Goal: Task Accomplishment & Management: Manage account settings

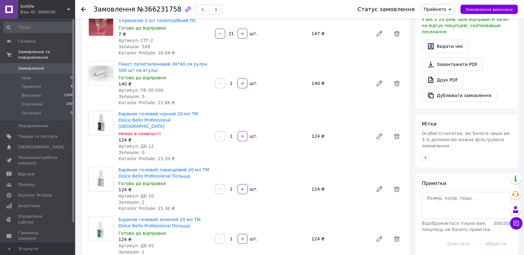
scroll to position [173, 0]
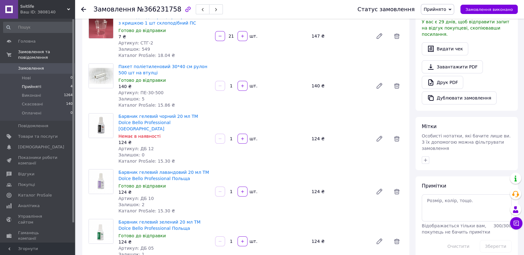
click at [36, 84] on span "Прийняті" at bounding box center [31, 87] width 19 height 6
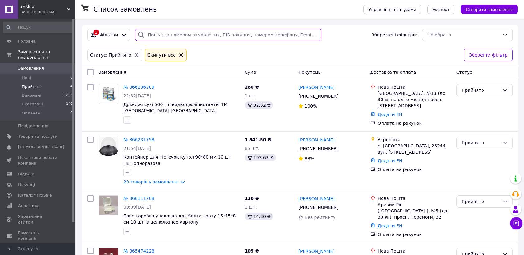
click at [157, 35] on input "search" at bounding box center [228, 35] width 186 height 12
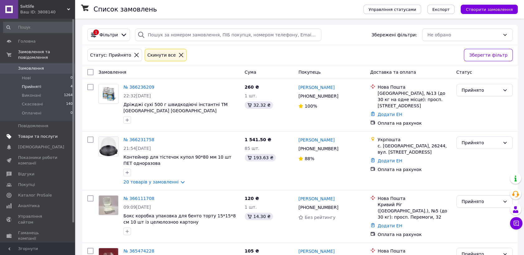
click at [35, 134] on span "Товари та послуги" at bounding box center [38, 137] width 40 height 6
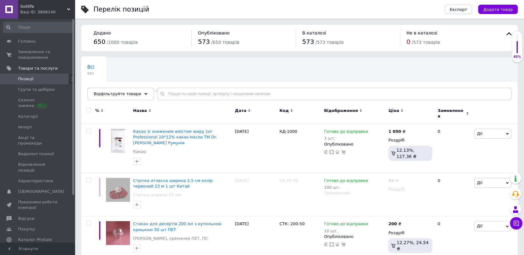
click at [25, 79] on span "Позиції" at bounding box center [25, 79] width 15 height 6
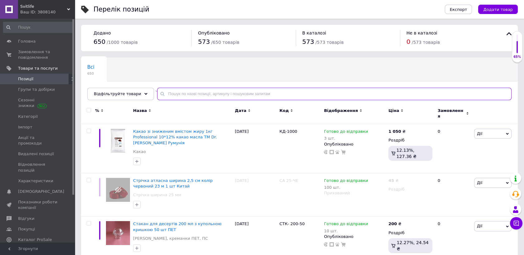
click at [164, 93] on input "text" at bounding box center [334, 94] width 354 height 12
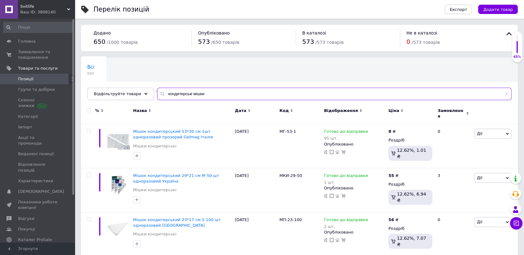
type input "кондитерські мішки"
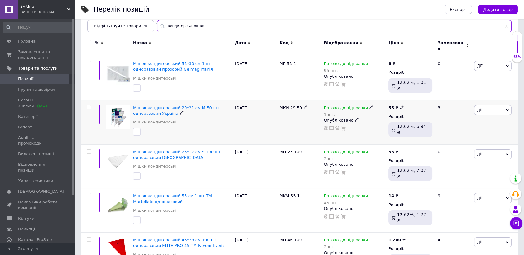
scroll to position [69, 0]
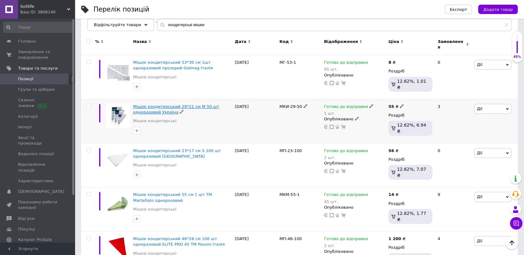
click at [164, 104] on span "Мішок кондитерський 29*21 см М 50 шт одноразовий Україна" at bounding box center [176, 109] width 86 height 10
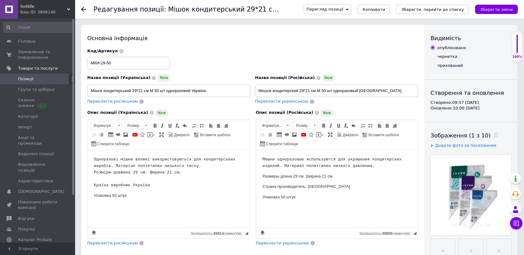
click at [83, 10] on icon at bounding box center [83, 9] width 5 height 5
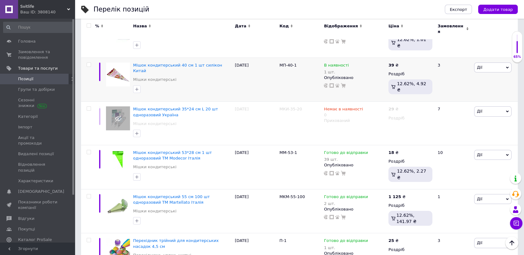
scroll to position [335, 0]
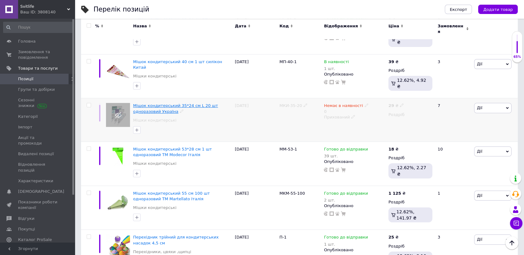
click at [182, 103] on span "Мішок кондитерський 35*24 см L 20 шт одноразовий Україна" at bounding box center [175, 108] width 85 height 10
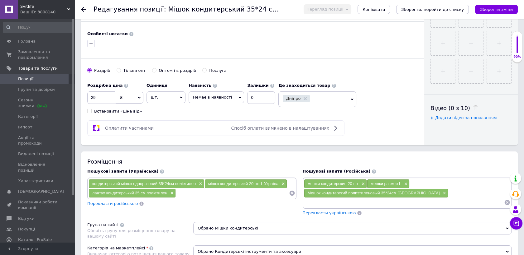
scroll to position [242, 0]
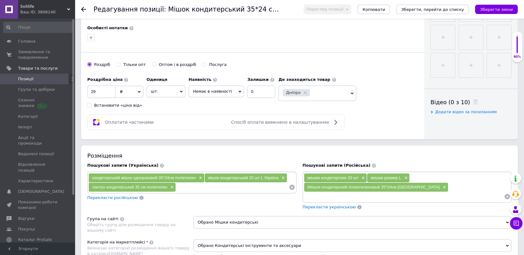
click at [233, 88] on span "Немає в наявності" at bounding box center [215, 92] width 55 height 12
click at [210, 121] on li "Готово до відправки" at bounding box center [216, 122] width 55 height 9
click at [254, 92] on input "0" at bounding box center [266, 92] width 28 height 12
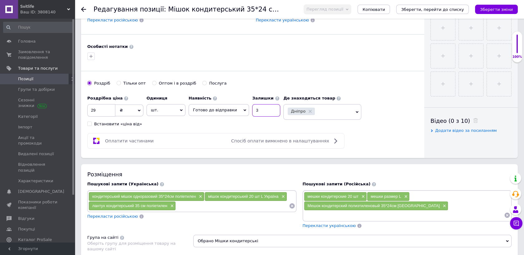
scroll to position [207, 0]
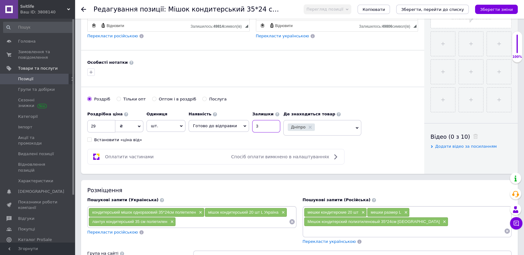
type input "3"
click at [97, 125] on input "29" at bounding box center [101, 126] width 28 height 12
type input "2"
type input "39"
click at [497, 7] on icon "Зберегти зміни" at bounding box center [496, 9] width 33 height 5
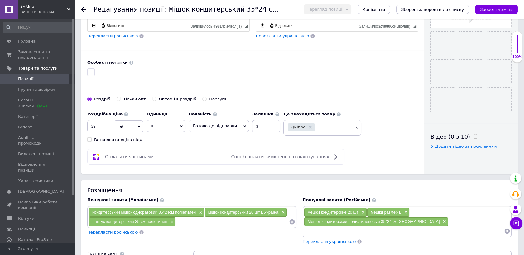
click at [84, 10] on icon at bounding box center [83, 9] width 5 height 5
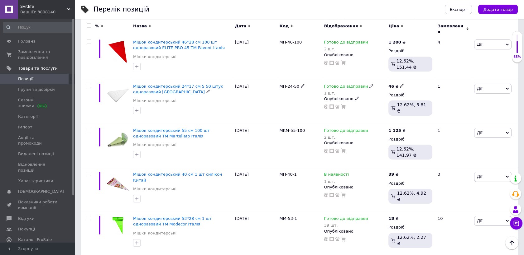
scroll to position [381, 0]
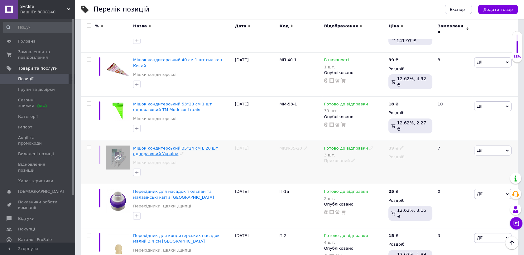
click at [194, 146] on span "Мішок кондитерський 35*24 см L 20 шт одноразовий Україна" at bounding box center [175, 151] width 85 height 10
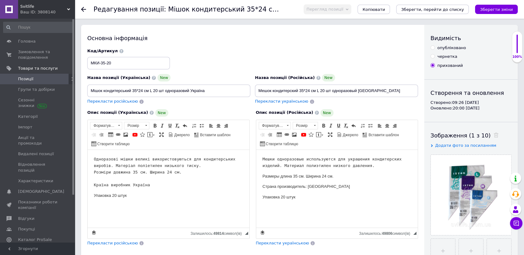
click at [432, 47] on input "опубліковано" at bounding box center [432, 47] width 4 height 4
radio input "true"
click at [497, 7] on icon "Зберегти зміни" at bounding box center [496, 9] width 33 height 5
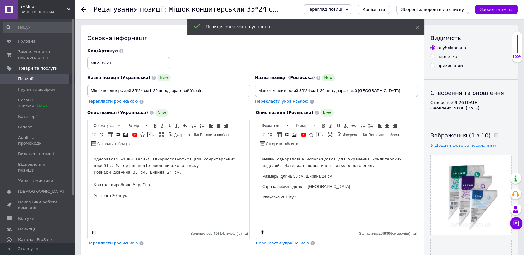
click at [82, 10] on icon at bounding box center [83, 9] width 5 height 5
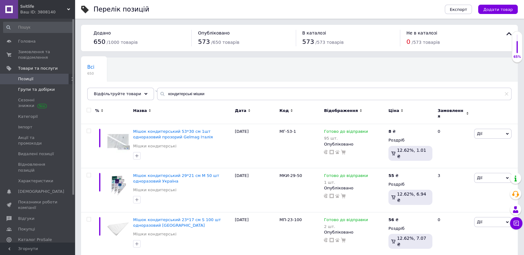
click at [40, 88] on span "Групи та добірки" at bounding box center [36, 90] width 37 height 6
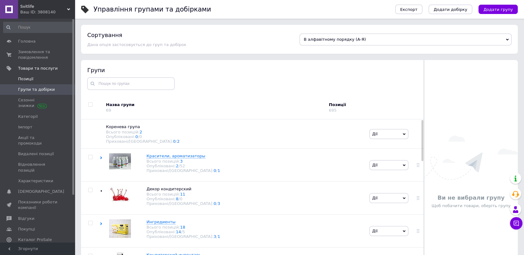
click at [32, 76] on span "Позиції" at bounding box center [38, 79] width 40 height 6
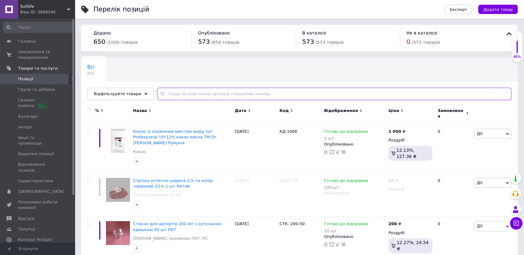
click at [167, 95] on input "text" at bounding box center [334, 94] width 354 height 12
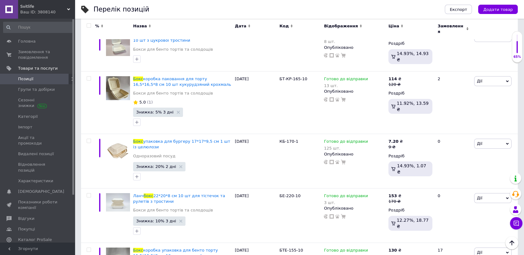
scroll to position [109, 0]
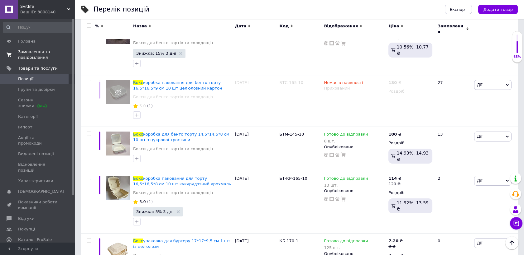
type input "бокс"
click at [30, 53] on span "Замовлення та повідомлення" at bounding box center [38, 54] width 40 height 11
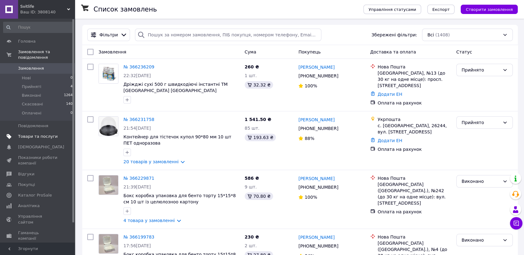
click at [41, 134] on span "Товари та послуги" at bounding box center [38, 137] width 40 height 6
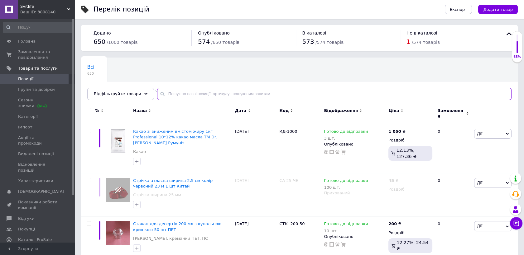
click at [160, 95] on input "text" at bounding box center [334, 94] width 354 height 12
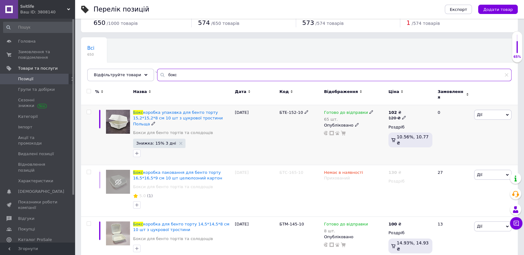
scroll to position [35, 0]
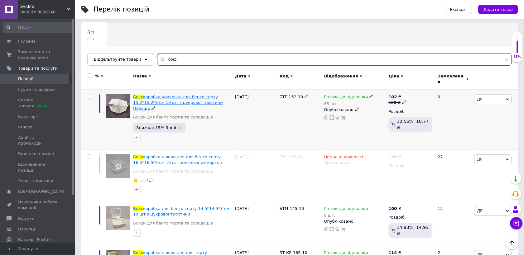
type input "бокс"
click at [190, 95] on span "коробка упаковка для бенто торту 15,2*15,2*8 см 10 шт з цукрової тростини Польща" at bounding box center [178, 103] width 90 height 16
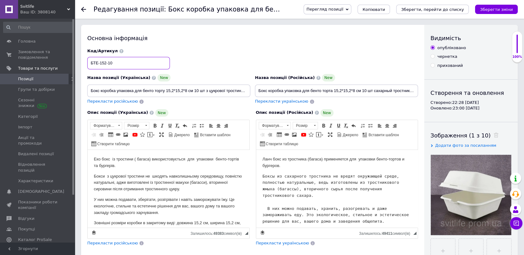
click at [98, 63] on input "БТЕ-152-10" at bounding box center [128, 63] width 83 height 12
type input "БЧК-152-10"
click at [207, 59] on div "Код/Артикул БЧК-152-10" at bounding box center [252, 59] width 335 height 26
click at [493, 6] on button "Зберегти зміни" at bounding box center [496, 9] width 43 height 9
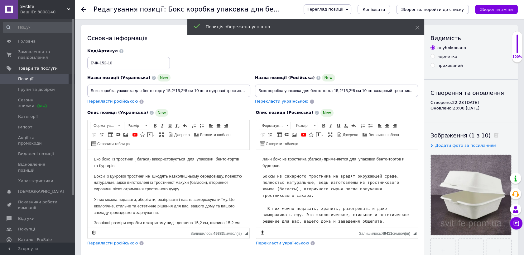
click at [84, 9] on icon at bounding box center [83, 9] width 5 height 5
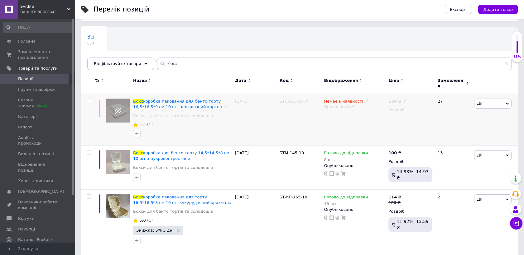
scroll to position [104, 0]
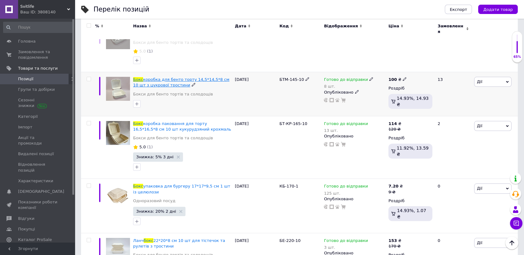
click at [198, 77] on span "коробка для бенто торту 14,5*14,5*8 см 10 шт з цукрової тростини" at bounding box center [181, 82] width 96 height 10
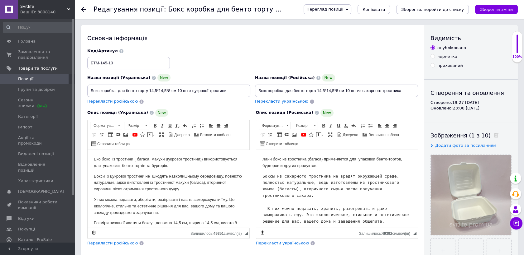
click at [83, 9] on icon at bounding box center [83, 9] width 5 height 5
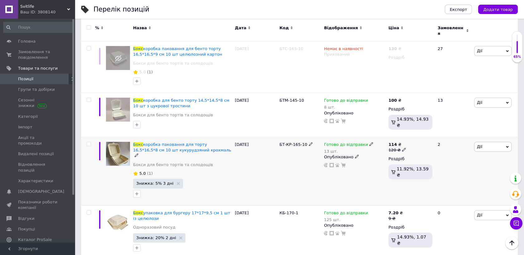
scroll to position [104, 0]
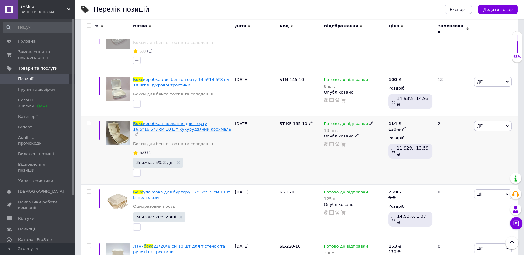
click at [200, 121] on span "коробка паковання для торту 16,5*16,5*8 см 10 шт кукурудзяний крохмаль" at bounding box center [182, 126] width 98 height 10
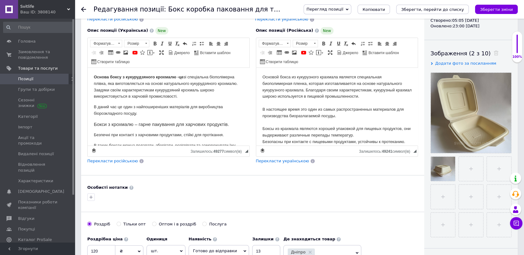
scroll to position [35, 0]
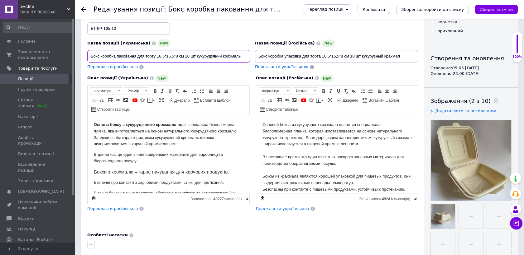
click at [156, 56] on input "Бокс коробка паковання для торту 16,5*16,5*8 см 10 шт кукурудзяний крохмаль" at bounding box center [168, 56] width 163 height 12
type input "Бокс коробка паковання 16,5*16,5*8 см 10 шт кукурудзяний крохмаль"
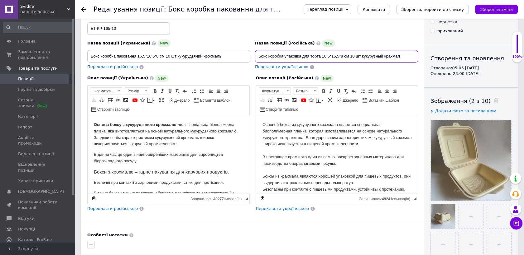
click at [321, 56] on input "Бокс коробка упаковка для торта 16,5*16,5*8 см 10 шт кукурузный крахмал" at bounding box center [336, 56] width 163 height 12
type input "Бокс коробка упаковка 16,5*16,5*8 см 10 шт кукурузный крахмал"
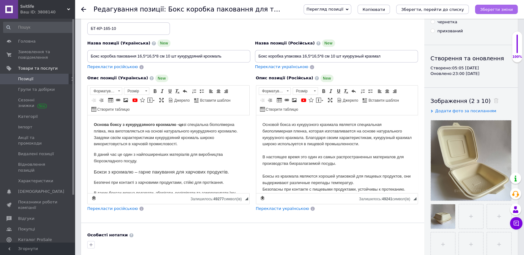
click at [495, 9] on icon "Зберегти зміни" at bounding box center [496, 9] width 33 height 5
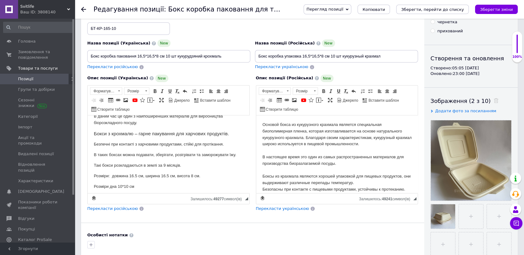
scroll to position [79, 0]
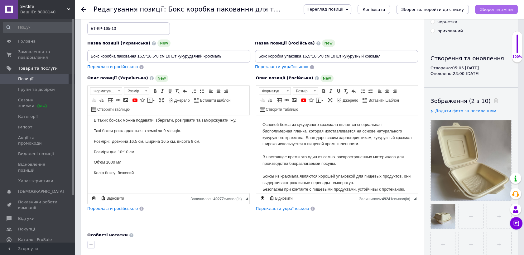
click at [497, 8] on icon "Зберегти зміни" at bounding box center [496, 9] width 33 height 5
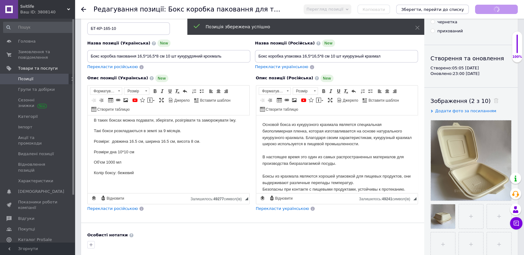
click at [82, 9] on use at bounding box center [83, 9] width 5 height 5
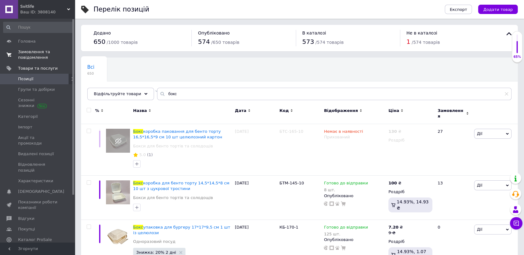
click at [31, 52] on span "Замовлення та повідомлення" at bounding box center [38, 54] width 40 height 11
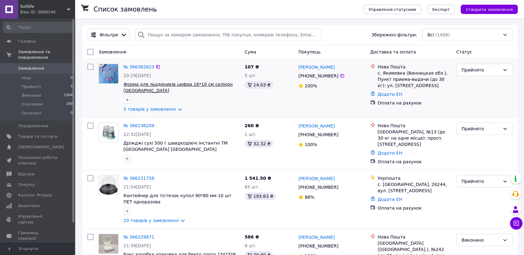
click at [150, 84] on span "Форма для льодяників цифри 16*10 см силікон [GEOGRAPHIC_DATA]" at bounding box center [177, 87] width 109 height 11
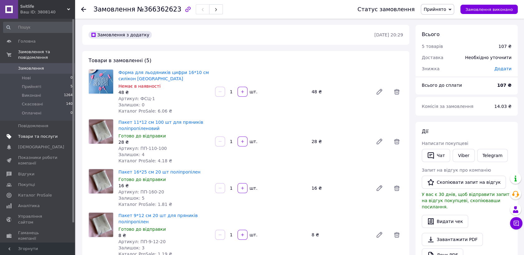
click at [32, 134] on span "Товари та послуги" at bounding box center [38, 137] width 40 height 6
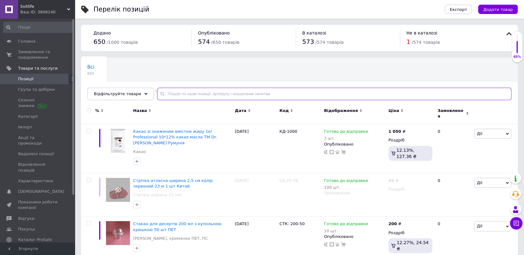
click at [161, 94] on input "text" at bounding box center [334, 94] width 354 height 12
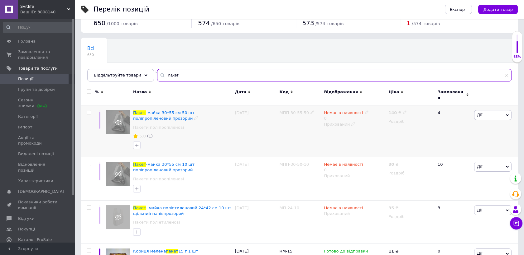
scroll to position [35, 0]
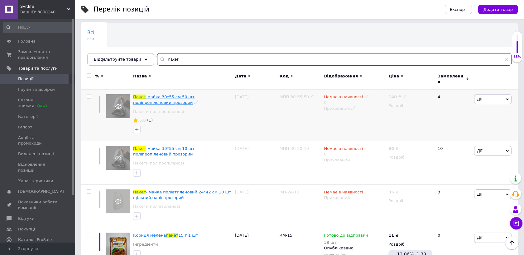
type input "пакет"
click at [194, 95] on span "-майка 30*55 cм 50 шт поліпропіленовий прозорий" at bounding box center [163, 100] width 61 height 10
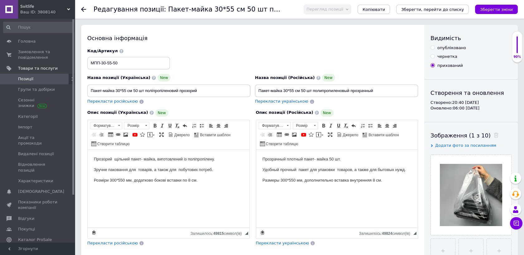
click at [85, 9] on icon at bounding box center [83, 9] width 5 height 5
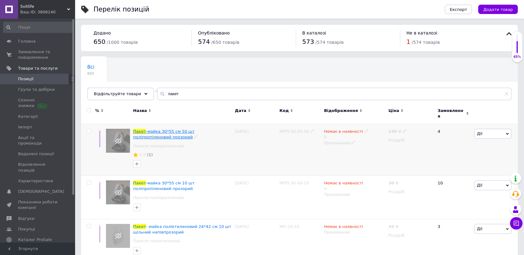
click at [194, 129] on span "-майка 30*55 cм 50 шт поліпропіленовий прозорий" at bounding box center [163, 134] width 61 height 10
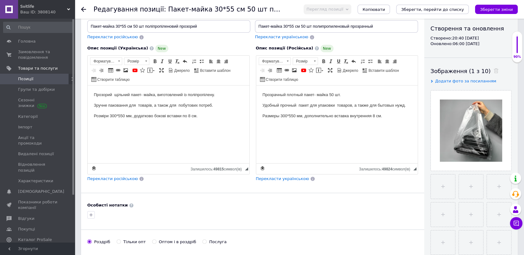
scroll to position [173, 0]
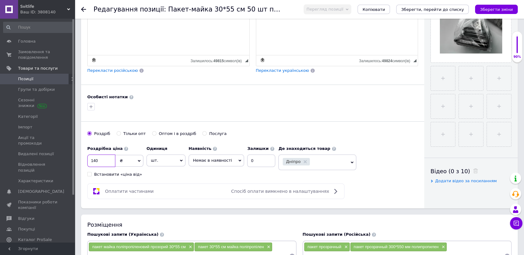
drag, startPoint x: 97, startPoint y: 160, endPoint x: 118, endPoint y: 162, distance: 21.0
click at [98, 160] on input "140" at bounding box center [101, 161] width 28 height 12
type input "150"
click at [238, 161] on icon at bounding box center [239, 161] width 3 height 3
click at [220, 192] on li "Готово до відправки" at bounding box center [216, 191] width 55 height 9
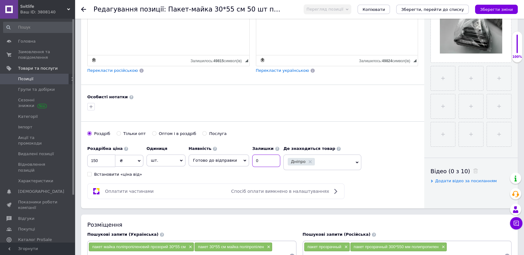
click at [253, 161] on input "0" at bounding box center [266, 161] width 28 height 12
click at [252, 162] on input at bounding box center [266, 161] width 28 height 12
type input "4"
drag, startPoint x: 397, startPoint y: 101, endPoint x: 426, endPoint y: 74, distance: 39.7
click at [397, 102] on div at bounding box center [252, 107] width 333 height 10
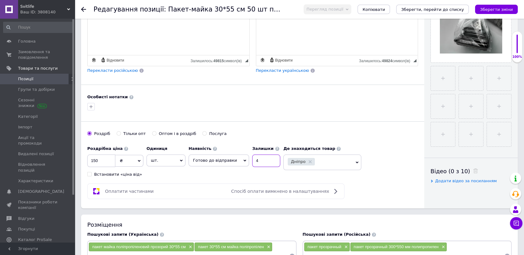
click at [252, 160] on input "4" at bounding box center [266, 161] width 28 height 12
type input "3"
click at [498, 8] on icon "Зберегти зміни" at bounding box center [496, 9] width 33 height 5
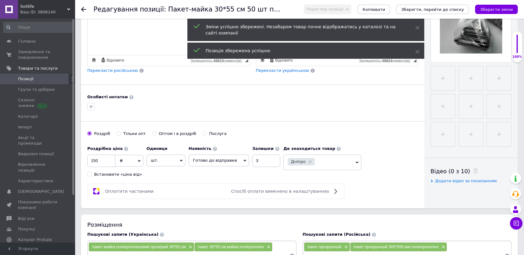
click at [83, 8] on icon at bounding box center [83, 9] width 5 height 5
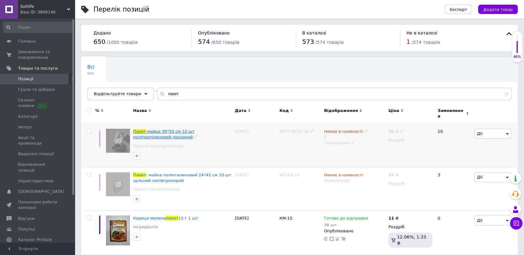
click at [189, 129] on span "-майка 30*55 cм 10 шт поліпропіленовий прозорий" at bounding box center [163, 134] width 61 height 10
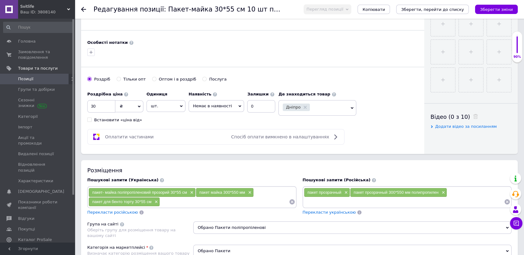
scroll to position [242, 0]
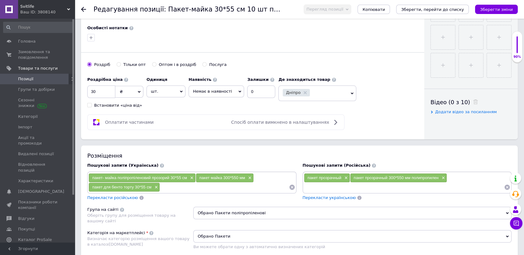
click at [238, 90] on icon at bounding box center [239, 91] width 3 height 3
click at [208, 122] on li "Готово до відправки" at bounding box center [216, 122] width 55 height 9
click at [252, 91] on input "0" at bounding box center [266, 92] width 28 height 12
type input "5"
click at [97, 93] on input "30" at bounding box center [101, 92] width 28 height 12
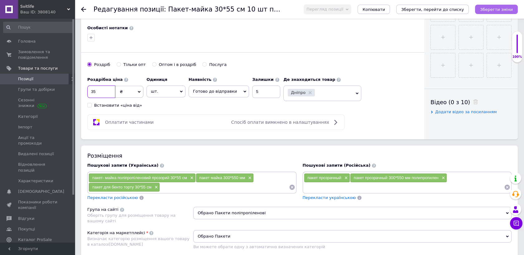
type input "35"
click at [497, 9] on icon "Зберегти зміни" at bounding box center [496, 9] width 33 height 5
click at [82, 9] on use at bounding box center [83, 9] width 5 height 5
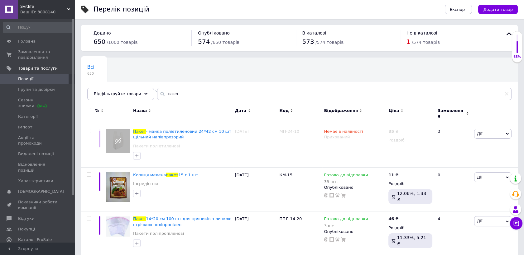
click at [23, 79] on span "Позиції" at bounding box center [25, 79] width 15 height 6
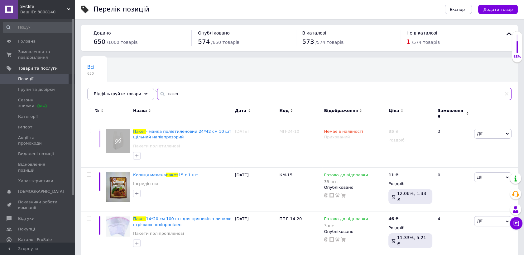
click at [175, 93] on input "пакет" at bounding box center [334, 94] width 354 height 12
type input "п"
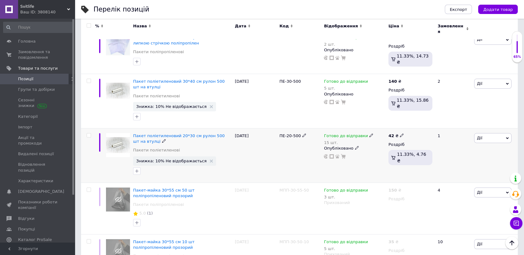
scroll to position [242, 0]
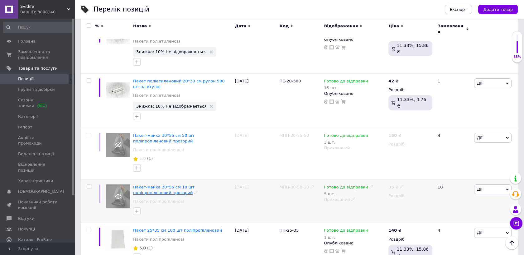
type input "пакет30"
click at [173, 185] on span "Пакет-майка 30*55 cм 10 шт поліпропіленовий прозорий" at bounding box center [163, 190] width 61 height 10
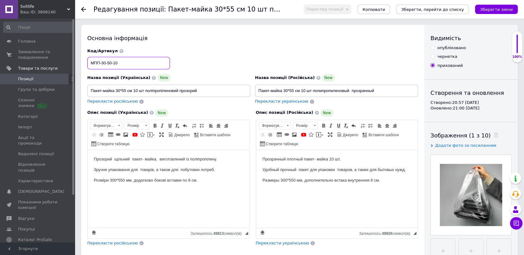
click at [109, 64] on input "МПП-30-50-10" at bounding box center [128, 63] width 83 height 12
click at [104, 64] on input "МПП-30-60-10" at bounding box center [128, 63] width 83 height 12
type input "МПП-40-60-10"
click at [223, 196] on html "Прозорий щільний пакет- майка, виготовлений із поліпропілену. Зручне упаковання…" at bounding box center [169, 175] width 162 height 50
click at [118, 91] on input "Пакет-майка 30*55 cм 10 шт поліпропіленовий прозорий" at bounding box center [168, 91] width 163 height 12
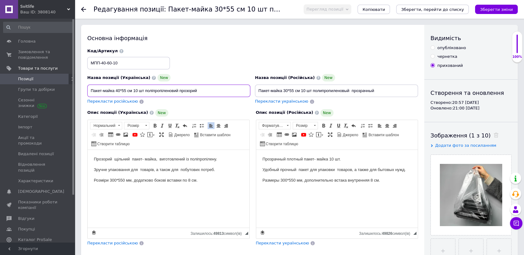
click at [126, 92] on input "Пакет-майка 40*55 cм 10 шт поліпропіленовий прозорий" at bounding box center [168, 91] width 163 height 12
type input "Пакет-майка 40*60 cм 10 шт поліпропіленовий прозорий"
click at [215, 201] on html "Прозорий щільний пакет- майка, виготовлений із поліпропілену. Зручне упаковання…" at bounding box center [169, 175] width 162 height 50
click at [286, 91] on input "Пакет-майка 30*55 cм 10 шт полипропиленовый прозрачный" at bounding box center [336, 91] width 163 height 12
click at [294, 92] on input "Пакет-майка 40*55 cм 10 шт полипропиленовый прозрачный" at bounding box center [336, 91] width 163 height 12
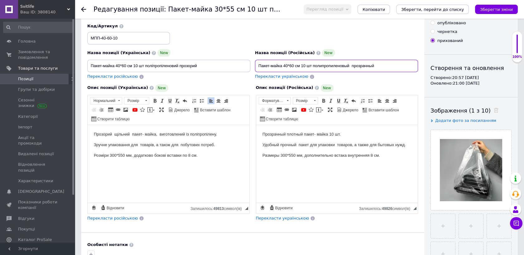
scroll to position [35, 0]
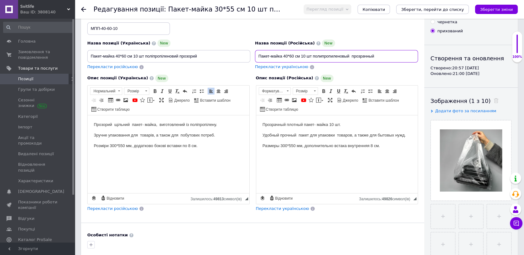
type input "Пакет-майка 40*60 cм 10 шт полипропиленовый прозрачный"
click at [283, 146] on p "Размеры 300*550 мм, дополнительно встака внутренняя 8 см." at bounding box center [336, 146] width 149 height 7
click at [293, 147] on p "Размеры 400*550 мм, дополнительно встака внутренняя 8 см." at bounding box center [336, 146] width 149 height 7
click at [112, 146] on p "Розміри 300*550 мм, додатково бокові вставки по 8 см." at bounding box center [168, 146] width 149 height 7
click at [123, 147] on p "Розміри 400*550 мм, додатково бокові вставки по 8 см." at bounding box center [168, 146] width 149 height 7
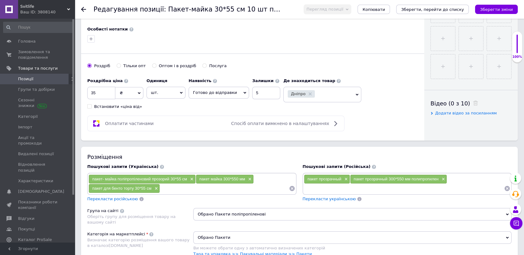
scroll to position [242, 0]
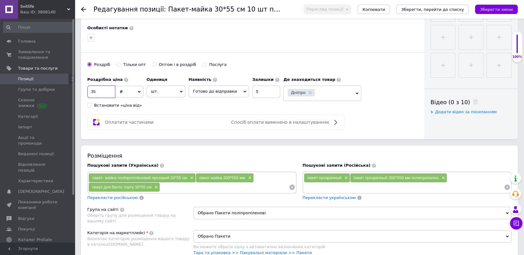
click at [97, 91] on input "35" at bounding box center [101, 92] width 28 height 12
type input "3"
type input "42"
click at [253, 90] on input "5" at bounding box center [266, 92] width 28 height 12
click at [95, 91] on input "42" at bounding box center [101, 92] width 28 height 12
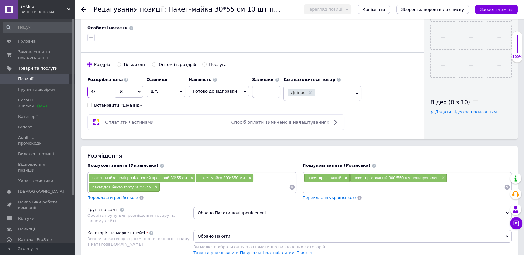
type input "43"
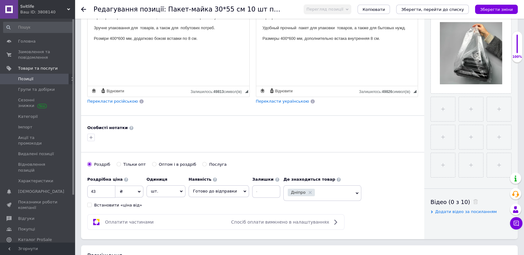
scroll to position [173, 0]
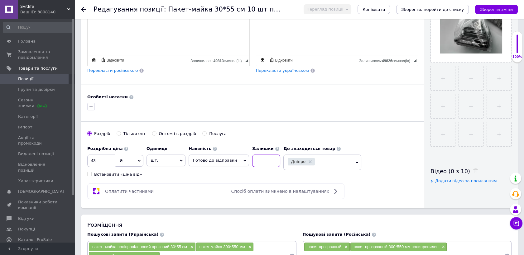
click at [255, 163] on input at bounding box center [266, 161] width 28 height 12
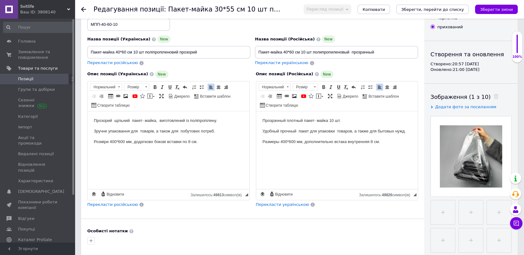
scroll to position [0, 0]
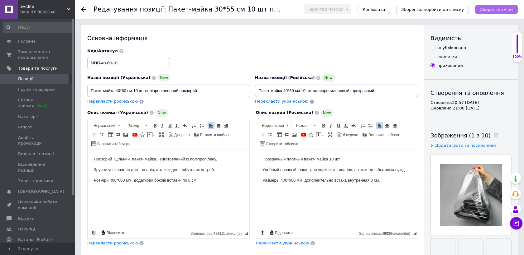
type input "10"
click at [499, 7] on icon "Зберегти зміни" at bounding box center [496, 9] width 33 height 5
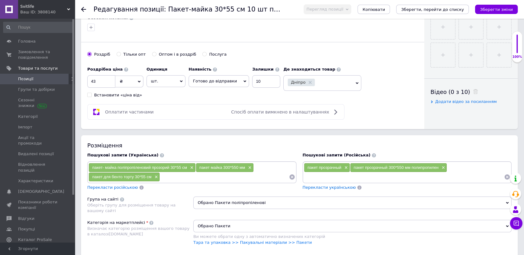
scroll to position [346, 0]
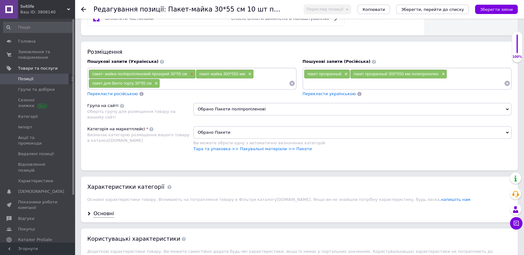
click at [189, 72] on span "×" at bounding box center [190, 74] width 5 height 5
click at [213, 73] on span "×" at bounding box center [213, 74] width 5 height 5
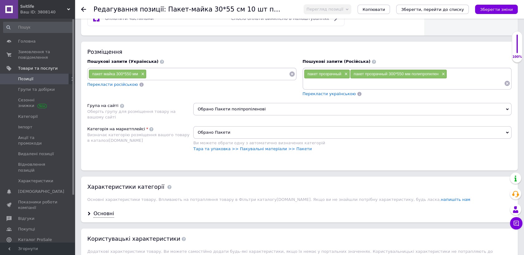
click at [160, 70] on input at bounding box center [217, 73] width 142 height 9
click at [120, 74] on input "пакет майка 300*550 мм" at bounding box center [191, 73] width 207 height 9
click at [130, 74] on input "пакет майка 400*550 мм" at bounding box center [191, 73] width 207 height 9
click at [127, 73] on input "пакет майка 400*560 мм" at bounding box center [191, 73] width 207 height 9
click at [127, 74] on input "пакет майка 400*60 мм" at bounding box center [191, 73] width 207 height 9
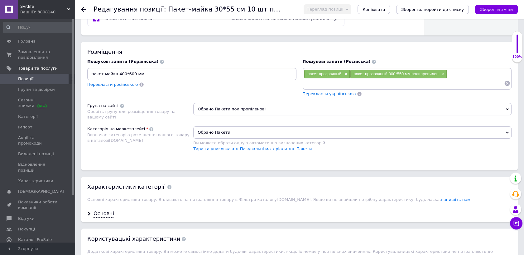
click at [144, 73] on input "пакет майка 400*600 мм" at bounding box center [191, 73] width 207 height 9
type input "пакет майка 400*600 мм поліпропілен прозора"
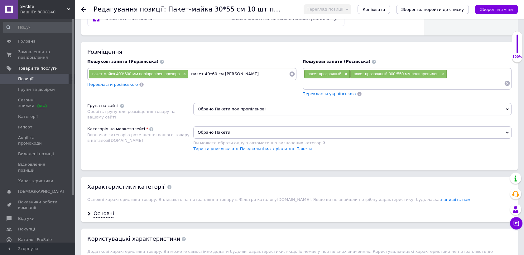
type input "пакет 40*60 см майка"
click at [319, 81] on input at bounding box center [404, 83] width 200 height 9
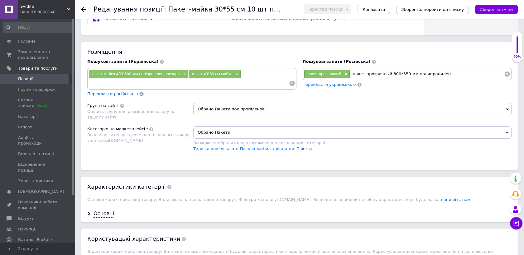
click at [391, 73] on input "пакет прозрачный 300*550 мм полипропилен" at bounding box center [427, 73] width 154 height 9
click at [402, 74] on input "пакет прозрачный 600*550 мм полипропилен" at bounding box center [427, 73] width 154 height 9
click at [391, 73] on input "пакет прозрачный 600*600 мм полипропилен" at bounding box center [427, 73] width 154 height 9
type input "пакет прозрачный 400*600 мм полипропилен"
click at [445, 72] on input "пакет прозрачный 400*600 мм полипропилен" at bounding box center [427, 73] width 154 height 9
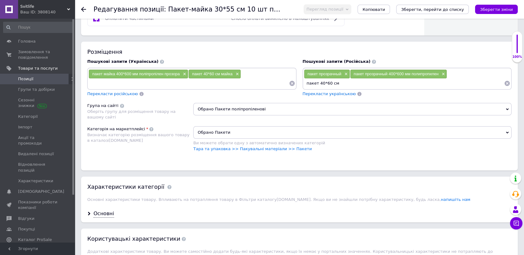
click at [317, 83] on input "пакет 40*60 см" at bounding box center [404, 83] width 200 height 9
click at [350, 81] on input "пакет- майка 40*60 см" at bounding box center [404, 83] width 200 height 9
type input "пакет- майка 40*60 см прозрачный"
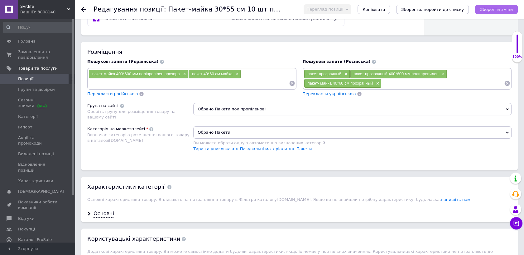
click at [494, 9] on icon "Зберегти зміни" at bounding box center [496, 9] width 33 height 5
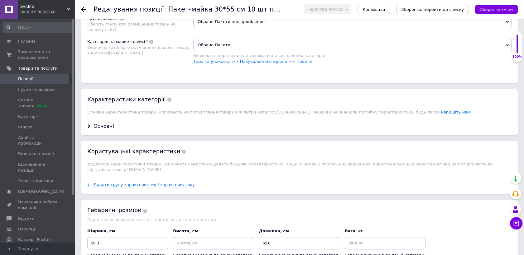
scroll to position [450, 0]
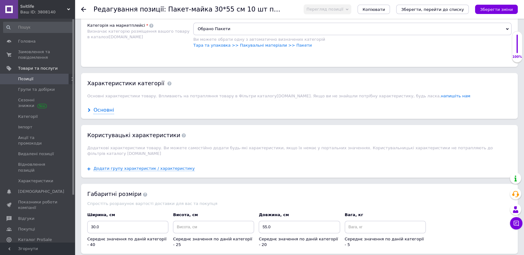
click at [102, 109] on div "Основні" at bounding box center [103, 110] width 21 height 7
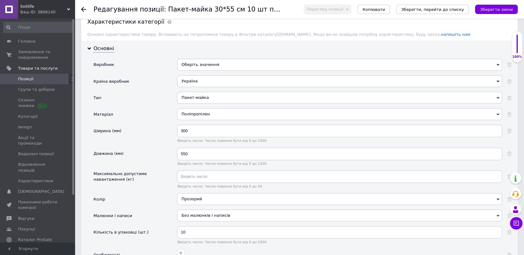
scroll to position [519, 0]
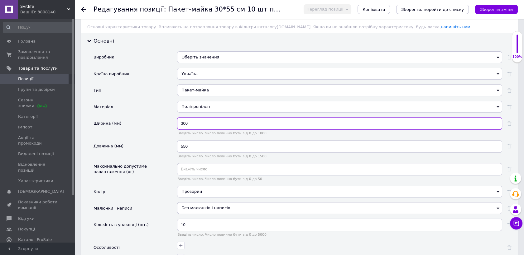
click at [183, 122] on input "300" at bounding box center [339, 123] width 325 height 12
type input "400"
click at [185, 145] on input "550" at bounding box center [339, 146] width 325 height 12
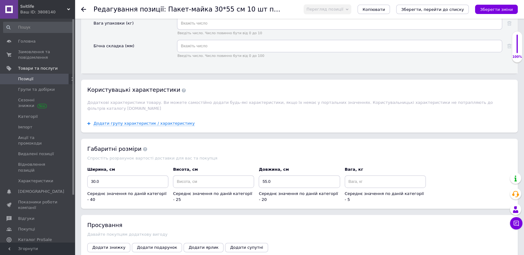
scroll to position [796, 0]
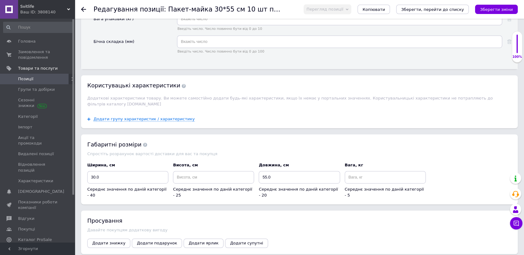
type input "600"
click at [93, 171] on input "30.0" at bounding box center [127, 177] width 81 height 12
type input "40.0"
click at [267, 171] on input "55.0" at bounding box center [299, 177] width 81 height 12
type input "60"
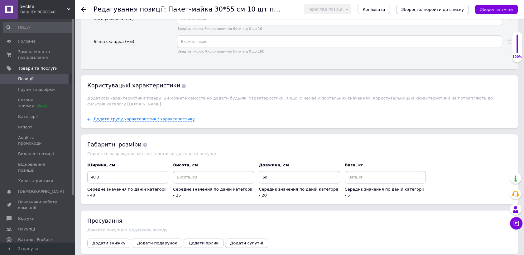
click at [324, 143] on div "Габаритні розміри Спростіть розрахунок вартості доставки для вас та покупця Шир…" at bounding box center [299, 170] width 436 height 70
click at [499, 9] on icon "Зберегти зміни" at bounding box center [496, 9] width 33 height 5
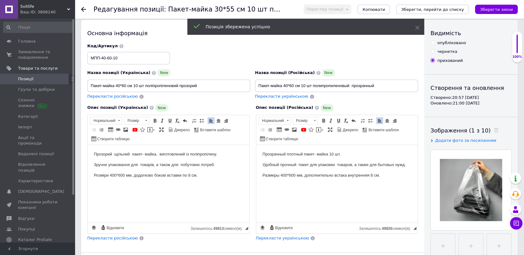
scroll to position [0, 0]
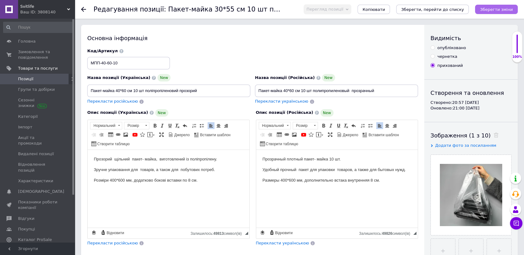
click at [494, 9] on icon "Зберегти зміни" at bounding box center [496, 9] width 33 height 5
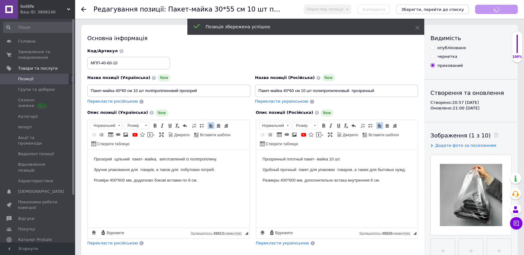
click at [83, 10] on icon at bounding box center [83, 9] width 5 height 5
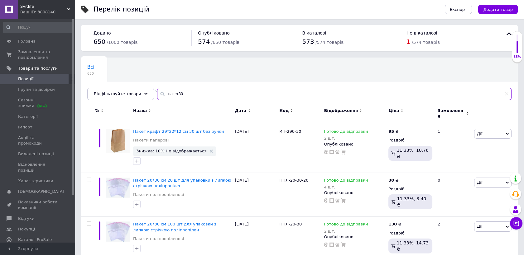
click at [175, 93] on input "пакет30" at bounding box center [334, 94] width 354 height 12
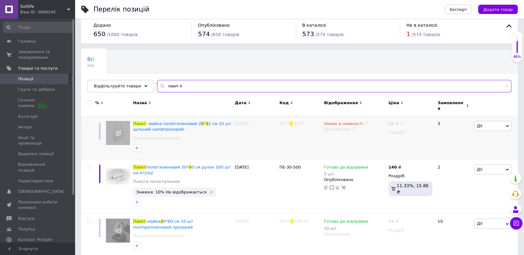
scroll to position [12, 0]
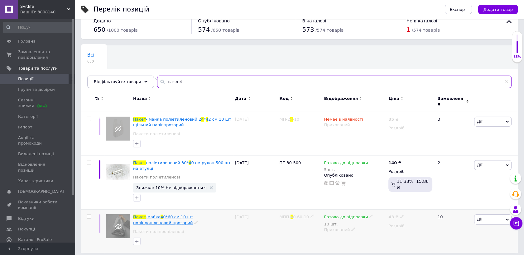
type input "пакет 4"
click at [180, 215] on span "0*60 cм 10 шт поліпропіленовий прозорий" at bounding box center [163, 220] width 60 height 10
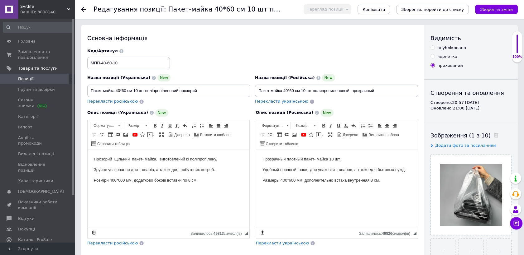
click at [494, 9] on icon "Зберегти зміни" at bounding box center [496, 9] width 33 height 5
click at [385, 8] on span "Копіювати" at bounding box center [373, 9] width 22 height 5
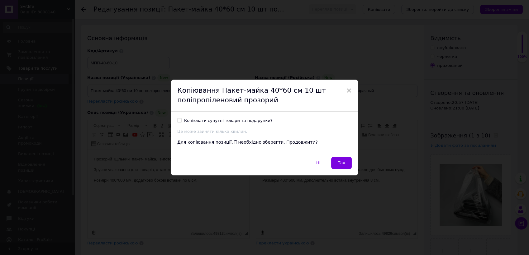
click at [179, 119] on input "Копіювати супутні товари та подарунки?" at bounding box center [179, 120] width 4 height 4
checkbox input "true"
click at [340, 162] on span "Так" at bounding box center [341, 163] width 7 height 5
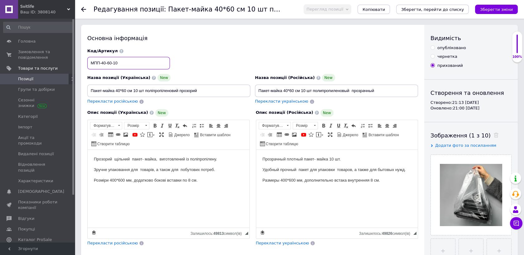
click at [115, 63] on input "МПП-40-60-10" at bounding box center [128, 63] width 83 height 12
type input "МПП-40-60-50"
click at [134, 91] on input "Пакет-майка 40*60 cм 10 шт поліпропіленовий прозорий" at bounding box center [168, 91] width 163 height 12
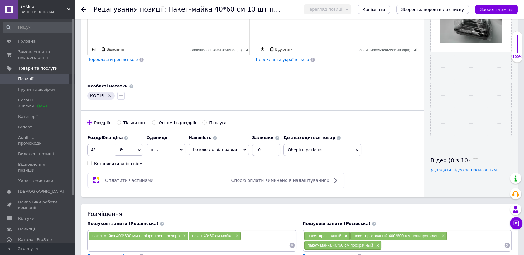
scroll to position [173, 0]
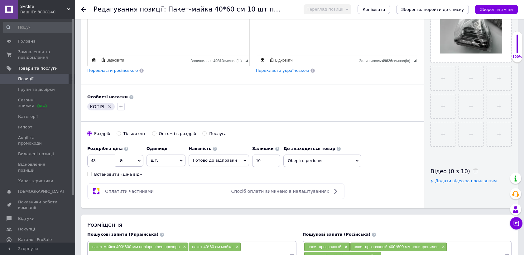
type input "Пакет-майка 40*60 cм 50 шт поліпропіленовий прозорий"
click at [108, 105] on icon "Видалити мітку" at bounding box center [109, 106] width 5 height 5
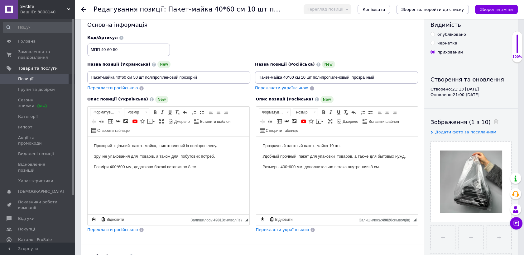
scroll to position [0, 0]
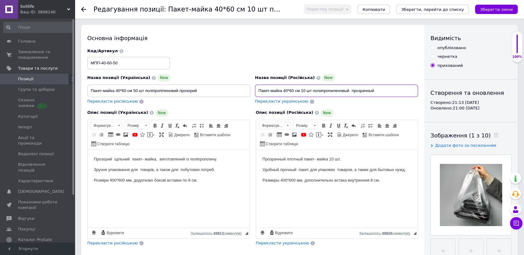
click at [302, 92] on input "Пакет-майка 40*60 cм 10 шт полипропиленовый прозрачный" at bounding box center [336, 91] width 163 height 12
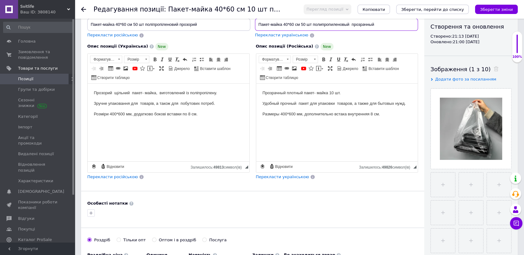
scroll to position [69, 0]
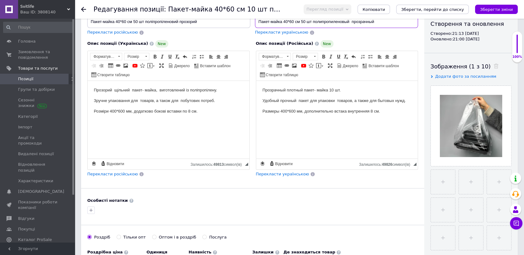
type input "Пакет-майка 40*60 cм 50 шт полипропиленовый прозрачный"
click at [333, 90] on p "Прозрачный плотный пакет- майка 10 шт." at bounding box center [336, 90] width 149 height 7
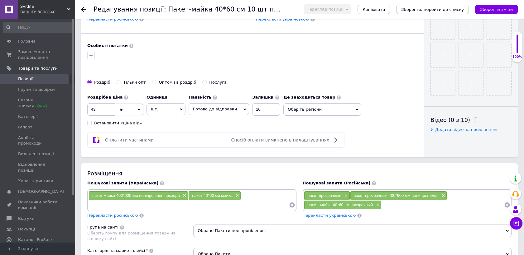
scroll to position [242, 0]
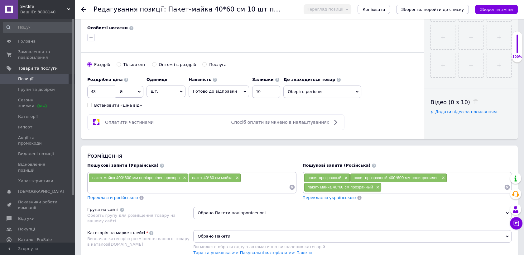
click at [355, 91] on icon at bounding box center [356, 92] width 3 height 3
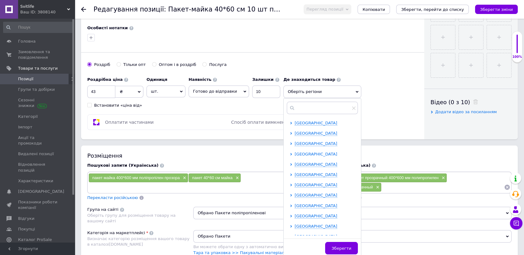
click at [301, 152] on span "Дніпропетровська область" at bounding box center [315, 154] width 43 height 5
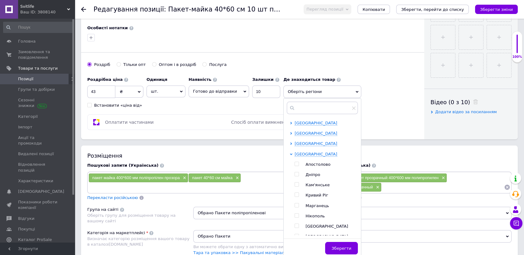
click at [294, 173] on input "checkbox" at bounding box center [296, 175] width 4 height 4
checkbox input "true"
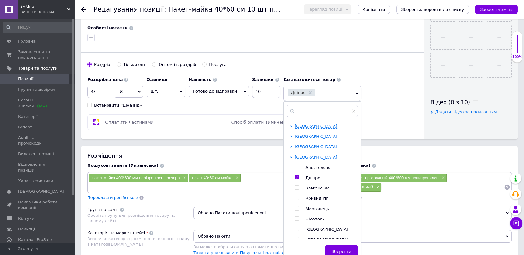
click at [335, 250] on span "Зберегти" at bounding box center [341, 252] width 20 height 5
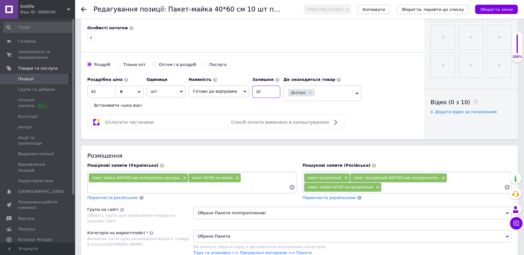
click at [255, 92] on input "10" at bounding box center [266, 92] width 28 height 12
type input "1"
type input "5"
click at [98, 91] on input "43" at bounding box center [101, 92] width 28 height 12
type input "4"
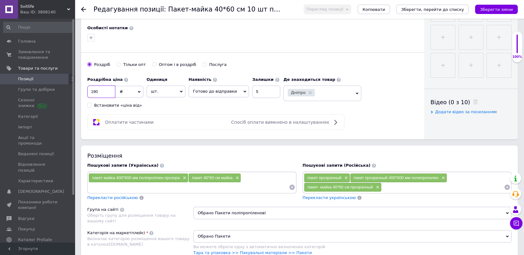
type input "190"
click at [253, 91] on input "5" at bounding box center [266, 92] width 28 height 12
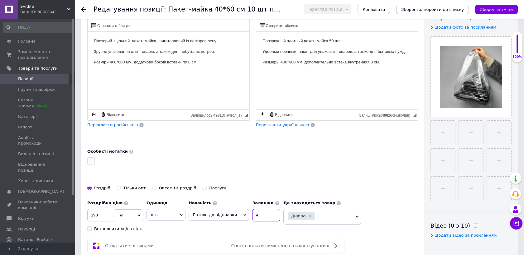
scroll to position [35, 0]
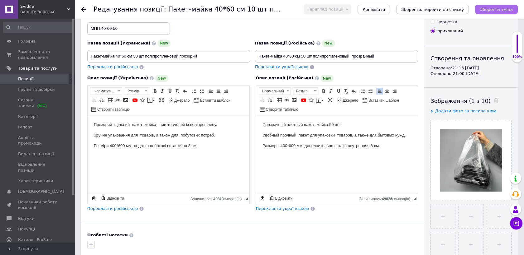
type input "4"
click at [496, 9] on icon "Зберегти зміни" at bounding box center [496, 9] width 33 height 5
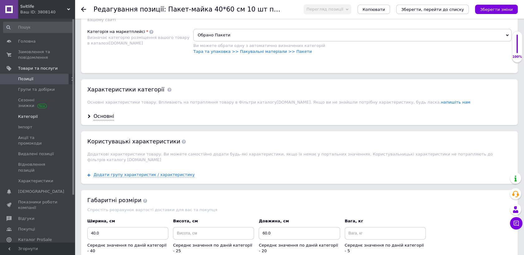
scroll to position [450, 0]
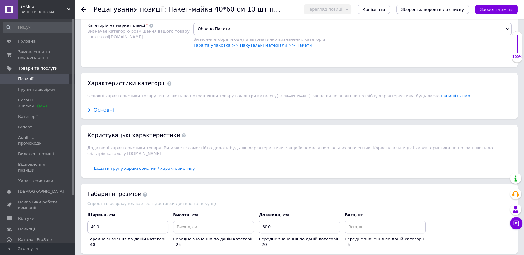
click at [96, 110] on div "Основні" at bounding box center [103, 110] width 21 height 7
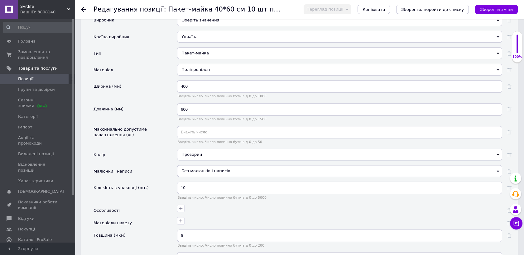
scroll to position [588, 0]
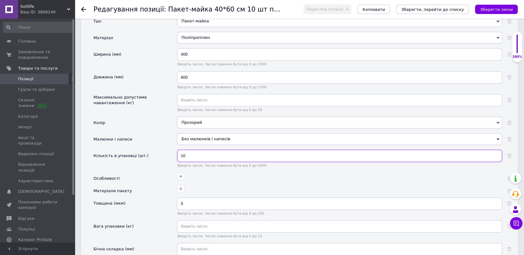
click at [183, 155] on input "10" at bounding box center [339, 156] width 325 height 12
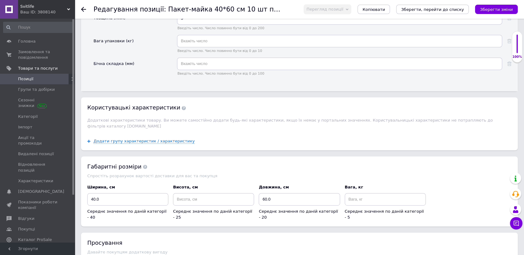
scroll to position [796, 0]
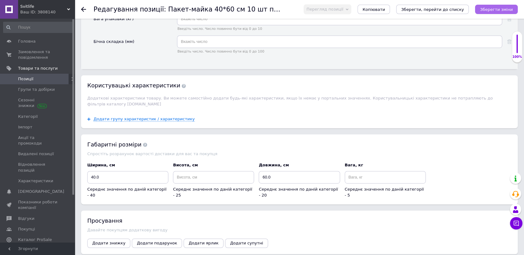
type input "50"
click at [498, 11] on icon "Зберегти зміни" at bounding box center [496, 9] width 33 height 5
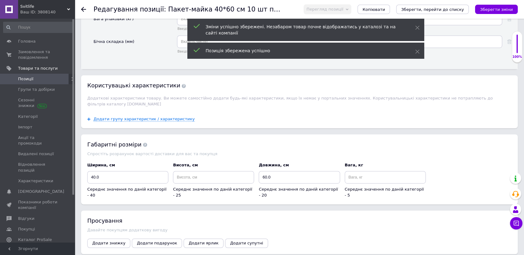
click at [83, 10] on icon at bounding box center [83, 9] width 5 height 5
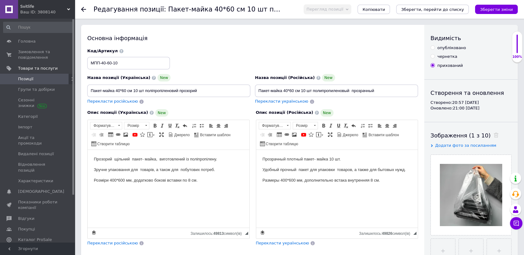
click at [82, 9] on use at bounding box center [83, 9] width 5 height 5
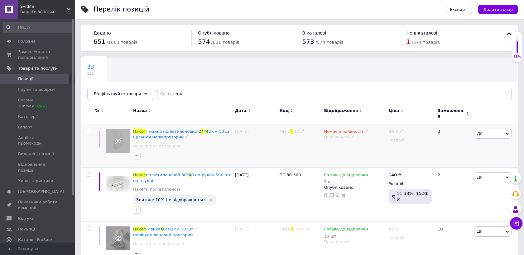
scroll to position [55, 0]
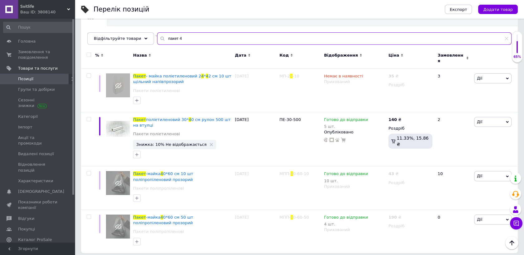
click at [174, 39] on input "пакет 4" at bounding box center [334, 38] width 354 height 12
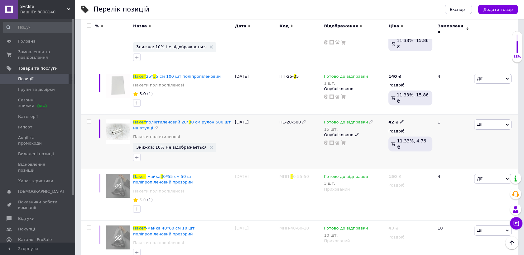
scroll to position [305, 0]
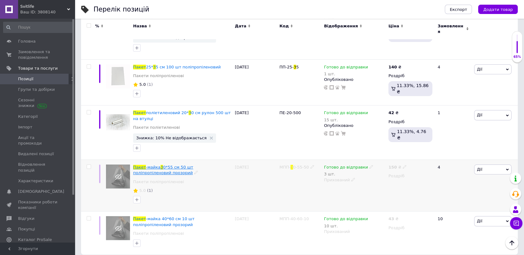
type input "пакет 3"
click at [177, 165] on span "0*55 cм 50 шт поліпропіленовий прозорий" at bounding box center [163, 170] width 60 height 10
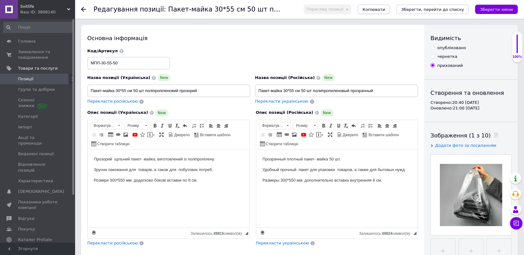
click at [385, 7] on span "Копіювати" at bounding box center [373, 9] width 22 height 5
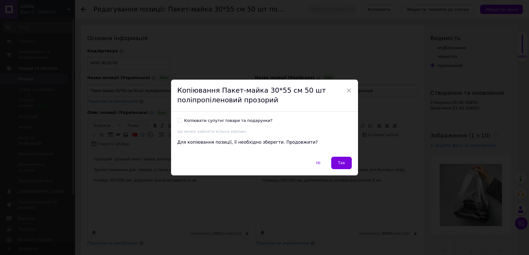
click at [179, 121] on input "Копіювати супутні товари та подарунки?" at bounding box center [179, 120] width 4 height 4
checkbox input "true"
click at [344, 162] on span "Так" at bounding box center [341, 163] width 7 height 5
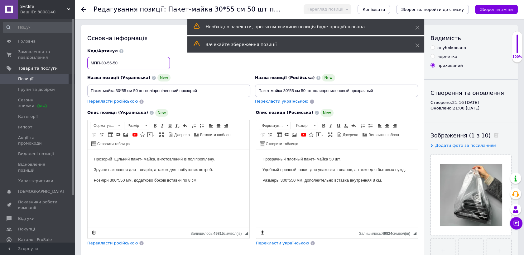
click at [116, 62] on input "МПП-30-55-50" at bounding box center [128, 63] width 83 height 12
type input "МПП-30-55-10"
click at [492, 9] on icon "Зберегти зміни" at bounding box center [496, 9] width 33 height 5
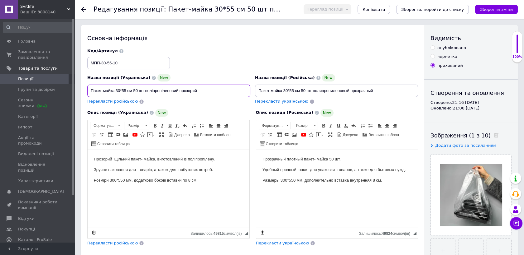
click at [136, 91] on input "Пакет-майка 30*55 cм 50 шт поліпропіленовий прозорий" at bounding box center [168, 91] width 163 height 12
type input "Пакет-майка 30*55 cм 10 шт поліпропіленовий прозорий"
click at [303, 91] on input "Пакет-майка 30*55 cм 50 шт полипропиленовый прозрачный" at bounding box center [336, 91] width 163 height 12
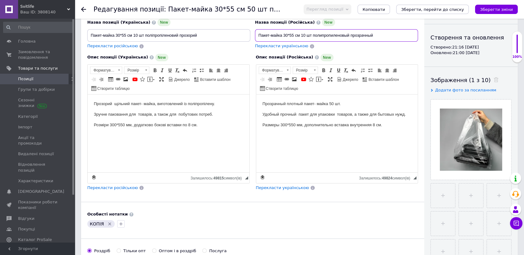
scroll to position [69, 0]
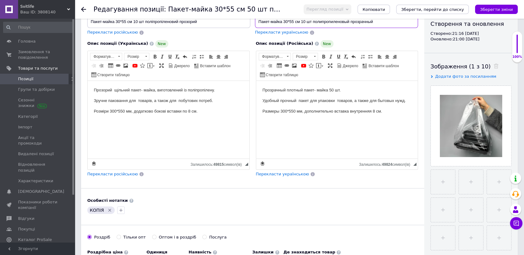
type input "Пакет-майка 30*55 cм 10 шт полипропиленовый прозрачный"
click at [334, 90] on p "Прозрачный плотный пакет- майка 50 шт." at bounding box center [336, 90] width 149 height 7
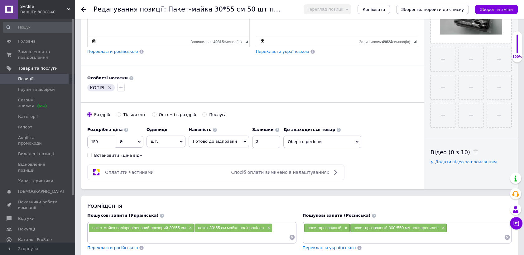
scroll to position [207, 0]
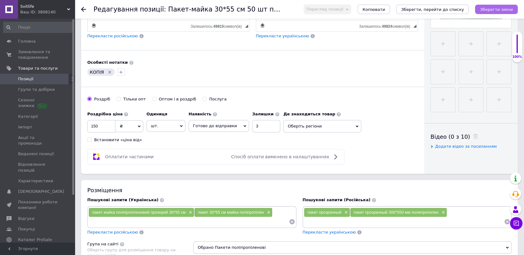
click at [496, 9] on icon "Зберегти зміни" at bounding box center [496, 9] width 33 height 5
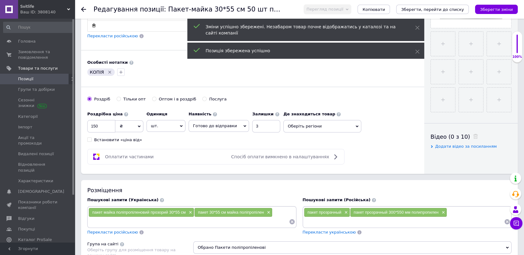
click at [108, 70] on icon "Видалити мітку" at bounding box center [109, 72] width 5 height 5
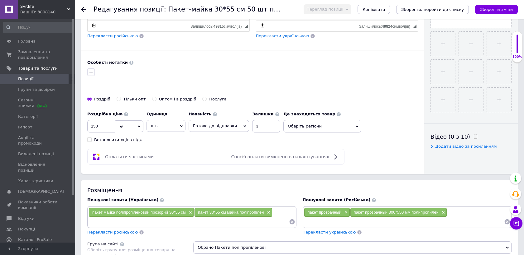
click at [355, 125] on icon at bounding box center [356, 126] width 3 height 3
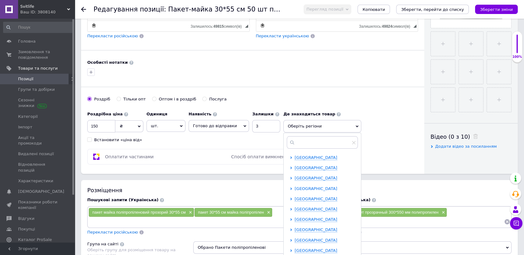
click at [302, 188] on span "Дніпропетровська область" at bounding box center [315, 189] width 43 height 5
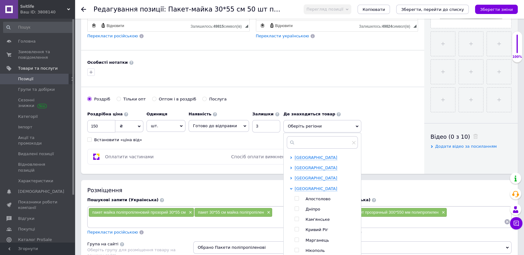
click at [294, 207] on input "checkbox" at bounding box center [296, 209] width 4 height 4
checkbox input "true"
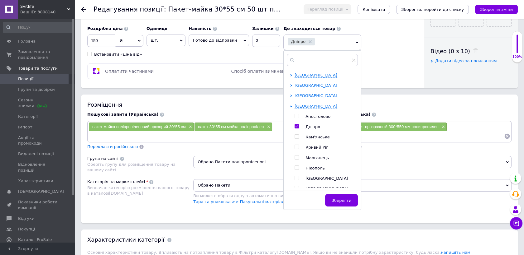
scroll to position [312, 0]
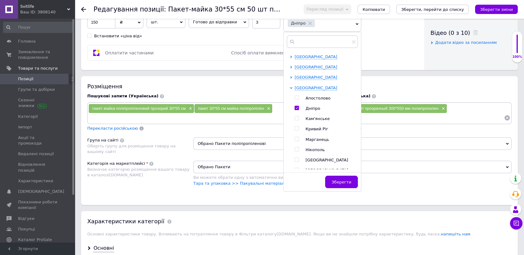
click at [336, 181] on span "Зберегти" at bounding box center [341, 182] width 20 height 5
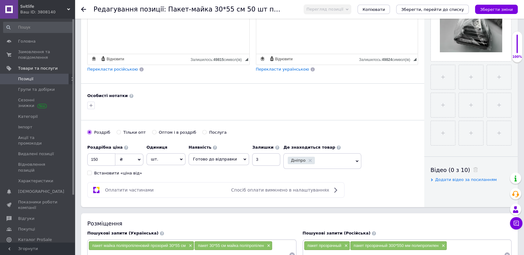
scroll to position [173, 0]
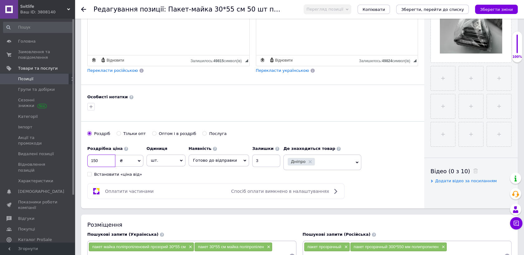
click at [98, 160] on input "150" at bounding box center [101, 161] width 28 height 12
type input "1"
type input "35"
drag, startPoint x: 253, startPoint y: 160, endPoint x: 274, endPoint y: 168, distance: 23.3
click at [253, 161] on input "3" at bounding box center [266, 161] width 28 height 12
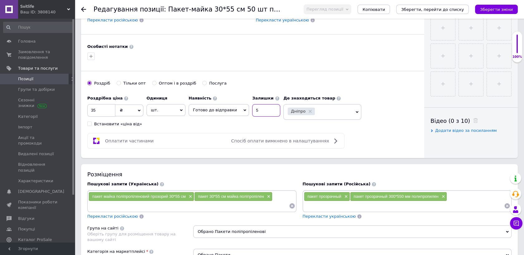
scroll to position [242, 0]
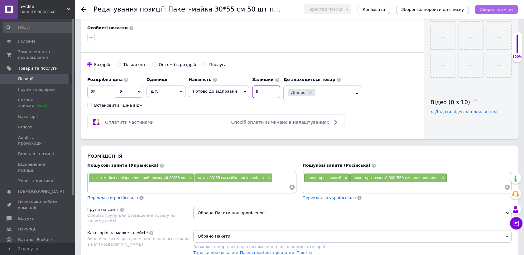
type input "5"
click at [490, 10] on icon "Зберегти зміни" at bounding box center [496, 9] width 33 height 5
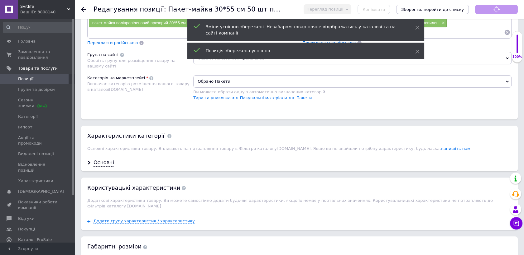
scroll to position [415, 0]
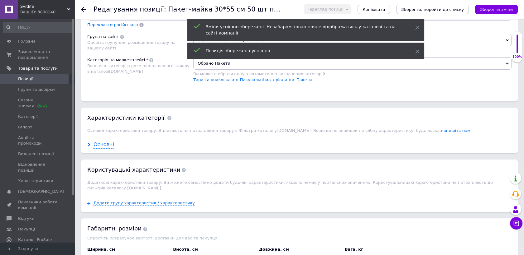
click at [105, 143] on div "Основні" at bounding box center [103, 144] width 21 height 7
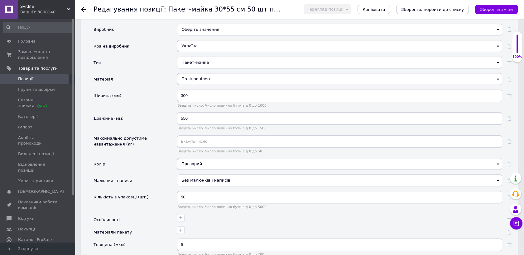
scroll to position [588, 0]
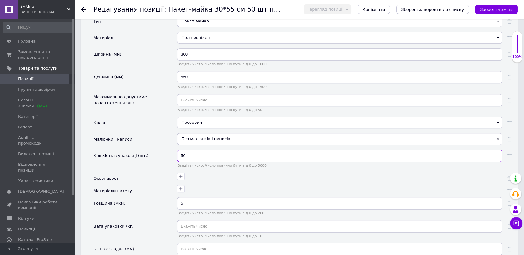
click at [182, 155] on input "50" at bounding box center [339, 156] width 325 height 12
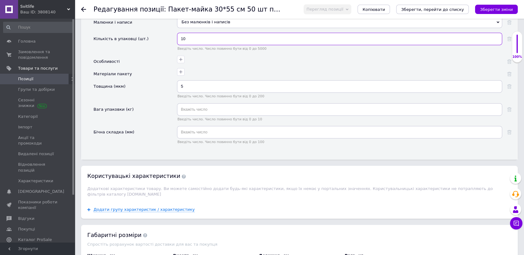
scroll to position [727, 0]
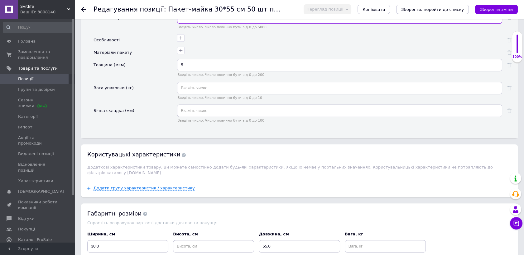
type input "10"
click at [158, 94] on div "Вага упаковки (кг)" at bounding box center [134, 93] width 83 height 23
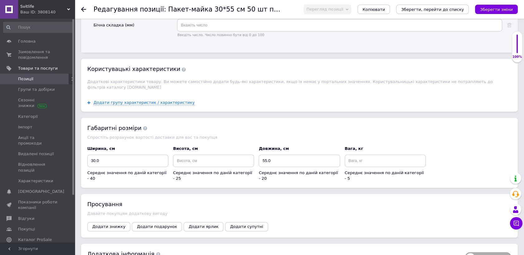
scroll to position [831, 0]
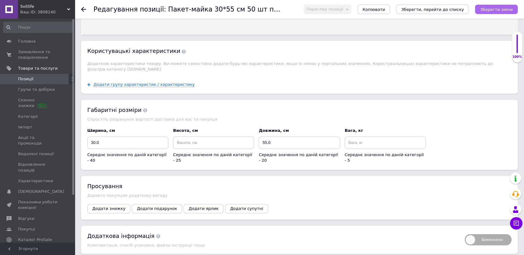
click at [500, 8] on icon "Зберегти зміни" at bounding box center [496, 9] width 33 height 5
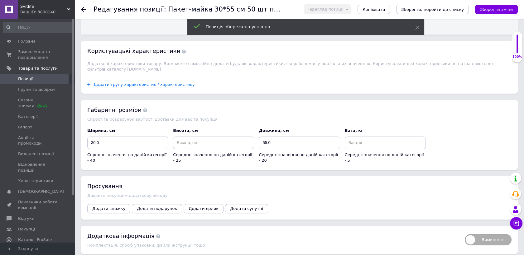
click at [82, 8] on icon at bounding box center [83, 9] width 5 height 5
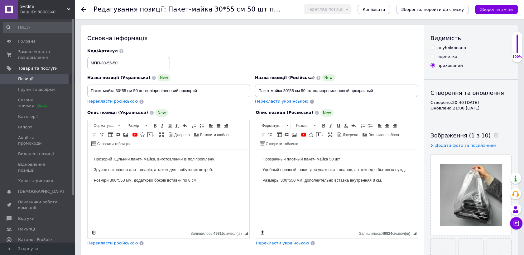
click at [25, 79] on span "Позиції" at bounding box center [25, 79] width 15 height 6
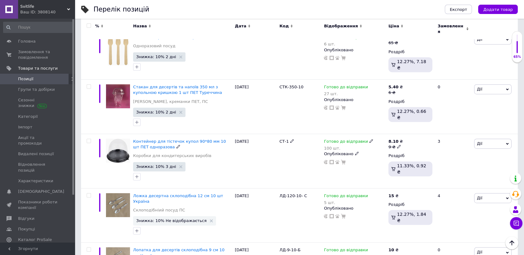
scroll to position [832, 0]
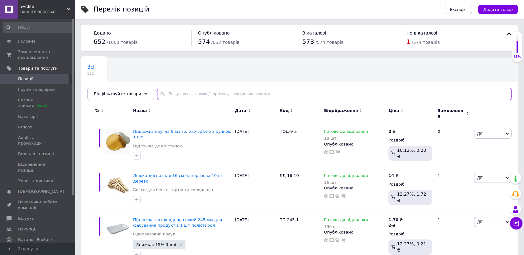
click at [166, 94] on input "text" at bounding box center [334, 94] width 354 height 12
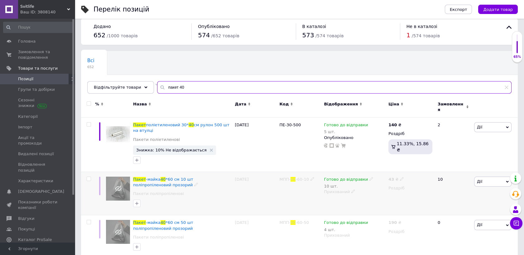
scroll to position [12, 0]
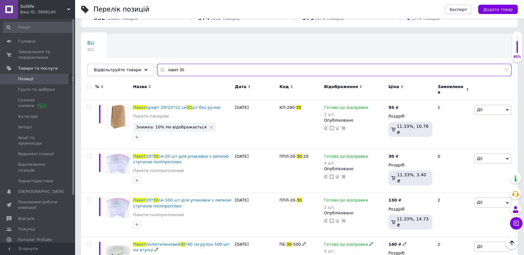
scroll to position [23, 0]
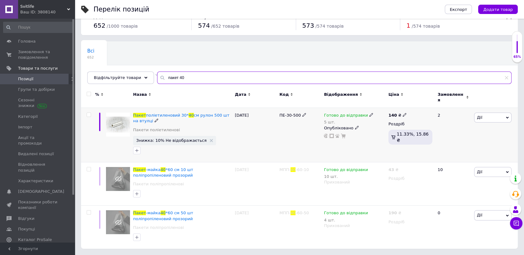
scroll to position [12, 0]
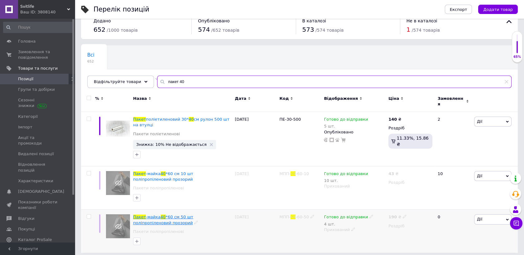
type input "пакет 40"
click at [190, 215] on span "*60 cм 50 шт поліпропіленовий прозорий" at bounding box center [163, 220] width 60 height 10
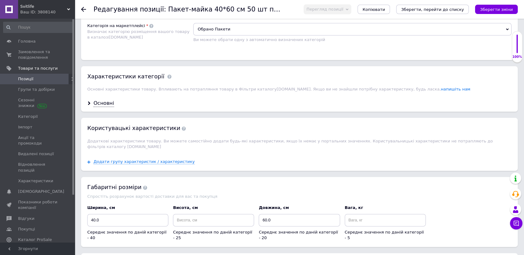
scroll to position [450, 0]
click at [103, 100] on div "Основні" at bounding box center [103, 103] width 21 height 7
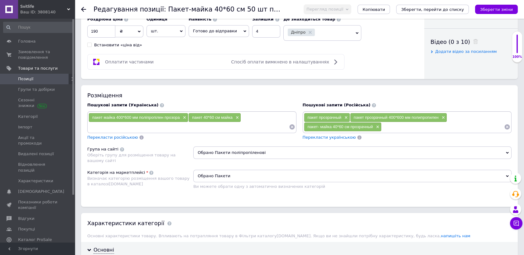
scroll to position [277, 0]
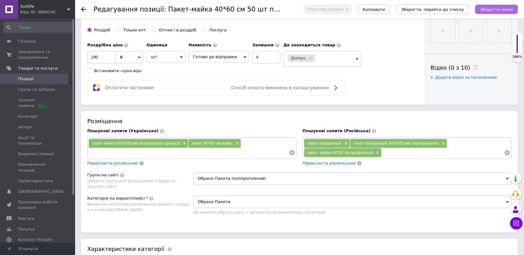
click at [499, 9] on icon "Зберегти зміни" at bounding box center [496, 9] width 33 height 5
click at [82, 9] on icon at bounding box center [83, 9] width 5 height 5
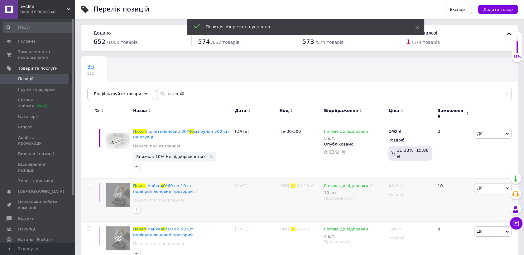
scroll to position [12, 0]
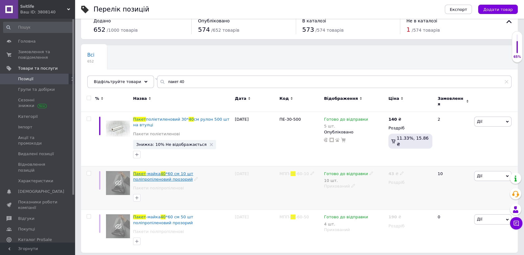
click at [170, 172] on span "*60 cм 10 шт поліпропіленовий прозорий" at bounding box center [163, 177] width 60 height 10
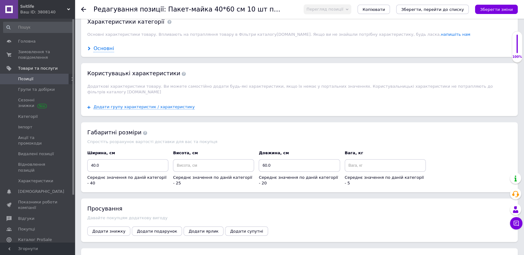
scroll to position [471, 0]
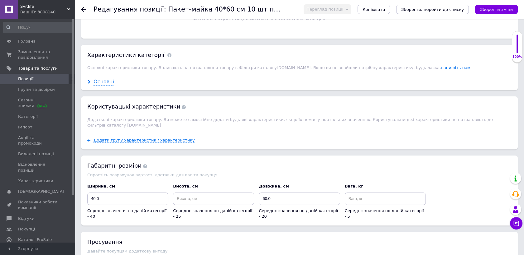
click at [103, 79] on div "Основні" at bounding box center [103, 82] width 21 height 7
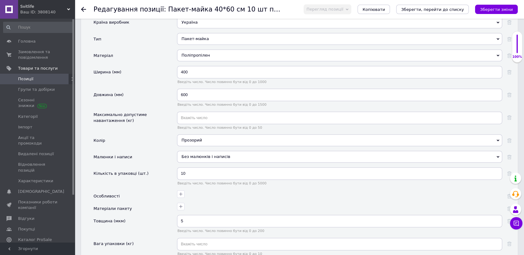
scroll to position [575, 0]
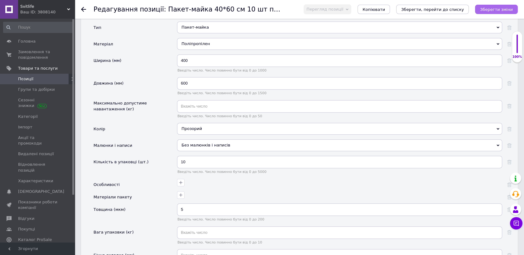
click at [492, 7] on icon "Зберегти зміни" at bounding box center [496, 9] width 33 height 5
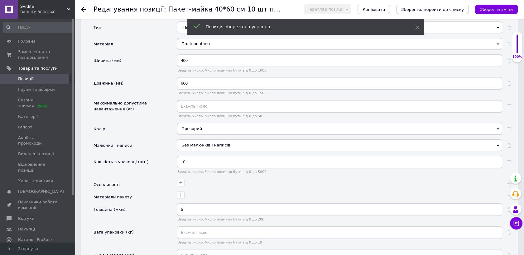
click at [82, 9] on use at bounding box center [83, 9] width 5 height 5
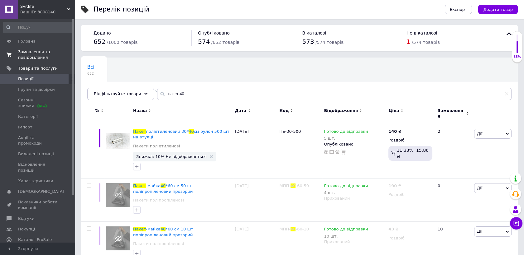
click at [32, 50] on span "Замовлення та повідомлення" at bounding box center [38, 54] width 40 height 11
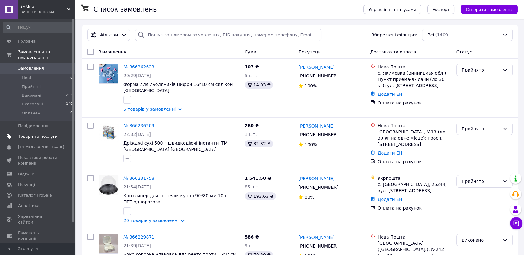
click at [43, 134] on span "Товари та послуги" at bounding box center [38, 137] width 40 height 6
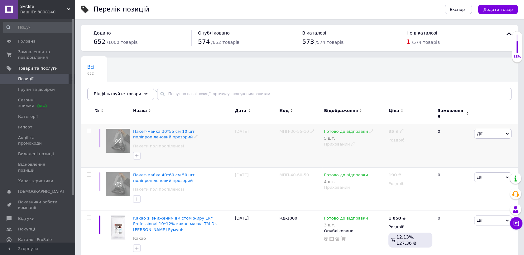
scroll to position [69, 0]
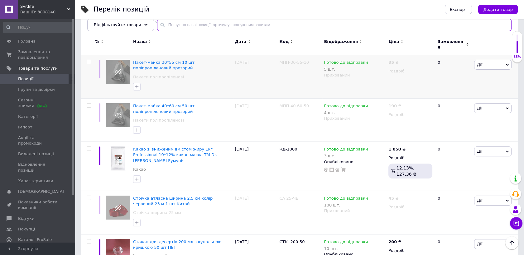
click at [163, 26] on input "text" at bounding box center [334, 25] width 354 height 12
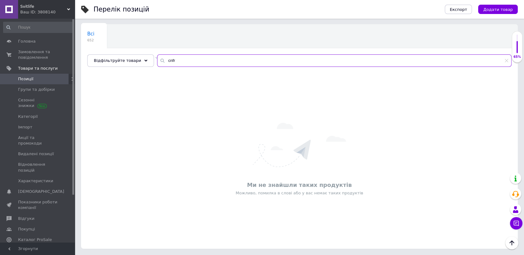
scroll to position [33, 0]
type input "c"
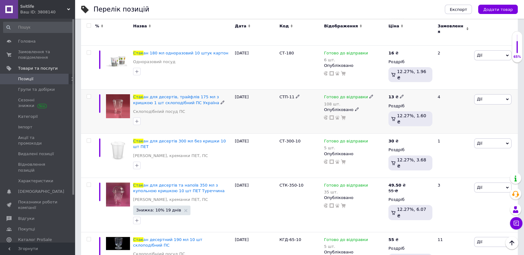
scroll to position [207, 0]
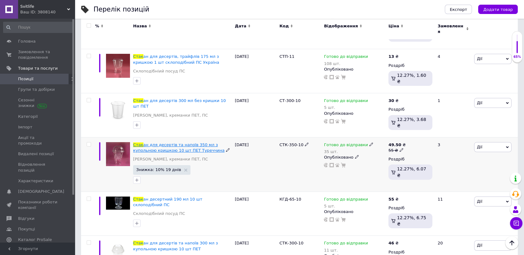
type input "стак"
click at [176, 143] on span "ан для десертів та напоїв 350 мл з купольною кришкою 10 шт ПЕТ Туреччина" at bounding box center [178, 148] width 91 height 10
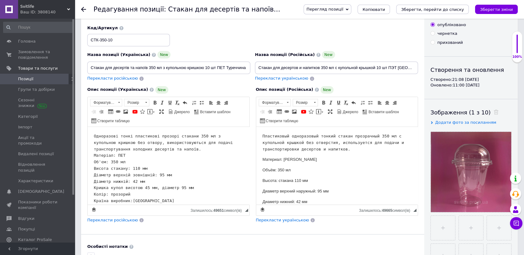
scroll to position [35, 0]
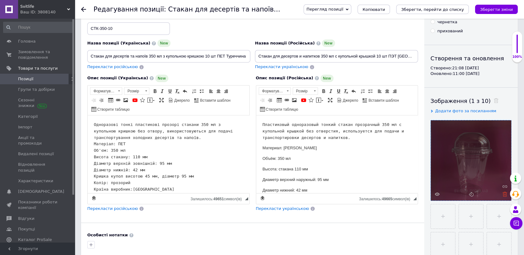
click at [504, 195] on use at bounding box center [504, 194] width 5 height 5
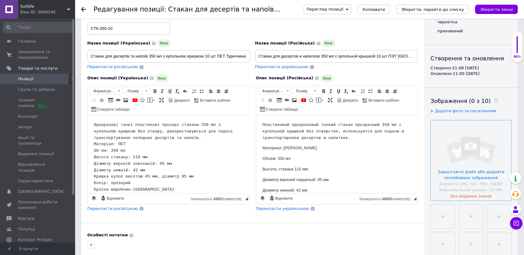
click at [470, 154] on input "file" at bounding box center [471, 161] width 80 height 80
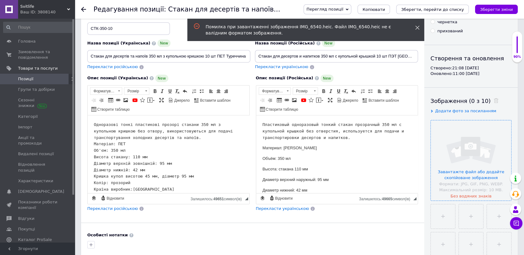
click at [417, 26] on icon at bounding box center [417, 28] width 4 height 4
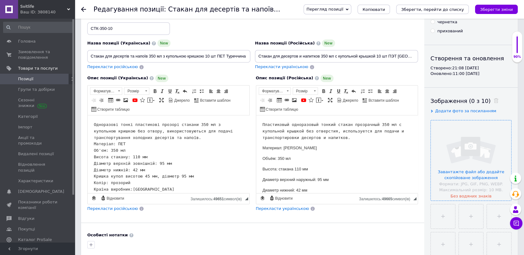
click at [459, 147] on input "file" at bounding box center [471, 161] width 80 height 80
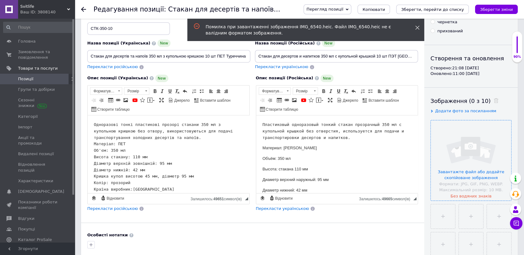
click at [419, 27] on icon at bounding box center [417, 28] width 4 height 4
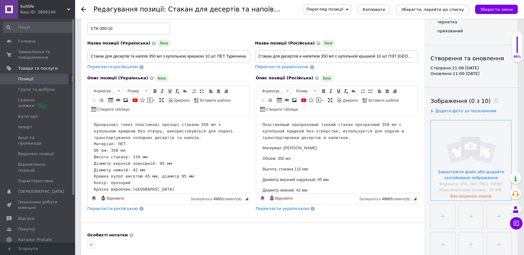
click at [469, 156] on input "file" at bounding box center [471, 161] width 80 height 80
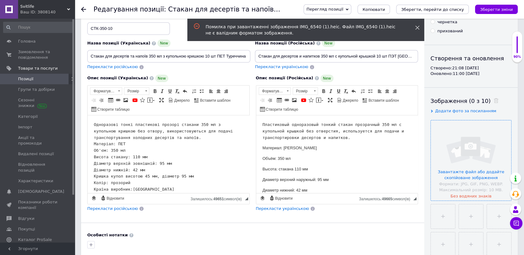
click at [419, 25] on span at bounding box center [417, 28] width 4 height 6
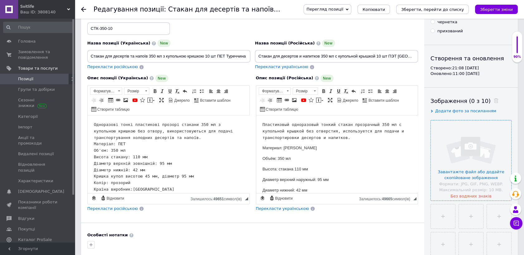
click at [465, 150] on input "file" at bounding box center [471, 161] width 80 height 80
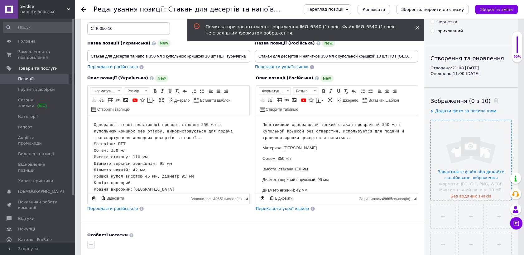
click at [417, 28] on use at bounding box center [417, 28] width 4 height 4
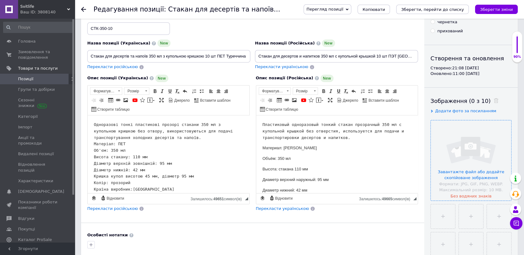
click at [464, 157] on input "file" at bounding box center [471, 161] width 80 height 80
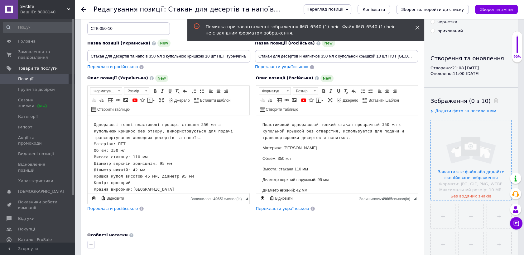
click at [417, 29] on icon at bounding box center [417, 28] width 4 height 4
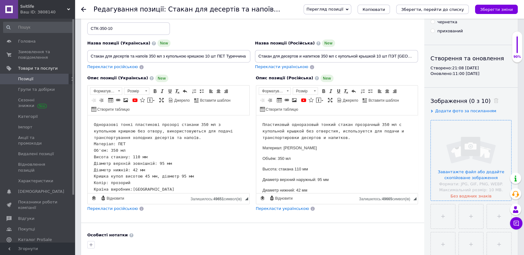
click at [483, 159] on input "file" at bounding box center [471, 161] width 80 height 80
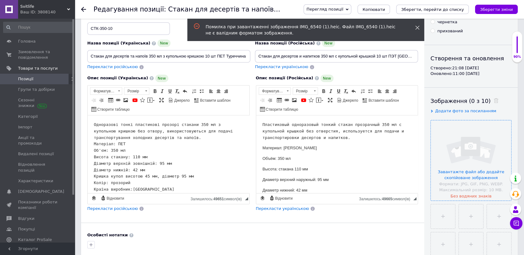
click at [419, 28] on icon at bounding box center [417, 28] width 4 height 4
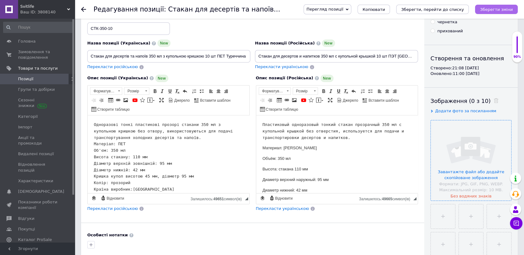
click at [498, 7] on icon "Зберегти зміни" at bounding box center [496, 9] width 33 height 5
click at [84, 8] on icon at bounding box center [83, 9] width 5 height 5
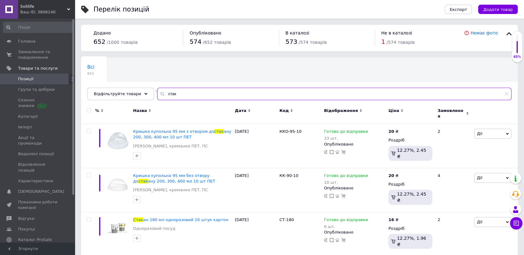
click at [171, 96] on input "стак" at bounding box center [334, 94] width 354 height 12
type input "с"
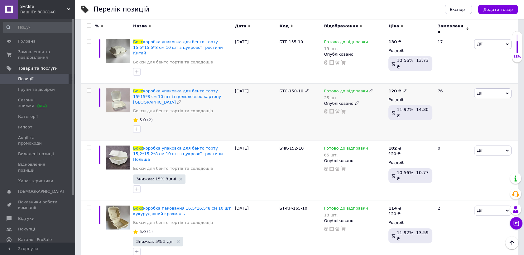
scroll to position [415, 0]
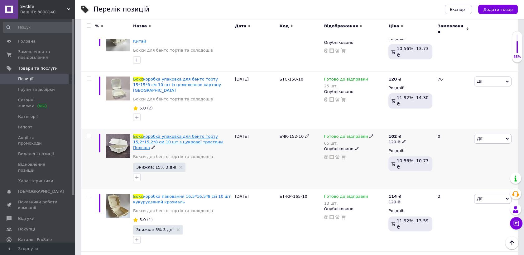
type input "бокс"
click at [208, 134] on span "коробка упаковка для бенто торту 15,2*15,2*8 см 10 шт з цукрової тростини Польща" at bounding box center [178, 142] width 90 height 16
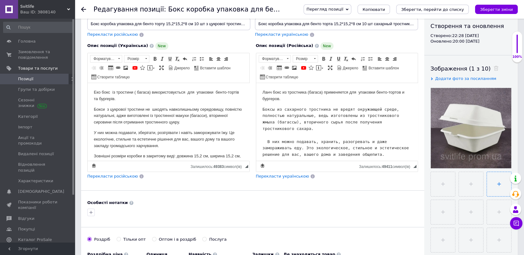
scroll to position [104, 0]
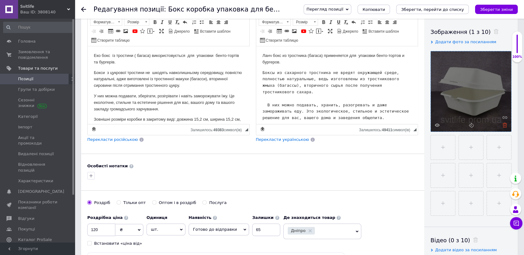
click at [504, 124] on icon at bounding box center [504, 125] width 5 height 5
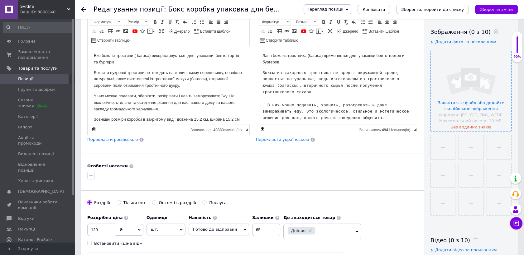
click at [466, 79] on input "file" at bounding box center [471, 91] width 80 height 80
click at [472, 82] on input "file" at bounding box center [471, 91] width 80 height 80
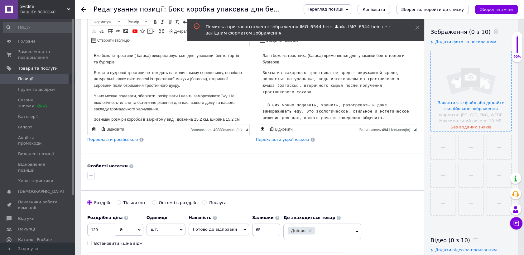
click at [476, 87] on input "file" at bounding box center [471, 91] width 80 height 80
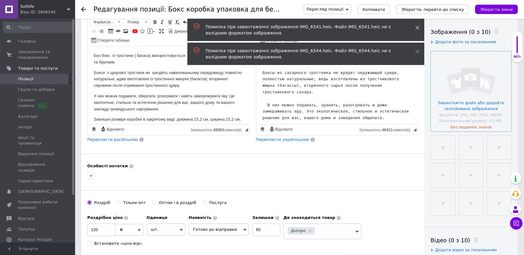
click at [418, 26] on icon at bounding box center [417, 28] width 4 height 4
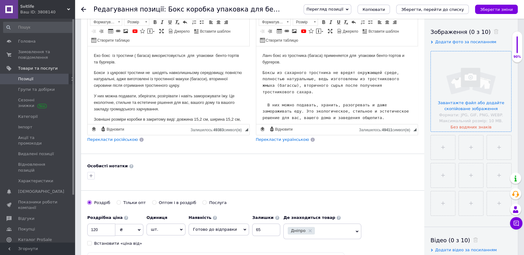
click at [469, 91] on input "file" at bounding box center [471, 91] width 80 height 80
click at [464, 83] on input "file" at bounding box center [471, 91] width 80 height 80
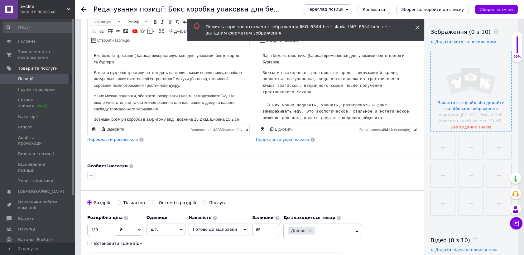
click at [419, 29] on icon at bounding box center [417, 28] width 4 height 4
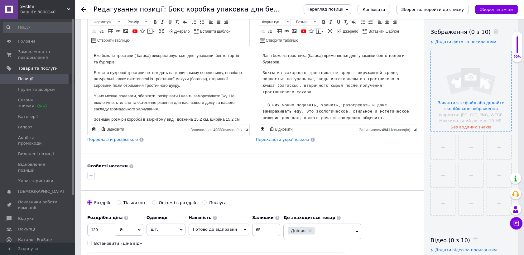
click at [466, 89] on input "file" at bounding box center [471, 91] width 80 height 80
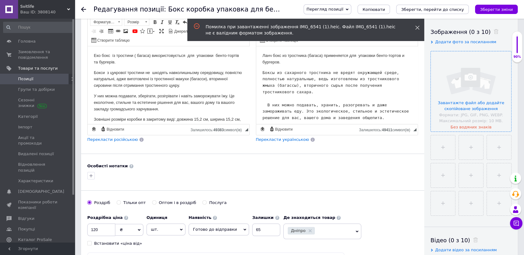
click at [418, 27] on icon at bounding box center [417, 28] width 4 height 4
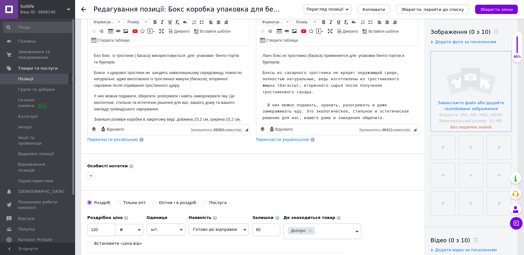
click at [470, 89] on input "file" at bounding box center [471, 91] width 80 height 80
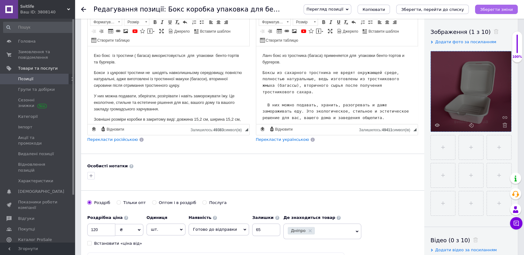
click at [496, 10] on icon "Зберегти зміни" at bounding box center [496, 9] width 33 height 5
click at [440, 148] on input "file" at bounding box center [443, 148] width 24 height 24
type input "C:\fakepath\IMG_6548.jpeg"
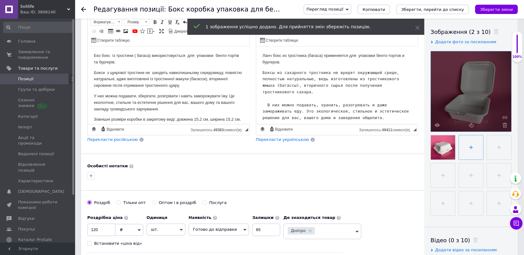
click at [468, 147] on input "file" at bounding box center [471, 148] width 24 height 24
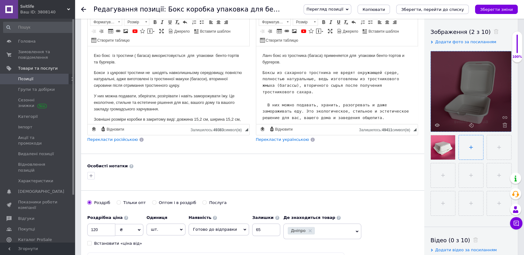
type input "C:\fakepath\IMG_6541.jpeg"
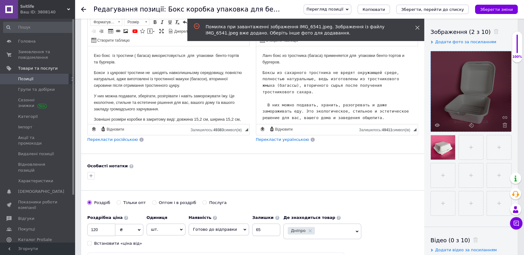
click at [417, 26] on icon at bounding box center [417, 28] width 4 height 4
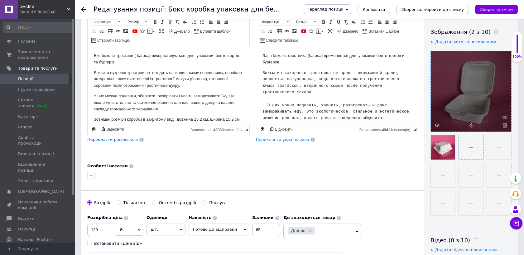
click at [471, 146] on input "file" at bounding box center [471, 148] width 24 height 24
type input "C:\fakepath\IMG_6541.jpeg"
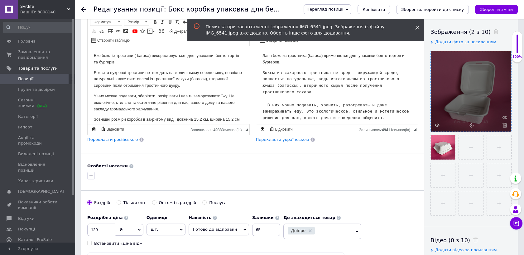
click at [417, 27] on use at bounding box center [417, 28] width 4 height 4
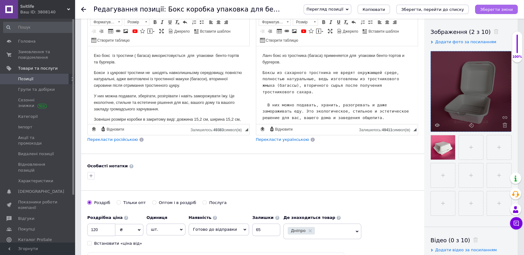
click at [496, 9] on icon "Зберегти зміни" at bounding box center [496, 9] width 33 height 5
click at [85, 7] on icon at bounding box center [83, 9] width 5 height 5
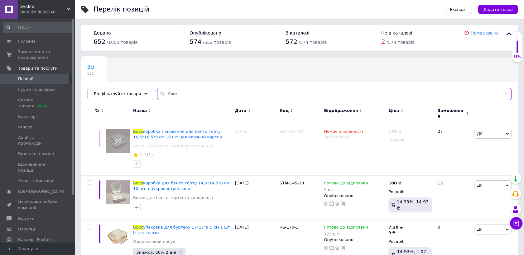
click at [173, 94] on input "бокс" at bounding box center [334, 94] width 354 height 12
type input "б"
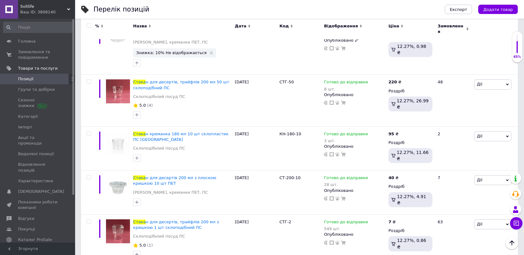
scroll to position [813, 0]
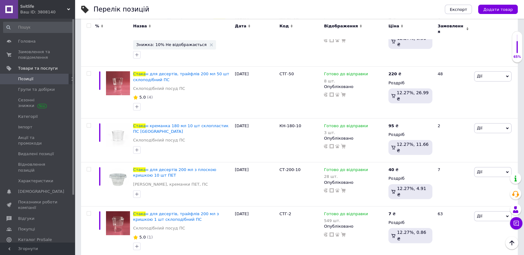
type input "стака"
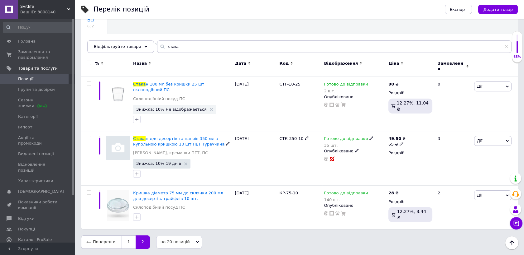
scroll to position [37, 0]
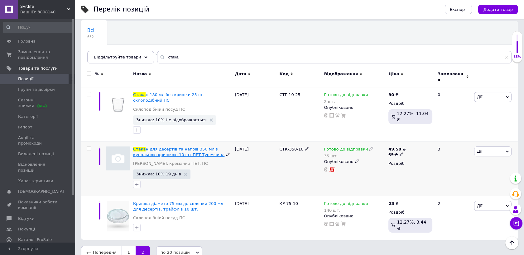
click at [178, 147] on span "н для десертів та напоїв 350 мл з купольною кришкою 10 шт ПЕТ Туреччина" at bounding box center [178, 152] width 91 height 10
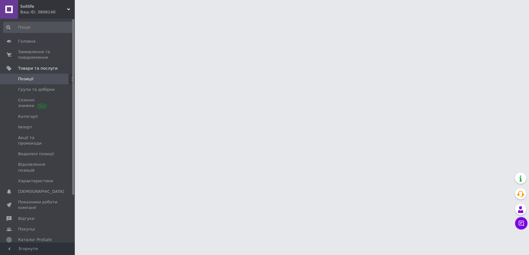
click at [178, 16] on html "Svitlife Ваш ID: 3808140 Сайт Svitlife Кабінет покупця Перевірити стан системи …" at bounding box center [264, 8] width 529 height 16
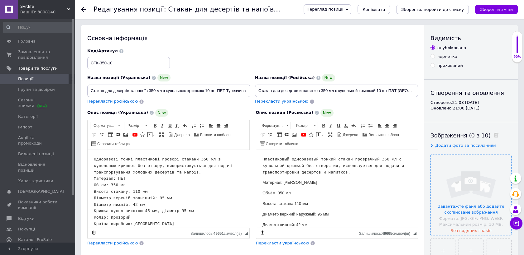
click at [469, 186] on input "file" at bounding box center [471, 195] width 80 height 80
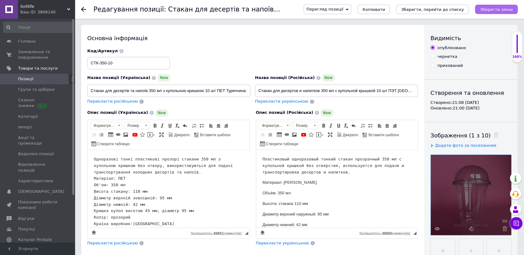
click at [494, 9] on icon "Зберегти зміни" at bounding box center [496, 9] width 33 height 5
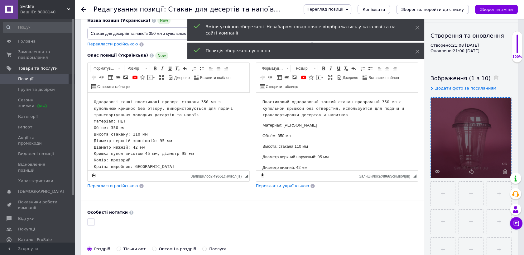
scroll to position [69, 0]
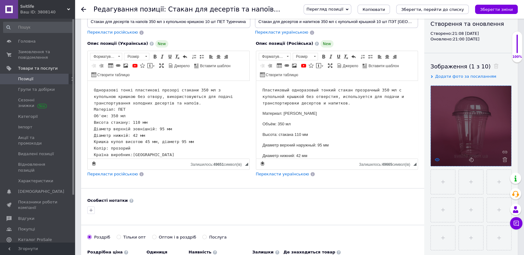
click at [437, 159] on icon at bounding box center [437, 160] width 5 height 5
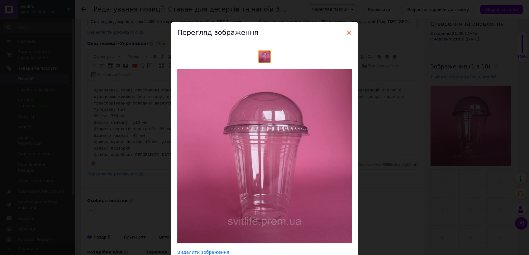
click at [347, 33] on span "×" at bounding box center [349, 32] width 6 height 11
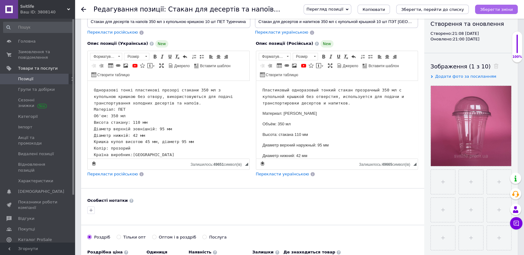
click at [494, 7] on icon "Зберегти зміни" at bounding box center [496, 9] width 33 height 5
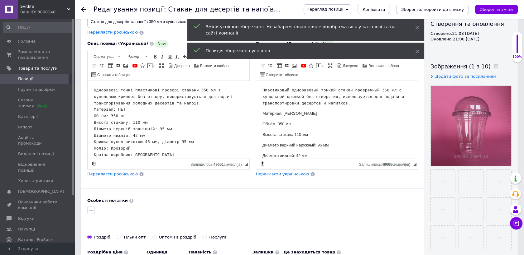
click at [82, 8] on use at bounding box center [83, 9] width 5 height 5
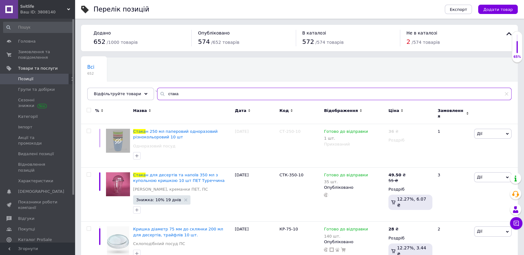
drag, startPoint x: 171, startPoint y: 95, endPoint x: 184, endPoint y: 101, distance: 14.1
click at [171, 96] on input "стака" at bounding box center [334, 94] width 354 height 12
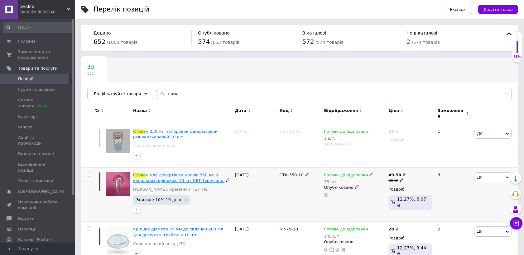
click at [212, 173] on span "н для десертів та напоїв 350 мл з купольною кришкою 10 шт ПЕТ Туреччина" at bounding box center [178, 178] width 91 height 10
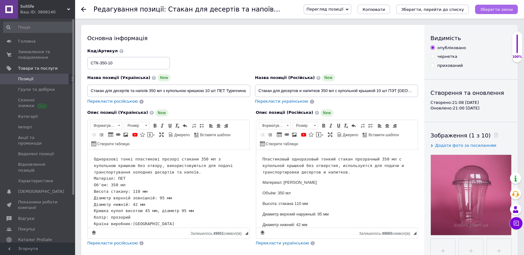
click at [501, 9] on icon "Зберегти зміни" at bounding box center [496, 9] width 33 height 5
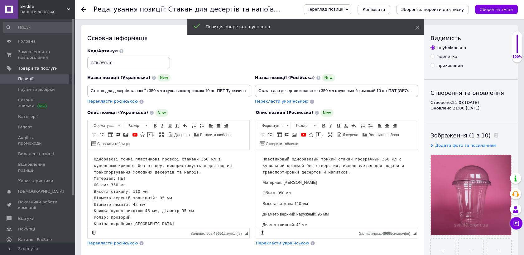
click at [83, 7] on icon at bounding box center [83, 9] width 5 height 5
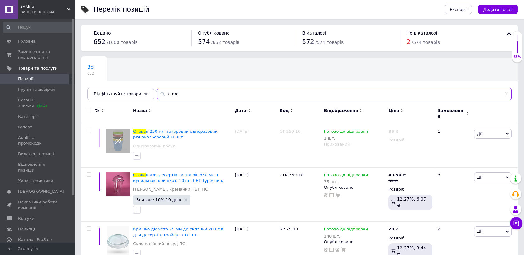
click at [172, 96] on input "стака" at bounding box center [334, 94] width 354 height 12
type input "с"
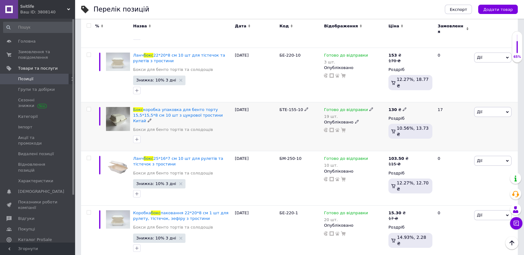
scroll to position [242, 0]
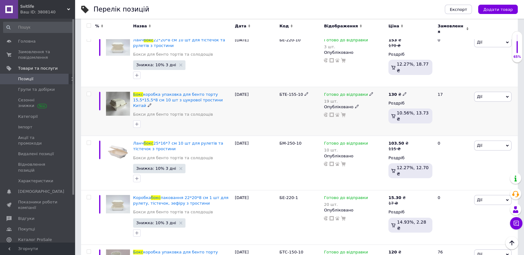
type input "бокс"
click at [115, 97] on img at bounding box center [118, 104] width 24 height 24
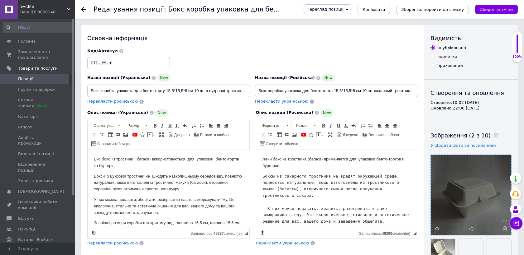
scroll to position [104, 0]
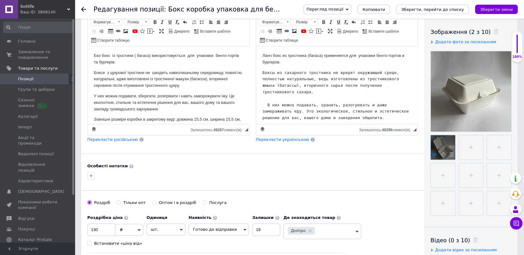
click at [434, 155] on icon at bounding box center [434, 154] width 5 height 5
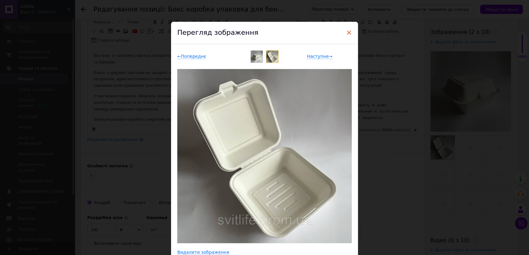
click at [348, 31] on span "×" at bounding box center [349, 32] width 6 height 11
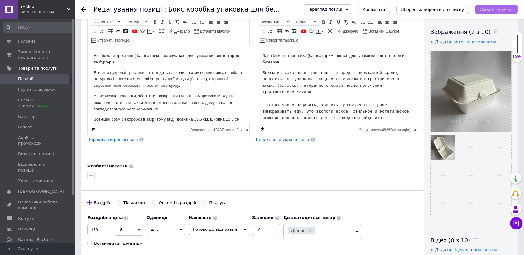
click at [494, 8] on icon "Зберегти зміни" at bounding box center [496, 9] width 33 height 5
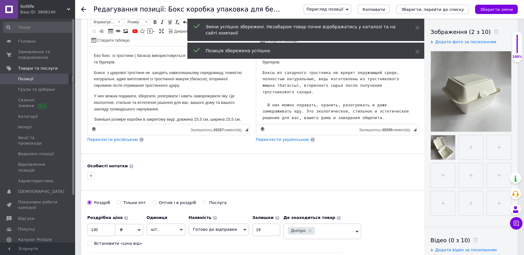
click at [83, 10] on icon at bounding box center [83, 9] width 5 height 5
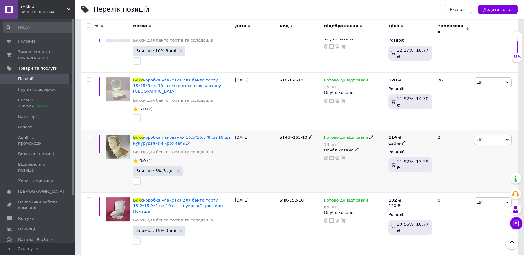
scroll to position [381, 0]
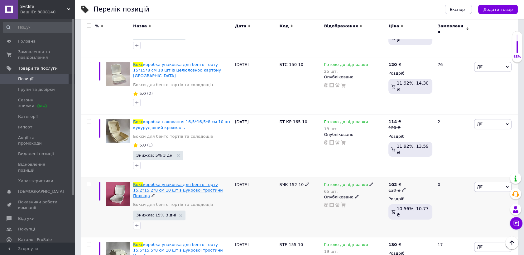
click at [187, 183] on span "коробка упаковка для бенто торту 15,2*15,2*8 см 10 шт з цукрової тростини Польща" at bounding box center [178, 191] width 90 height 16
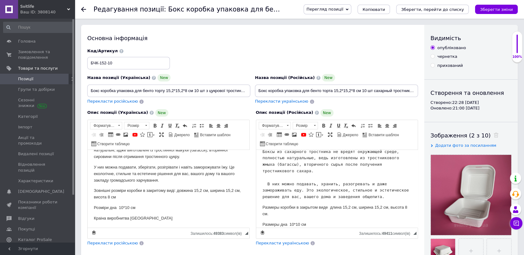
scroll to position [69, 0]
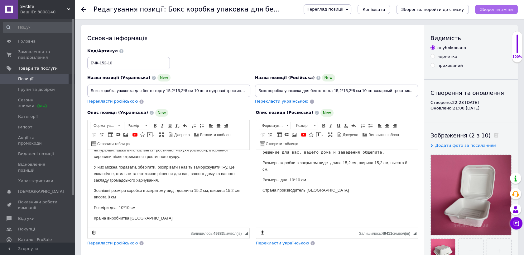
click at [502, 7] on icon "Зберегти зміни" at bounding box center [496, 9] width 33 height 5
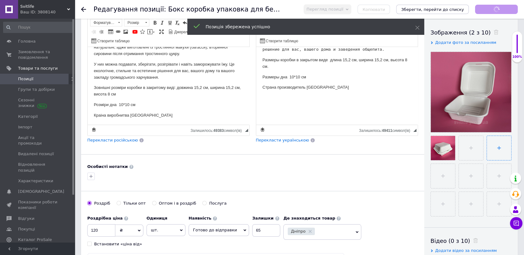
scroll to position [104, 0]
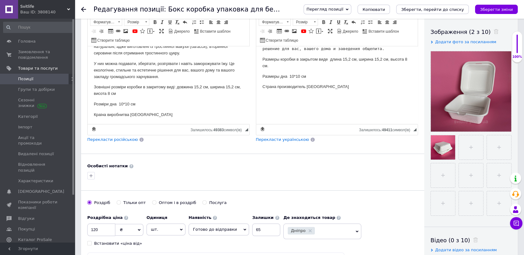
click at [84, 10] on icon at bounding box center [83, 9] width 5 height 5
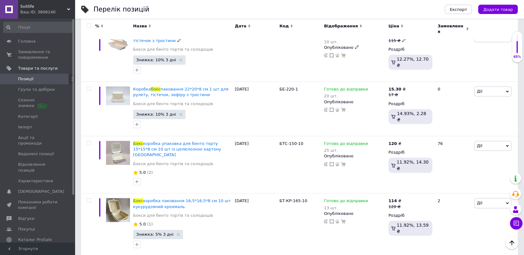
scroll to position [312, 0]
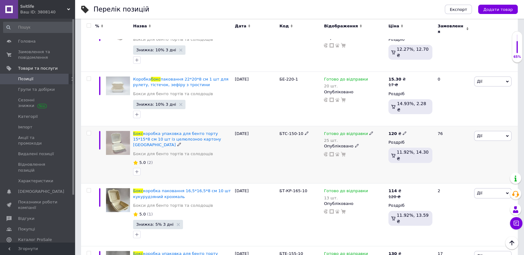
click at [116, 138] on img at bounding box center [118, 143] width 24 height 24
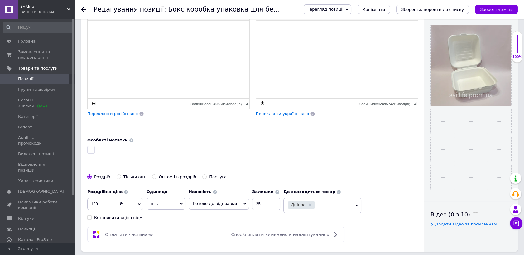
scroll to position [138, 0]
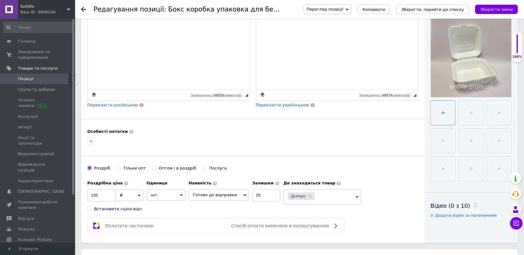
click at [441, 111] on input "file" at bounding box center [443, 113] width 24 height 24
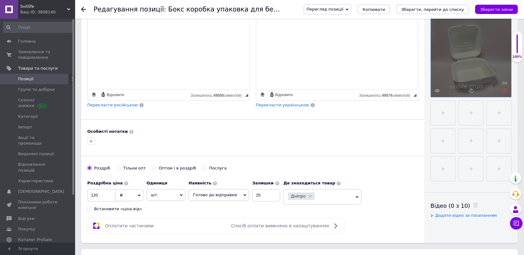
click at [506, 90] on icon at bounding box center [504, 90] width 5 height 5
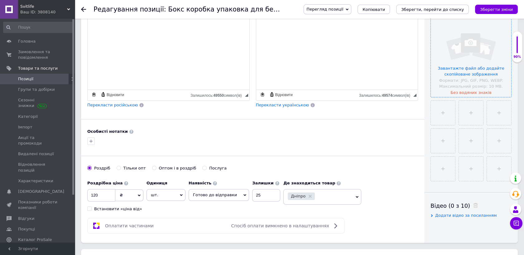
click at [464, 54] on input "file" at bounding box center [471, 57] width 80 height 80
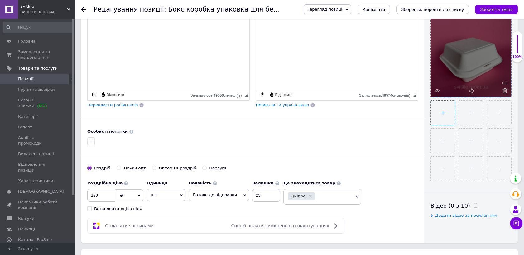
click at [446, 113] on input "file" at bounding box center [443, 113] width 24 height 24
type input "C:\fakepath\IMG_6544.jpeg"
drag, startPoint x: 446, startPoint y: 113, endPoint x: 77, endPoint y: 56, distance: 373.2
click at [470, 113] on input "file" at bounding box center [471, 113] width 24 height 24
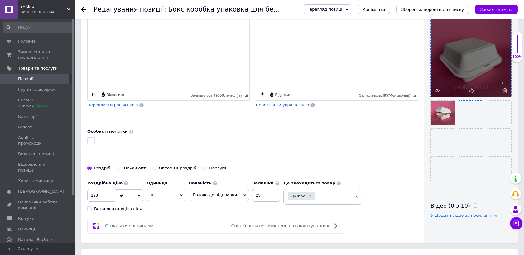
type input "C:\fakepath\IMG_6541.jpeg"
click at [498, 9] on icon "Зберегти зміни" at bounding box center [496, 9] width 33 height 5
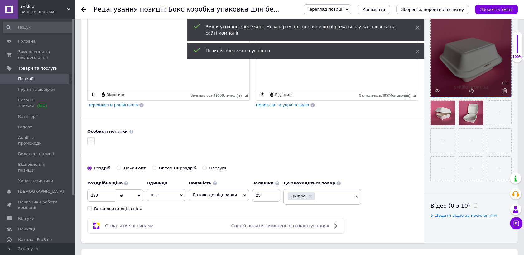
click at [82, 8] on icon at bounding box center [83, 9] width 5 height 5
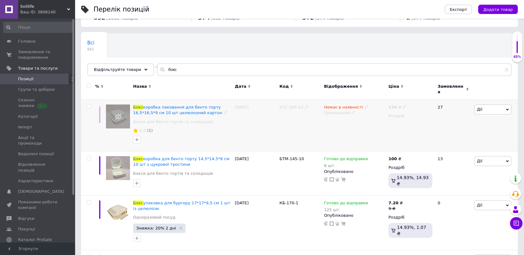
scroll to position [35, 0]
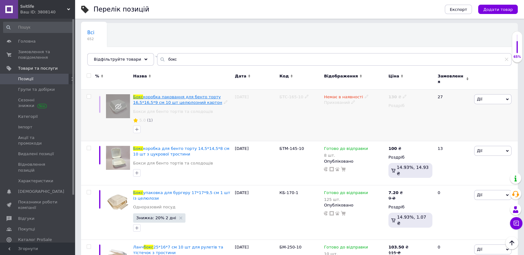
click at [192, 95] on span "коробка паковання для бенто торту 16,5*16,5*9 см 10 шт целюлозний картон" at bounding box center [177, 100] width 89 height 10
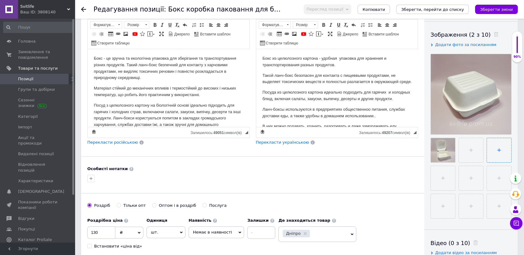
scroll to position [104, 0]
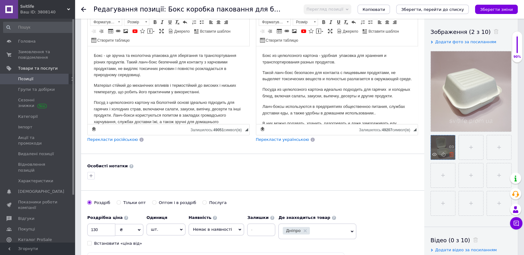
click at [451, 155] on icon at bounding box center [451, 154] width 5 height 5
click at [442, 148] on input "file" at bounding box center [443, 148] width 24 height 24
type input "C:\fakepath\IMG_6548.jpeg"
click at [452, 154] on icon at bounding box center [451, 154] width 5 height 5
click at [440, 146] on input "file" at bounding box center [443, 148] width 24 height 24
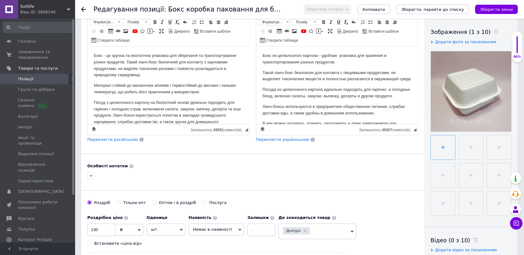
type input "C:\fakepath\IMG_6540.jpeg"
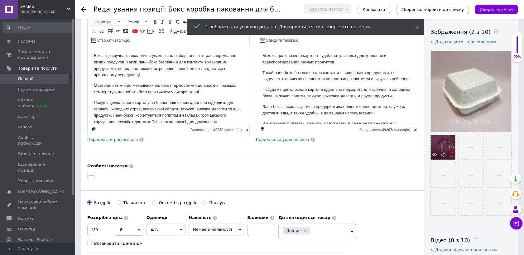
click at [451, 155] on use at bounding box center [451, 154] width 5 height 5
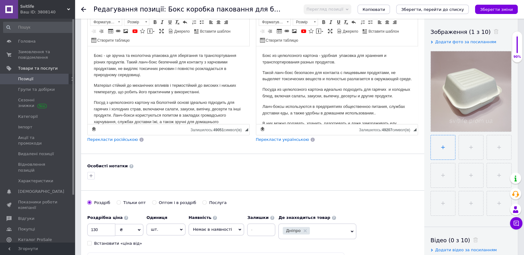
click at [442, 146] on input "file" at bounding box center [443, 148] width 24 height 24
type input "C:\fakepath\IMG_6544.jpeg"
click at [470, 146] on input "file" at bounding box center [471, 148] width 24 height 24
type input "C:\fakepath\IMG_6541.jpeg"
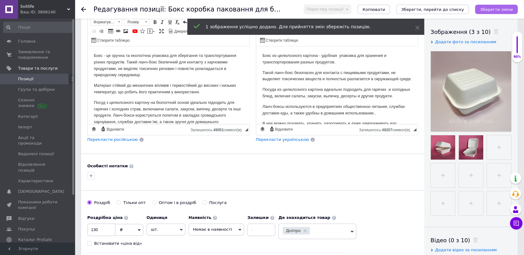
click at [492, 7] on icon "Зберегти зміни" at bounding box center [496, 9] width 33 height 5
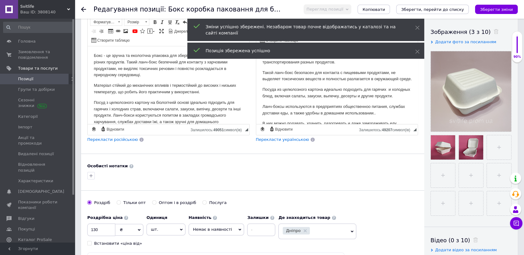
click at [83, 9] on icon at bounding box center [83, 9] width 5 height 5
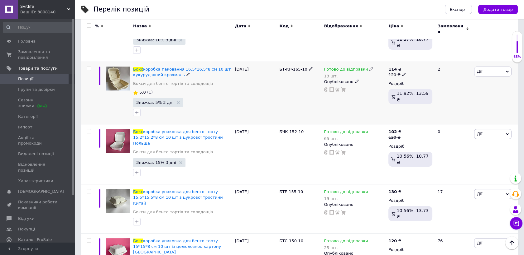
scroll to position [415, 0]
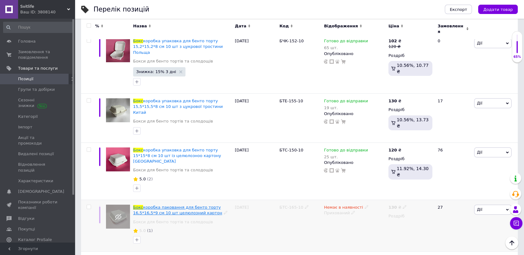
click at [182, 205] on span "коробка паковання для бенто торту 16,5*16,5*9 см 10 шт целюлозний картон" at bounding box center [177, 210] width 89 height 10
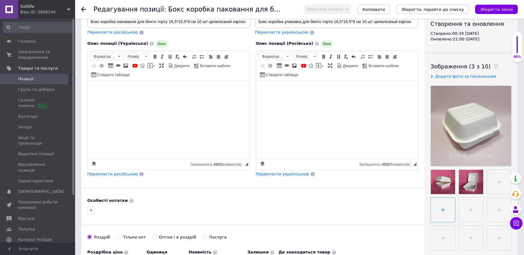
scroll to position [104, 0]
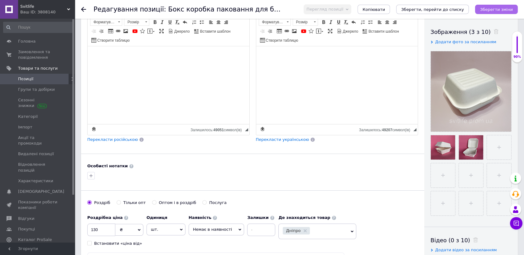
click at [493, 10] on icon "Зберегти зміни" at bounding box center [496, 9] width 33 height 5
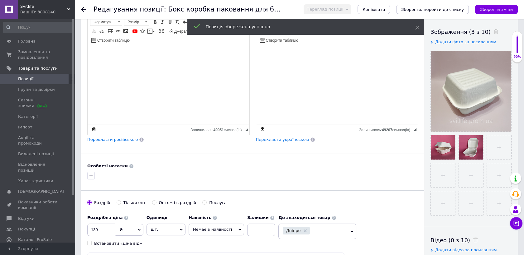
click at [83, 8] on icon at bounding box center [83, 9] width 5 height 5
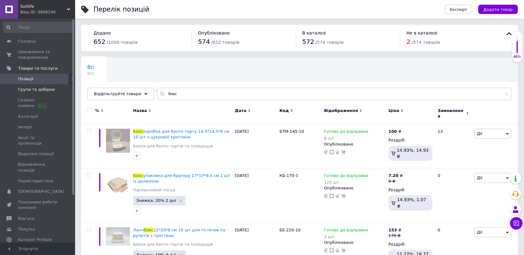
click at [32, 88] on span "Групи та добірки" at bounding box center [36, 90] width 37 height 6
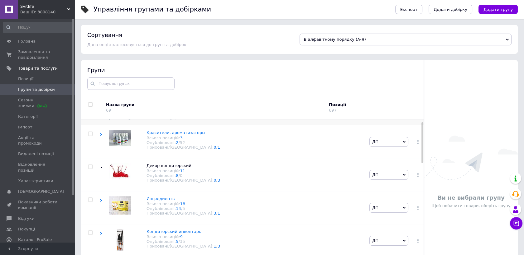
scroll to position [35, 0]
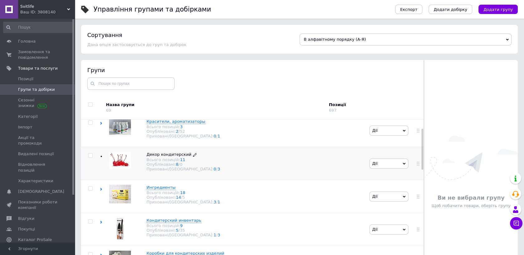
click at [164, 162] on div "Всього позицій: 11" at bounding box center [183, 160] width 74 height 5
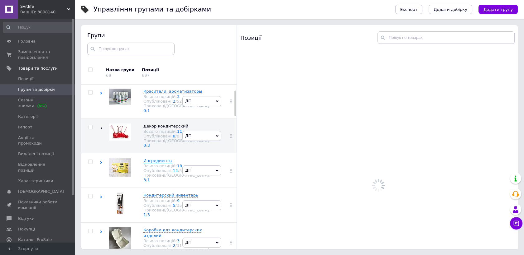
scroll to position [35, 0]
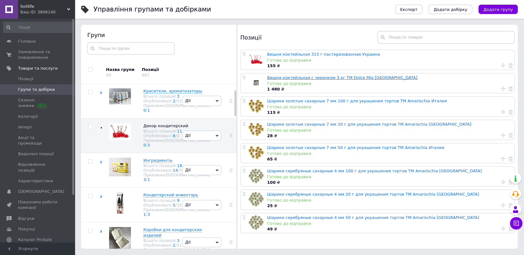
click at [305, 78] on link "Вишня коктейльная с черенком 3 кг ТМ Dolce Mio Италия" at bounding box center [342, 77] width 150 height 5
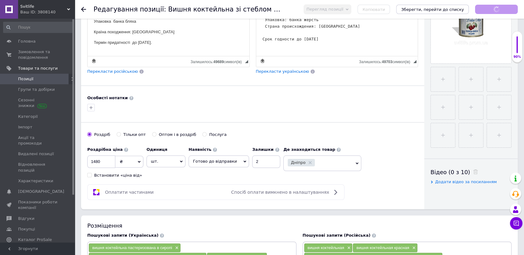
scroll to position [173, 0]
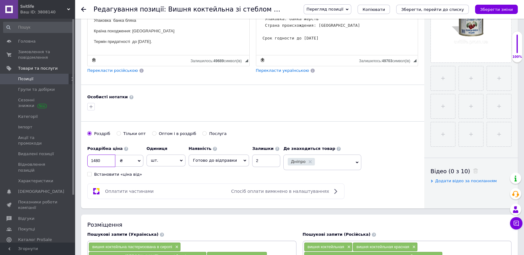
click at [98, 164] on input "1480" at bounding box center [101, 161] width 28 height 12
type input "1490"
click at [497, 5] on div "Перегляд позиції Зберегти та переглянути на сайті Зберегти та переглянути на ма…" at bounding box center [404, 9] width 226 height 19
click at [496, 7] on icon "Зберегти зміни" at bounding box center [496, 9] width 33 height 5
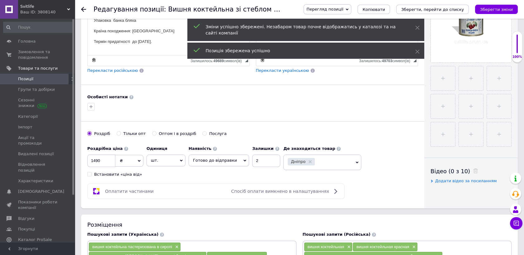
click at [83, 9] on icon at bounding box center [83, 9] width 5 height 5
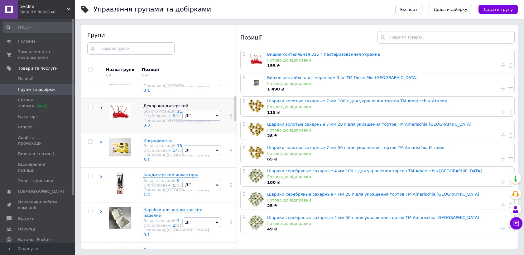
scroll to position [69, 0]
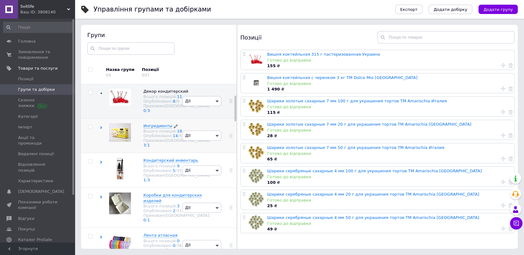
click at [163, 134] on div "Всього позицій: 18" at bounding box center [176, 131] width 67 height 5
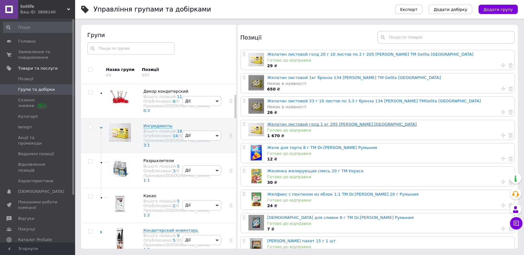
click at [316, 125] on link "Желатин листовой голд 1 кг 205 блюм Германия" at bounding box center [342, 124] width 150 height 5
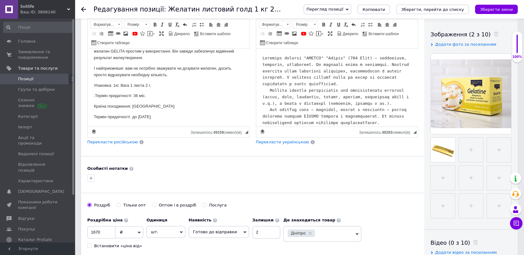
scroll to position [104, 0]
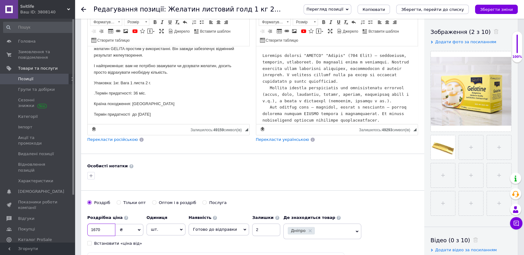
click at [97, 230] on input "1670" at bounding box center [101, 230] width 28 height 12
type input "1660"
click at [497, 8] on icon "Зберегти зміни" at bounding box center [496, 9] width 33 height 5
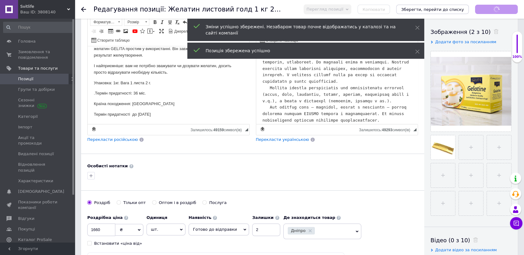
scroll to position [27, 0]
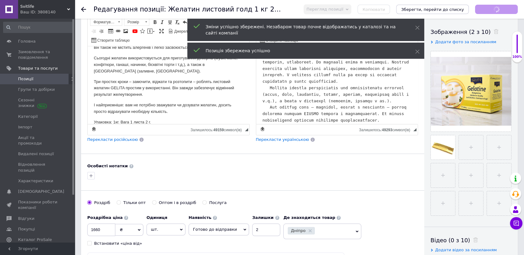
click at [83, 9] on icon at bounding box center [83, 9] width 5 height 5
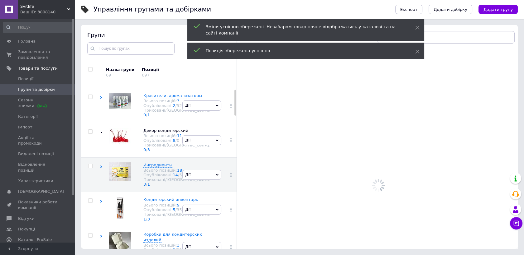
scroll to position [32, 0]
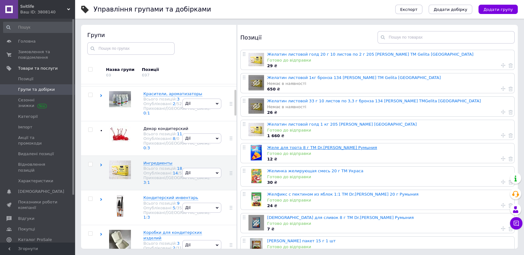
click at [295, 147] on link "Желе для торта 8 г ТМ Dr.Oetker Румыния" at bounding box center [322, 147] width 110 height 5
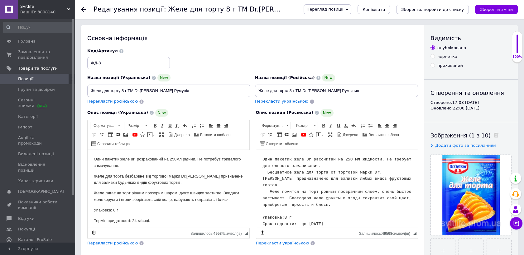
click at [83, 10] on use at bounding box center [83, 9] width 5 height 5
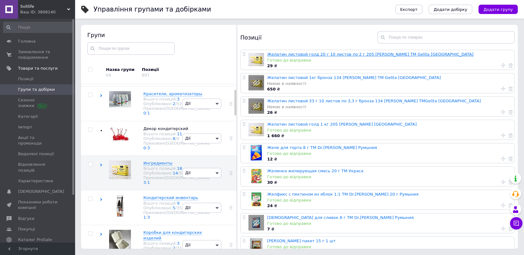
click at [344, 55] on link "Желатин листовой голд 20 г 10 листов по 2 г 205 блюм ТМ Gelita Германия" at bounding box center [370, 54] width 206 height 5
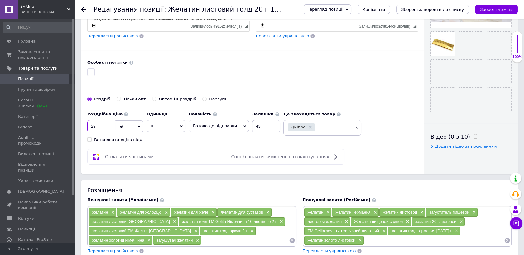
click at [96, 126] on input "29" at bounding box center [101, 126] width 28 height 12
type input "2"
type input "30"
click at [501, 7] on icon "Зберегти зміни" at bounding box center [496, 9] width 33 height 5
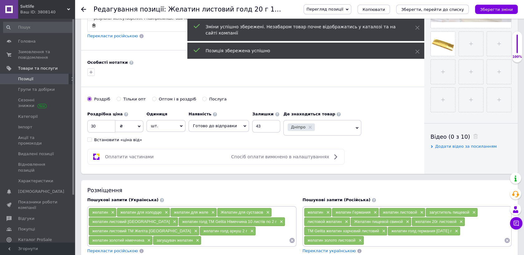
click at [83, 9] on icon at bounding box center [83, 9] width 5 height 5
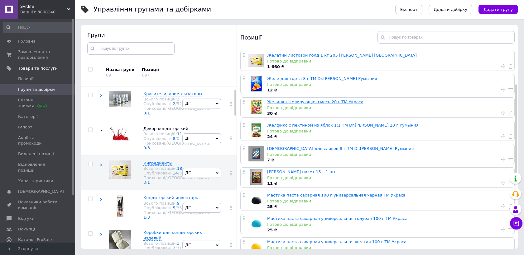
click at [326, 101] on link "Желинка желирующая смесь 20 г ТМ Украса" at bounding box center [315, 102] width 96 height 5
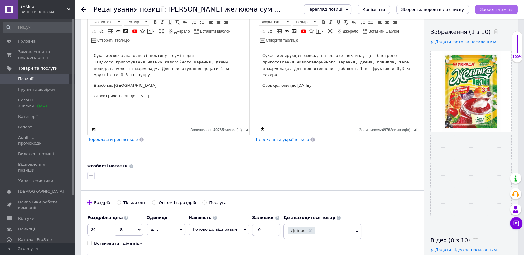
click at [489, 9] on icon "Зберегти зміни" at bounding box center [496, 9] width 33 height 5
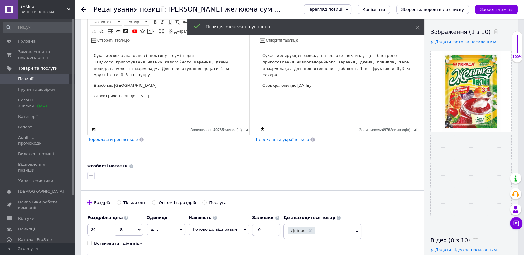
click at [82, 10] on icon at bounding box center [83, 9] width 5 height 5
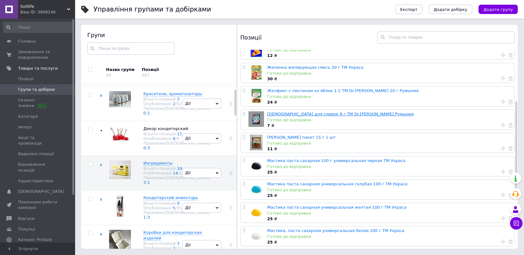
click at [326, 114] on link "Загуститель для сливок 8 г ТМ Dr.Oetker Румыния" at bounding box center [340, 114] width 146 height 5
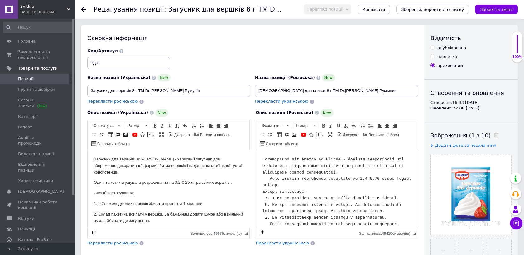
click at [433, 48] on input "опубліковано" at bounding box center [432, 47] width 4 height 4
radio input "true"
click at [498, 7] on icon "Зберегти зміни" at bounding box center [496, 9] width 33 height 5
click at [488, 9] on icon "Зберегти зміни" at bounding box center [496, 9] width 33 height 5
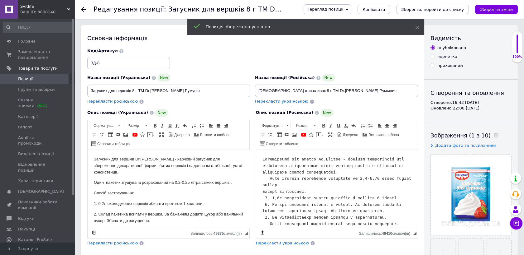
click at [82, 10] on icon at bounding box center [83, 9] width 5 height 5
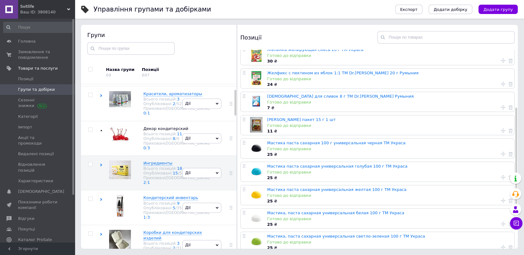
scroll to position [138, 0]
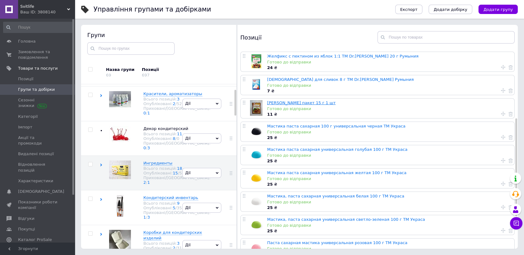
click at [296, 102] on link "Корица молотая пакет 15 г 1 шт" at bounding box center [301, 103] width 69 height 5
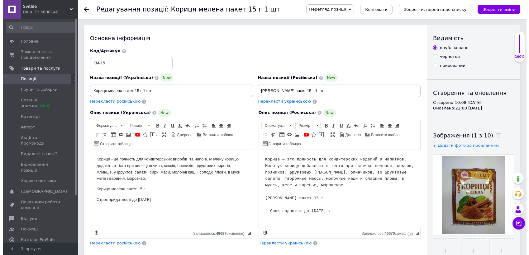
scroll to position [3, 0]
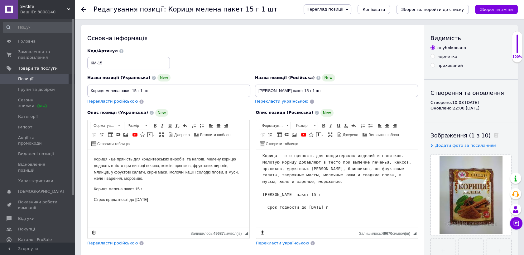
click at [84, 7] on icon at bounding box center [83, 9] width 5 height 5
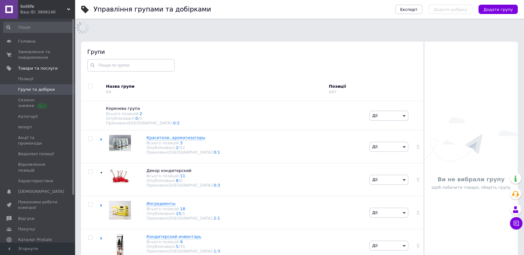
scroll to position [30, 0]
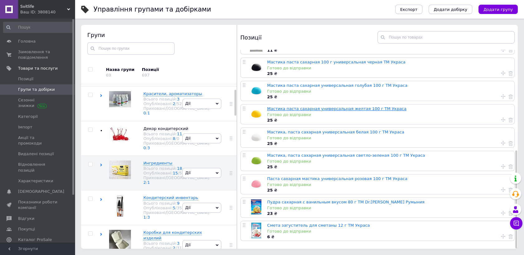
click at [324, 107] on link "Мастика паста сахарная универсальная желтая 100 г ТМ Украса" at bounding box center [336, 109] width 139 height 5
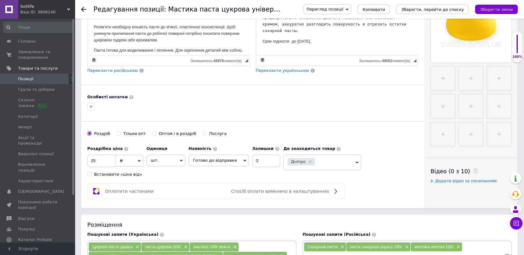
click at [82, 9] on use at bounding box center [83, 9] width 5 height 5
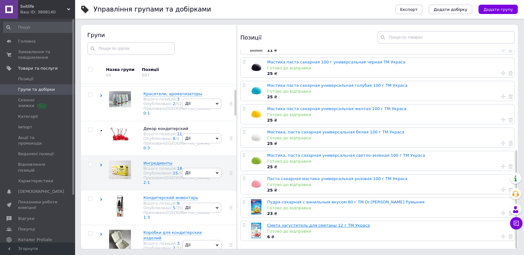
click at [317, 223] on link "Смета загуститель для сметаны 12 г ТМ Украса" at bounding box center [318, 225] width 102 height 5
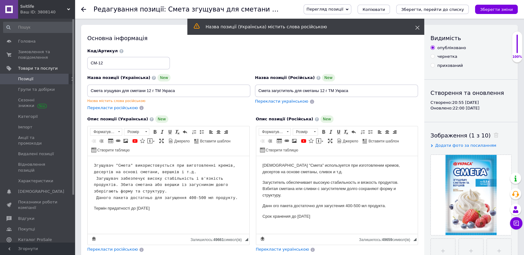
click at [417, 26] on icon at bounding box center [417, 28] width 4 height 4
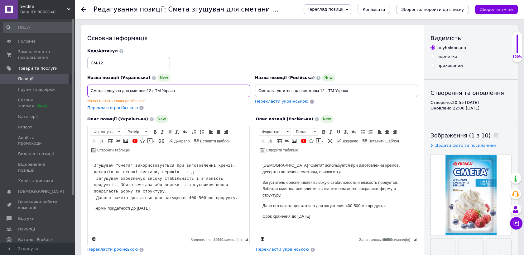
click at [102, 90] on input "Смета згущувач для сметани 12 г ТМ Украса" at bounding box center [168, 91] width 163 height 12
click at [190, 103] on div "Назва містить слова російською" at bounding box center [168, 101] width 163 height 5
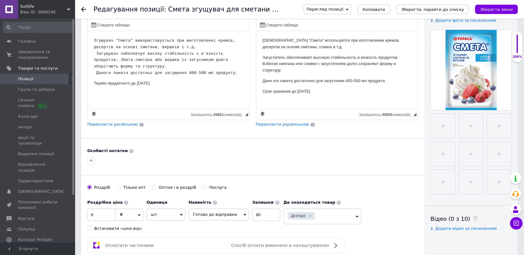
scroll to position [207, 0]
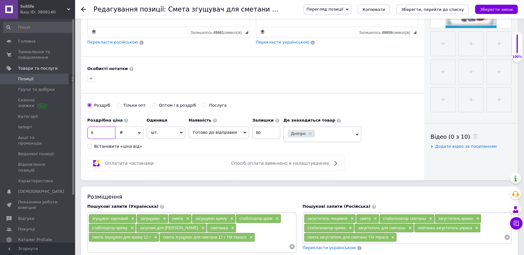
click at [95, 133] on input "6" at bounding box center [101, 133] width 28 height 12
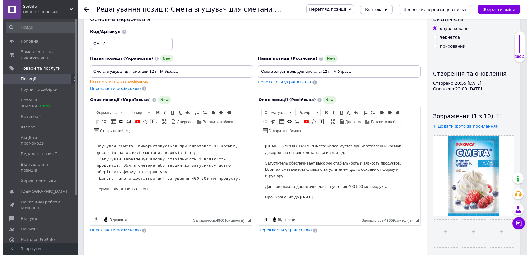
scroll to position [0, 0]
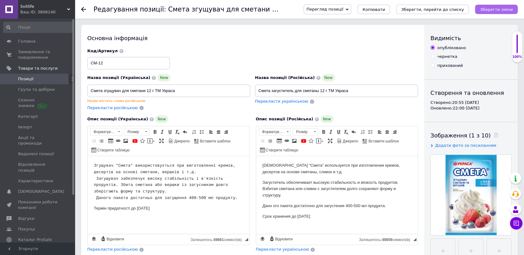
click at [492, 7] on icon "Зберегти зміни" at bounding box center [496, 9] width 33 height 5
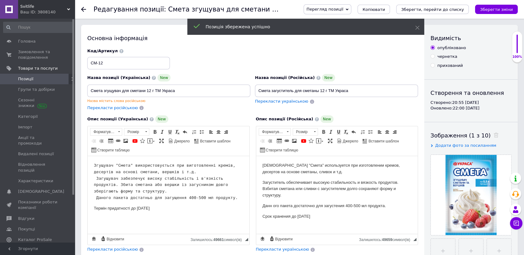
click at [26, 79] on span "Позиції" at bounding box center [25, 79] width 15 height 6
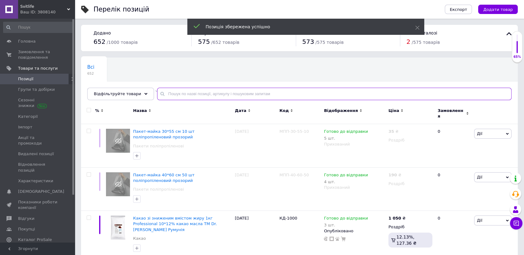
click at [162, 93] on input "text" at bounding box center [334, 94] width 354 height 12
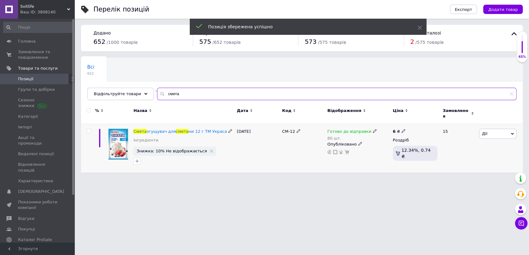
type input "смета"
click at [512, 129] on span "Дії" at bounding box center [497, 134] width 37 height 10
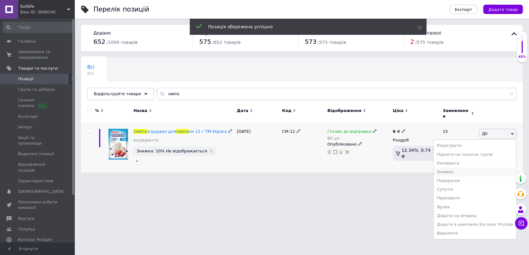
click at [450, 168] on li "Знижка" at bounding box center [475, 172] width 83 height 9
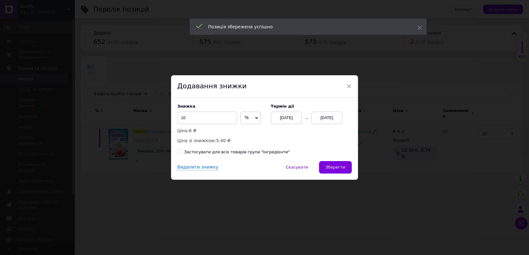
click at [321, 118] on div "[DATE]" at bounding box center [326, 118] width 31 height 12
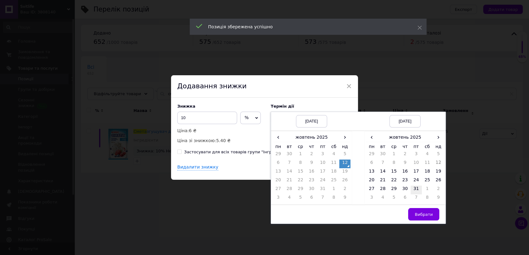
click at [416, 188] on td "31" at bounding box center [416, 190] width 11 height 9
click at [421, 214] on span "Вибрати" at bounding box center [424, 214] width 18 height 5
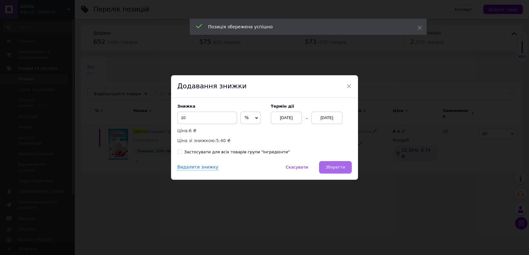
click at [338, 168] on span "Зберегти" at bounding box center [336, 167] width 20 height 5
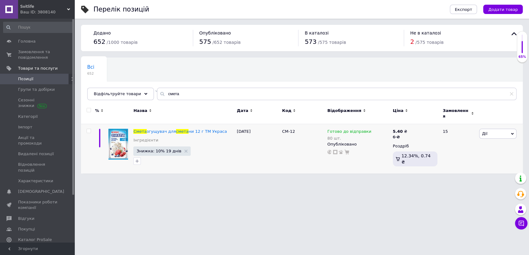
click at [29, 79] on span "Позиції" at bounding box center [25, 79] width 15 height 6
click at [34, 90] on span "Групи та добірки" at bounding box center [36, 90] width 37 height 6
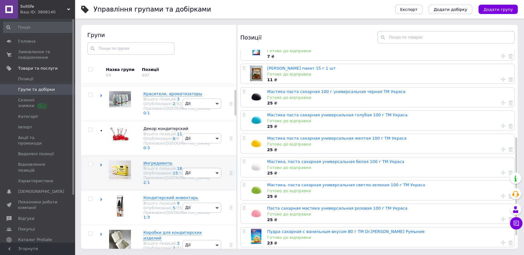
scroll to position [204, 0]
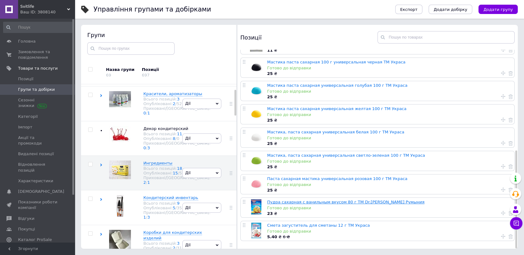
click at [328, 201] on link "Пудра сахарная с ванильным вкусом 80 г ТМ Dr.Oetker Румыния" at bounding box center [345, 202] width 157 height 5
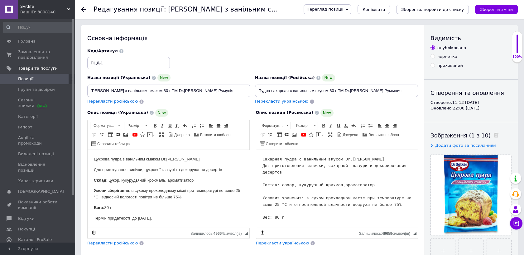
click at [25, 78] on span "Позиції" at bounding box center [25, 79] width 15 height 6
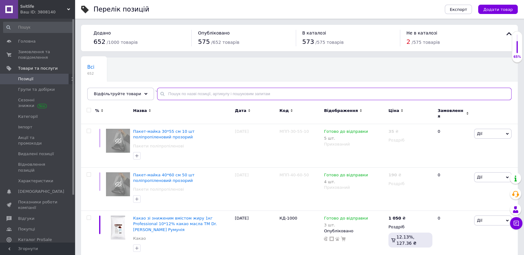
click at [169, 94] on input "text" at bounding box center [334, 94] width 354 height 12
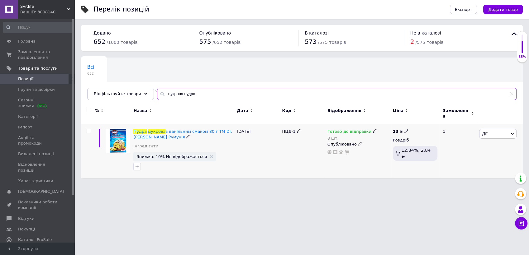
type input "цукрова пудра"
click at [512, 129] on span "Дії" at bounding box center [497, 134] width 37 height 10
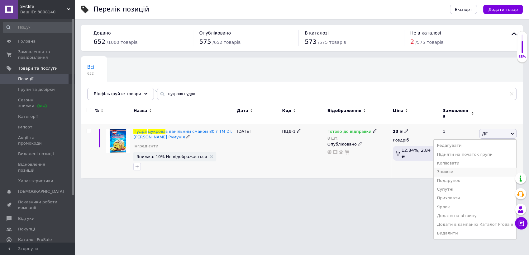
click at [460, 168] on li "Знижка" at bounding box center [475, 172] width 83 height 9
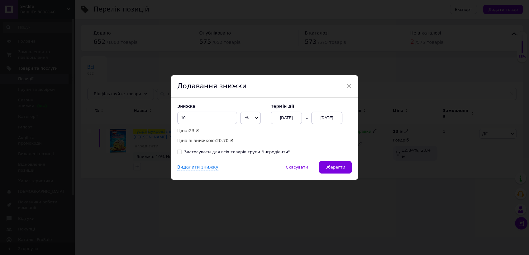
click at [321, 117] on div "[DATE]" at bounding box center [326, 118] width 31 height 12
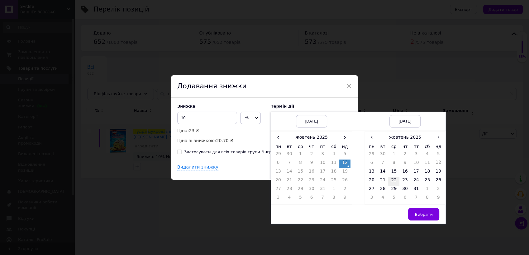
click at [391, 180] on td "22" at bounding box center [393, 181] width 11 height 9
click at [414, 179] on td "24" at bounding box center [416, 181] width 11 height 9
click at [422, 216] on span "Вибрати" at bounding box center [424, 214] width 18 height 5
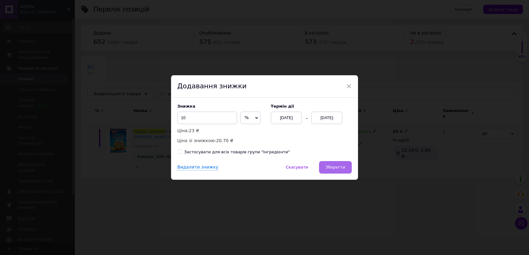
click at [335, 167] on span "Зберегти" at bounding box center [336, 167] width 20 height 5
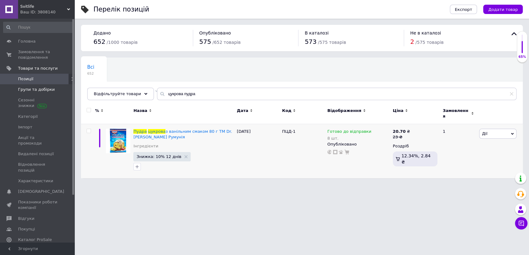
click at [40, 90] on span "Групи та добірки" at bounding box center [36, 90] width 37 height 6
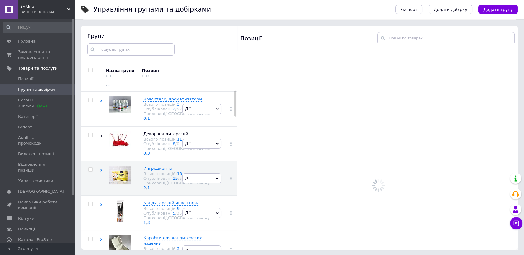
scroll to position [32, 0]
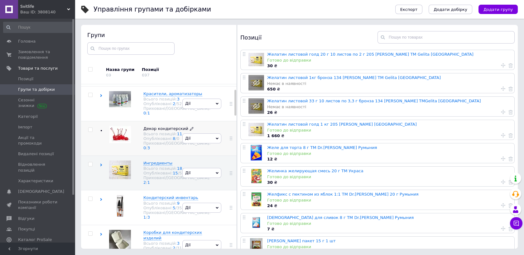
click at [150, 136] on div "Всього позицій: 11" at bounding box center [176, 134] width 67 height 5
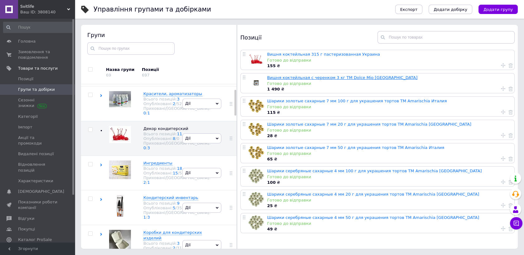
click at [314, 77] on link "Вишня коктейльная с черенком 3 кг ТМ Dolce Mio Италия" at bounding box center [342, 77] width 150 height 5
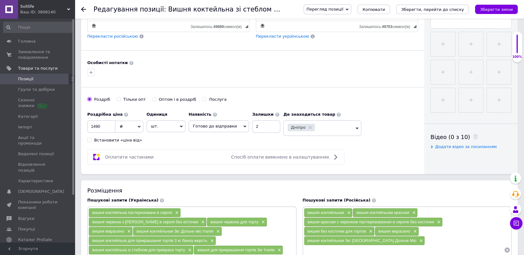
scroll to position [207, 0]
click at [101, 126] on input "1490" at bounding box center [101, 126] width 28 height 12
type input "1500"
click at [504, 8] on icon "Зберегти зміни" at bounding box center [496, 9] width 33 height 5
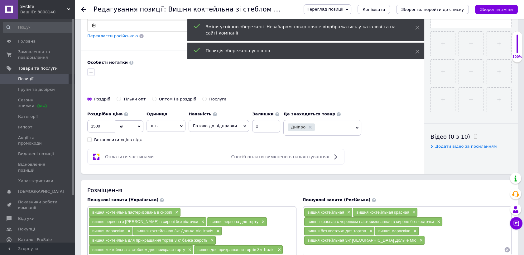
click at [83, 8] on icon at bounding box center [83, 9] width 5 height 5
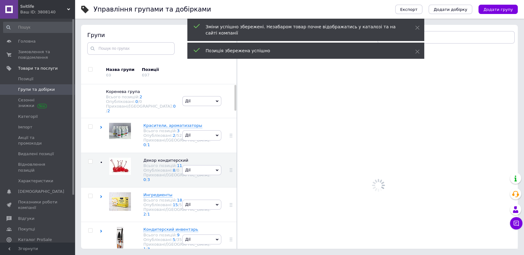
scroll to position [35, 0]
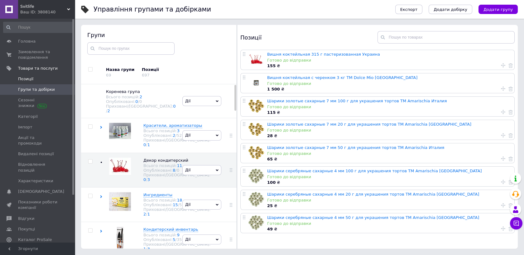
click at [28, 78] on span "Позиції" at bounding box center [25, 79] width 15 height 6
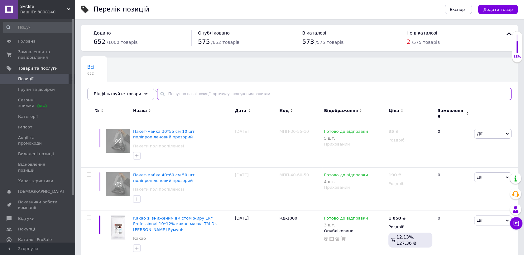
click at [167, 92] on input "text" at bounding box center [334, 94] width 354 height 12
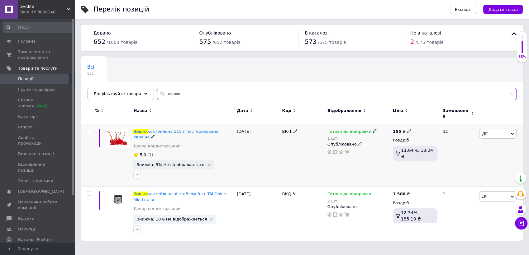
type input "вишня"
click at [512, 133] on icon at bounding box center [512, 134] width 3 height 2
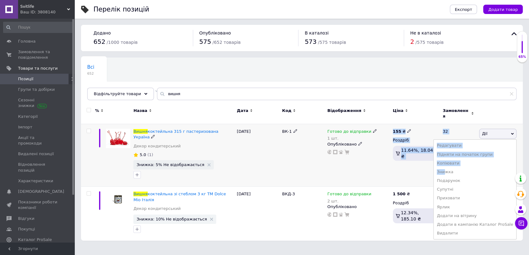
drag, startPoint x: 455, startPoint y: 166, endPoint x: 349, endPoint y: 159, distance: 106.2
click at [349, 159] on div "Вишня коктейльна 315 г пастеризована Україна Декор кондитерський 5.0 (1) Знижка…" at bounding box center [302, 155] width 442 height 63
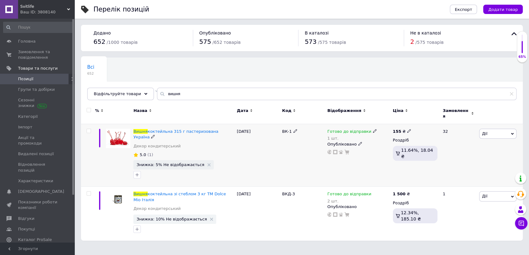
click at [385, 158] on div "Готово до відправки 1 шт. Опубліковано" at bounding box center [358, 155] width 65 height 63
click at [512, 192] on span "Дії" at bounding box center [497, 197] width 37 height 10
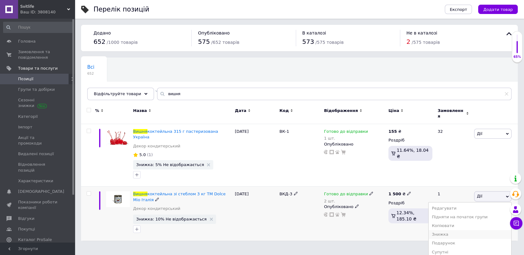
click at [446, 231] on li "Знижка" at bounding box center [469, 235] width 83 height 9
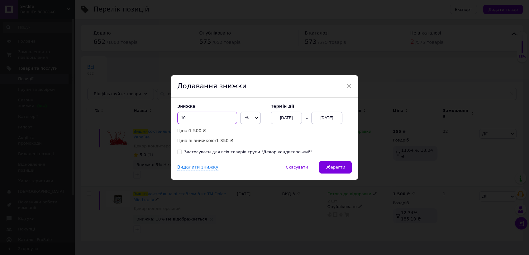
drag, startPoint x: 185, startPoint y: 120, endPoint x: 190, endPoint y: 123, distance: 6.0
click at [186, 121] on input "10" at bounding box center [207, 118] width 60 height 12
type input "1"
type input "5"
click at [337, 168] on span "Зберегти" at bounding box center [336, 167] width 20 height 5
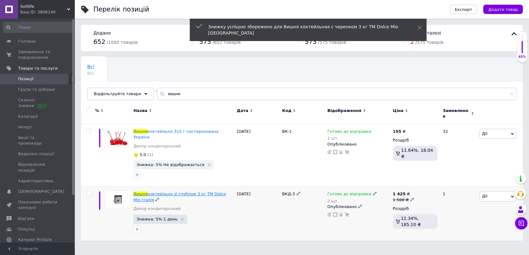
click at [223, 192] on span "коктейльна зі стеблом 3 кг ТМ Dolce Mio Італія" at bounding box center [179, 197] width 93 height 10
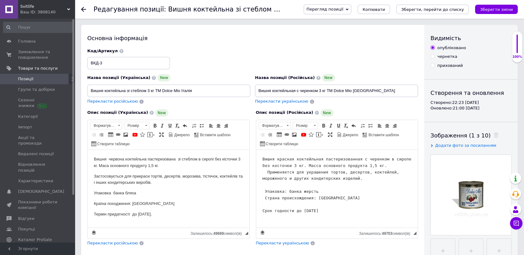
click at [82, 8] on use at bounding box center [83, 9] width 5 height 5
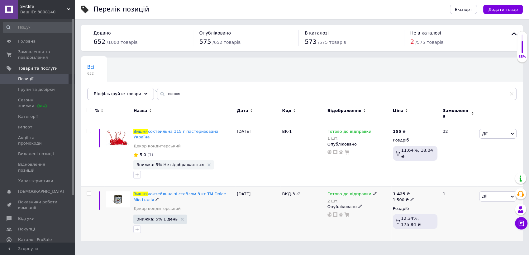
click at [510, 192] on span "Дії" at bounding box center [497, 197] width 37 height 10
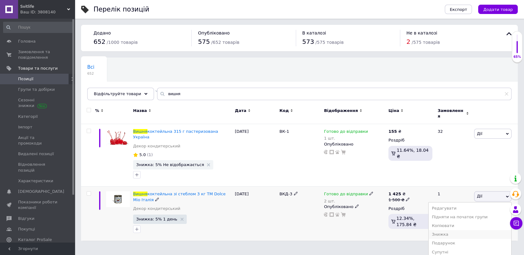
click at [447, 231] on li "Знижка" at bounding box center [469, 235] width 83 height 9
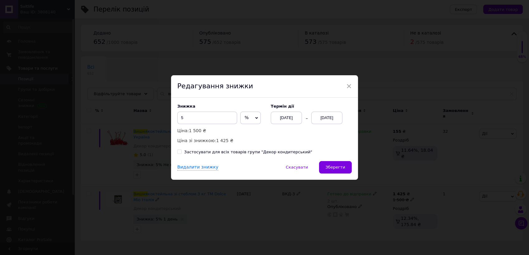
click at [326, 117] on div "[DATE]" at bounding box center [326, 118] width 31 height 12
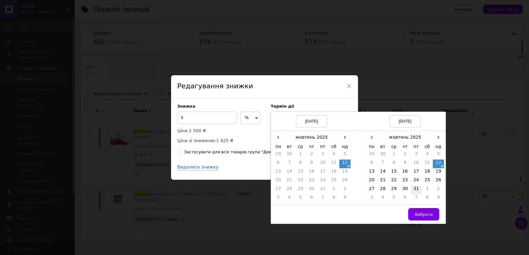
click at [417, 188] on td "31" at bounding box center [416, 190] width 11 height 9
click at [429, 213] on span "Вибрати" at bounding box center [424, 214] width 18 height 5
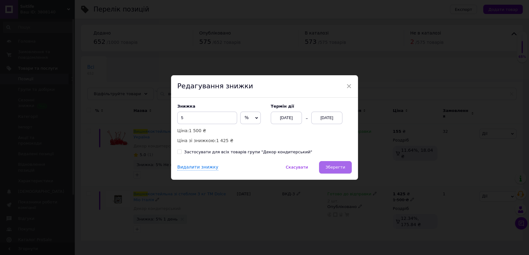
click at [338, 165] on span "Зберегти" at bounding box center [336, 167] width 20 height 5
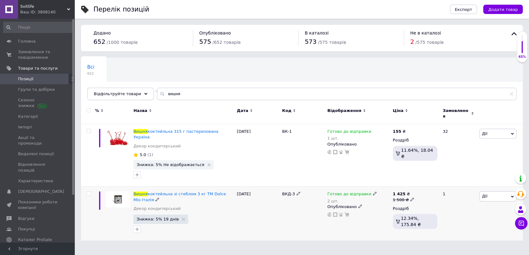
type input "ви"
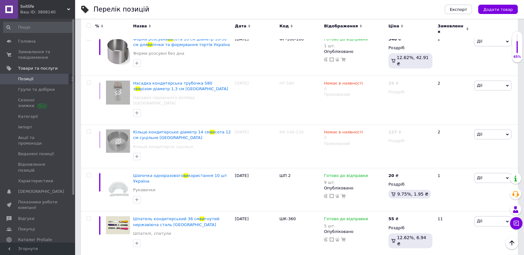
scroll to position [797, 0]
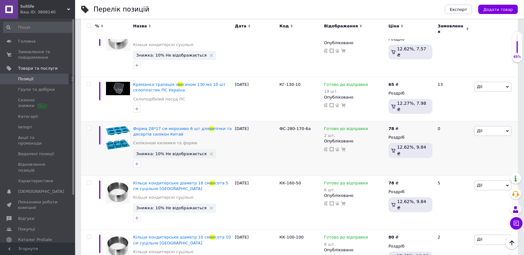
scroll to position [382, 0]
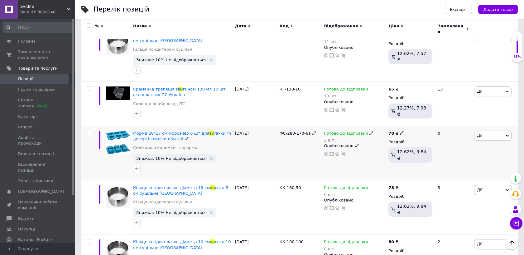
click at [507, 135] on icon at bounding box center [507, 136] width 3 height 3
click at [450, 170] on li "Знижка" at bounding box center [469, 174] width 83 height 9
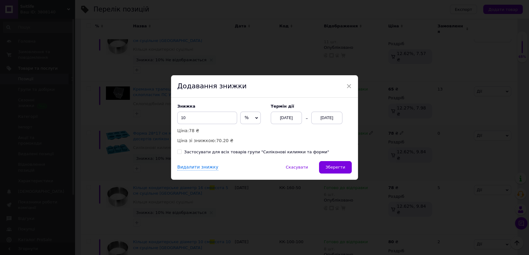
click at [331, 117] on div "[DATE]" at bounding box center [326, 118] width 31 height 12
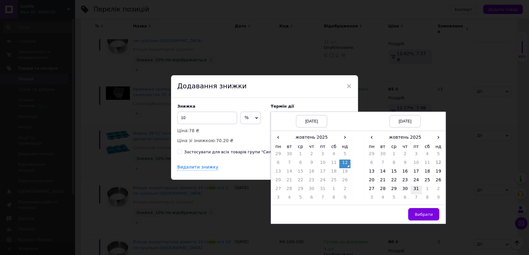
click at [414, 189] on td "31" at bounding box center [416, 190] width 11 height 9
click at [422, 213] on span "Вибрати" at bounding box center [424, 214] width 18 height 5
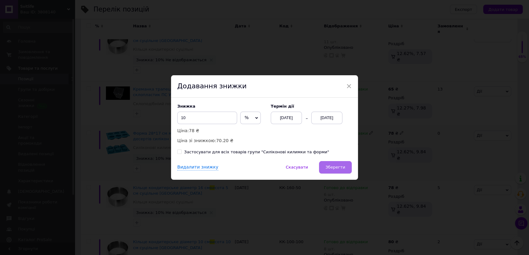
click at [336, 168] on span "Зберегти" at bounding box center [336, 167] width 20 height 5
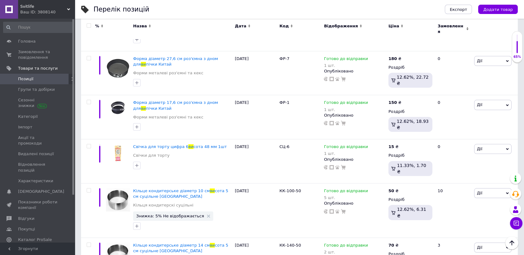
scroll to position [70, 0]
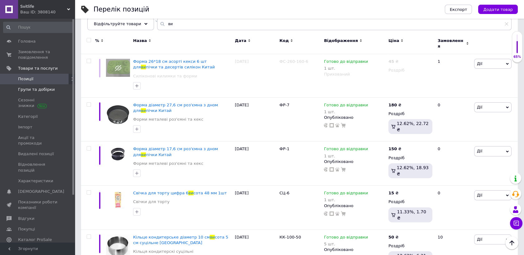
click at [34, 89] on span "Групи та добірки" at bounding box center [36, 90] width 37 height 6
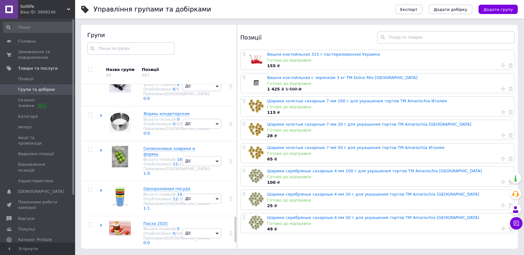
scroll to position [854, 0]
click at [158, 146] on span "Силиконовые коврики и формы Всього позицій: 16 Опубліковані: 15 / 15 Приховані/…" at bounding box center [176, 161] width 67 height 30
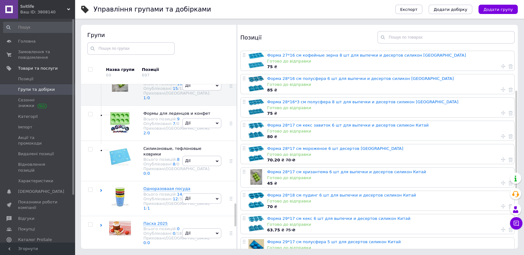
scroll to position [138, 0]
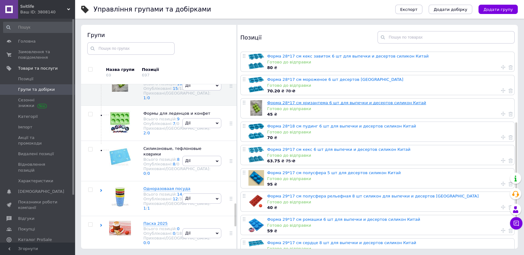
click at [312, 103] on link "Форма 28*17 см хризантема 6 шт для выпечки и десертов силикон Китай" at bounding box center [346, 103] width 159 height 5
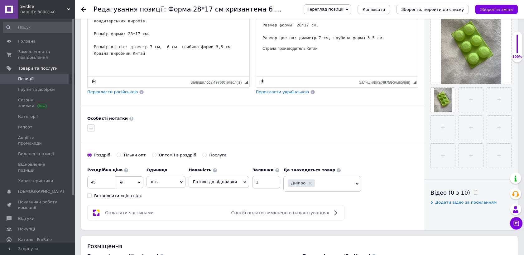
scroll to position [173, 0]
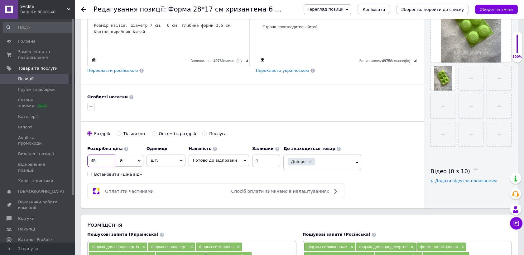
drag, startPoint x: 96, startPoint y: 160, endPoint x: 126, endPoint y: 169, distance: 31.4
click at [96, 161] on input "45" at bounding box center [101, 161] width 28 height 12
type input "48"
drag, startPoint x: 496, startPoint y: 8, endPoint x: 460, endPoint y: 19, distance: 37.1
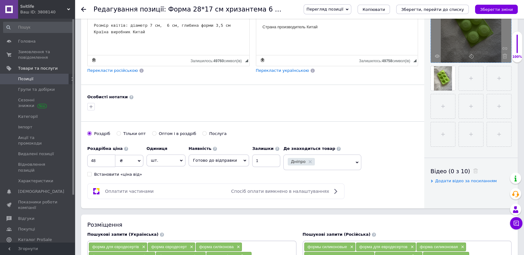
click at [493, 11] on icon "Зберегти зміни" at bounding box center [496, 9] width 33 height 5
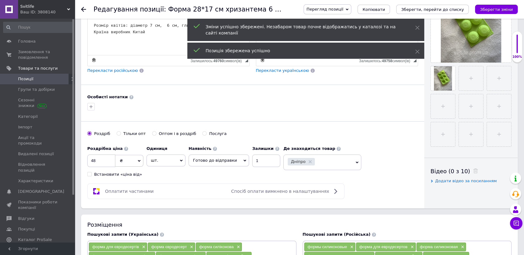
drag, startPoint x: 83, startPoint y: 10, endPoint x: 97, endPoint y: 18, distance: 17.0
click at [82, 9] on icon at bounding box center [83, 9] width 5 height 5
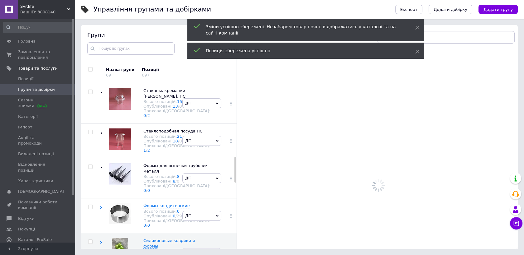
scroll to position [493, 0]
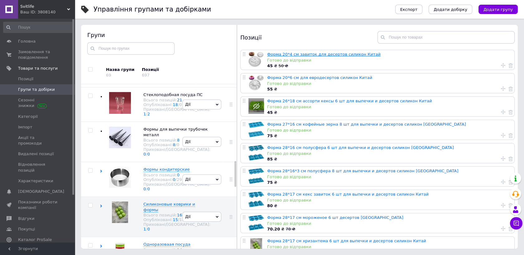
click at [305, 54] on link "Форма 20*4 см завиток для десертов силикон Китай" at bounding box center [323, 54] width 113 height 5
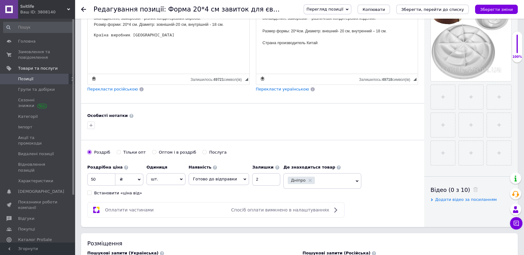
scroll to position [173, 0]
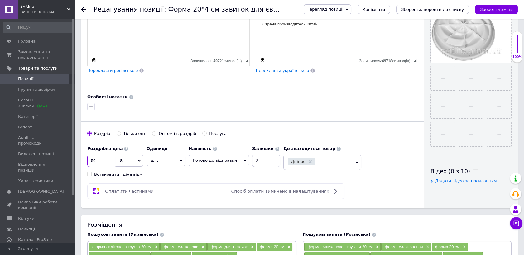
click at [96, 159] on input "50" at bounding box center [101, 161] width 28 height 12
type input "5"
type input "49"
click at [489, 10] on icon "Зберегти зміни" at bounding box center [496, 9] width 33 height 5
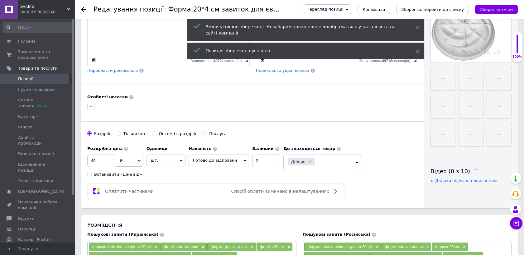
click at [82, 10] on use at bounding box center [83, 9] width 5 height 5
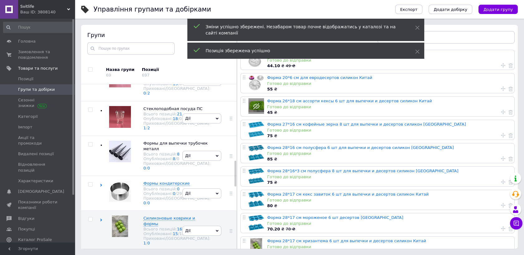
scroll to position [493, 0]
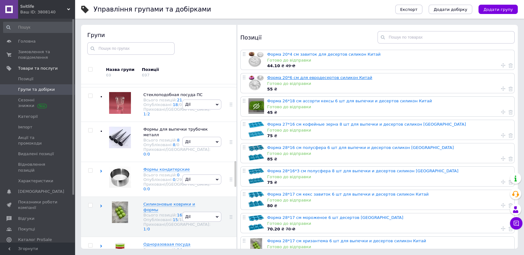
click at [326, 77] on link "Форма 20*6 см для евродесертов силикон Китай" at bounding box center [319, 77] width 105 height 5
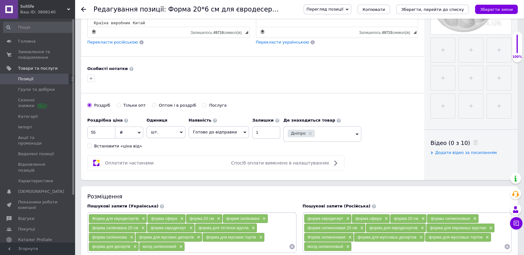
scroll to position [207, 0]
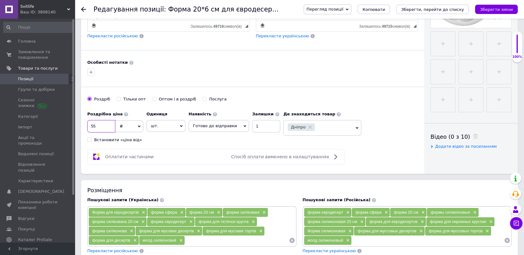
click at [95, 126] on input "55" at bounding box center [101, 126] width 28 height 12
type input "54"
drag, startPoint x: 487, startPoint y: 8, endPoint x: 482, endPoint y: 12, distance: 6.4
click at [487, 9] on icon "Зберегти зміни" at bounding box center [496, 9] width 33 height 5
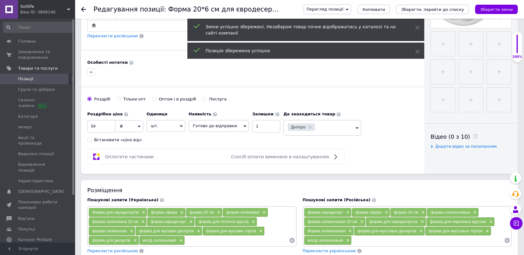
click at [82, 8] on use at bounding box center [83, 9] width 5 height 5
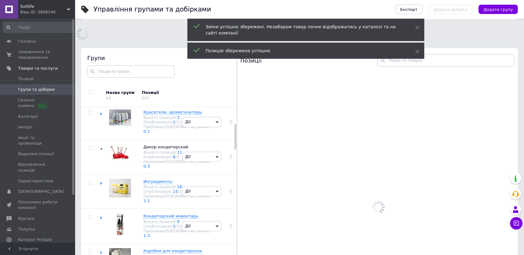
scroll to position [35, 0]
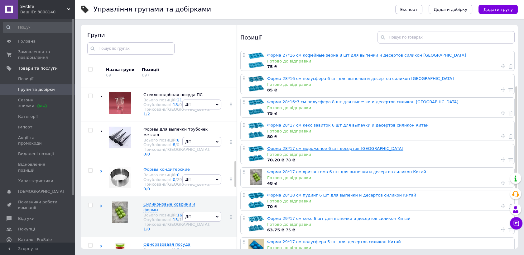
click at [304, 149] on link "Форма 28*17 см мороженое 6 шт десертов [GEOGRAPHIC_DATA]" at bounding box center [335, 148] width 136 height 5
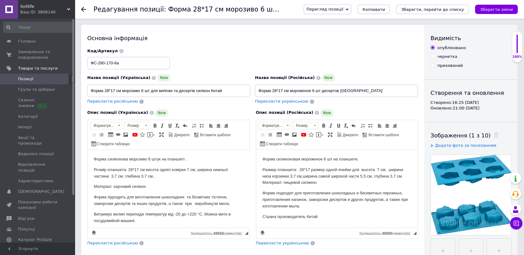
click at [83, 8] on icon at bounding box center [83, 9] width 5 height 5
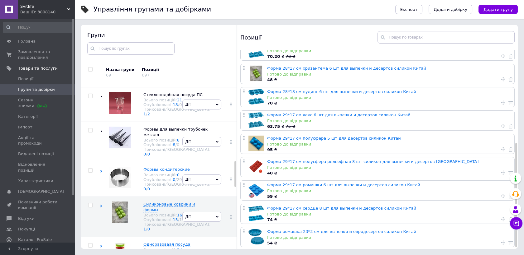
scroll to position [180, 0]
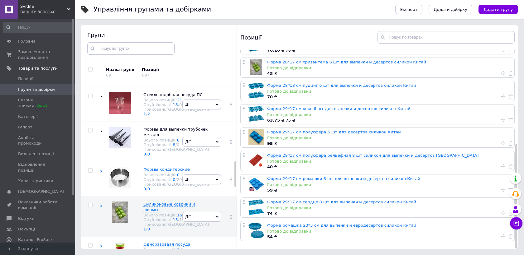
click at [326, 154] on link "Форма 29*17 см полусфера рельефная 8 шт силикон для выпечки и десертов [GEOGRAP…" at bounding box center [372, 155] width 211 height 5
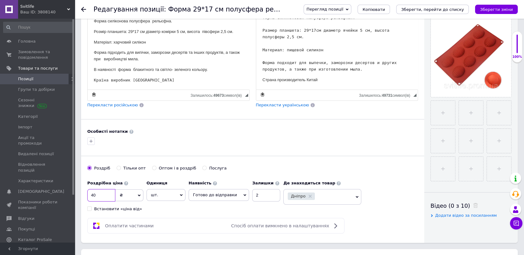
click at [97, 195] on input "40" at bounding box center [101, 195] width 28 height 12
type input "45"
click at [503, 6] on button "Зберегти зміни" at bounding box center [496, 9] width 43 height 9
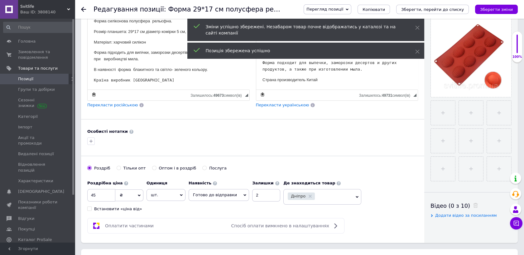
click at [82, 9] on icon at bounding box center [83, 9] width 5 height 5
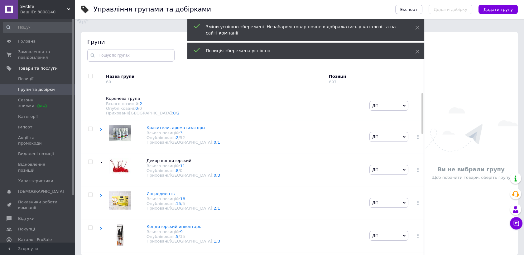
scroll to position [70, 0]
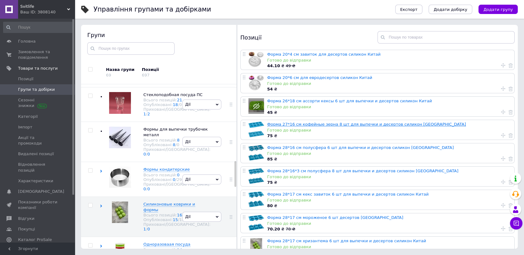
click at [309, 125] on link "Форма 27*16 см кофейные зерна 8 шт для выпечки и десертов силикон [GEOGRAPHIC_D…" at bounding box center [366, 124] width 199 height 5
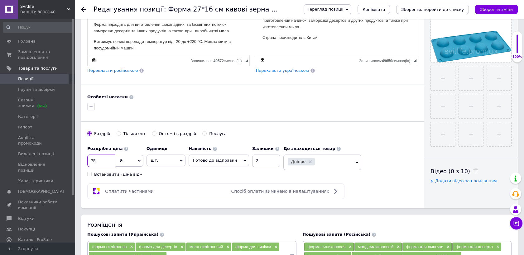
click at [95, 160] on input "75" at bounding box center [101, 161] width 28 height 12
type input "74"
click at [500, 7] on icon "Зберегти зміни" at bounding box center [496, 9] width 33 height 5
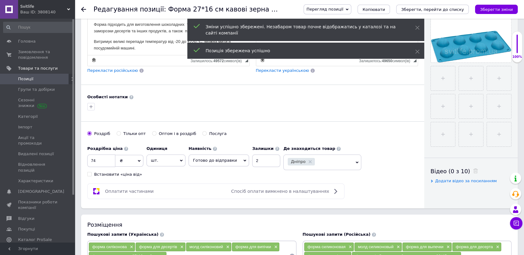
click at [83, 9] on use at bounding box center [83, 9] width 5 height 5
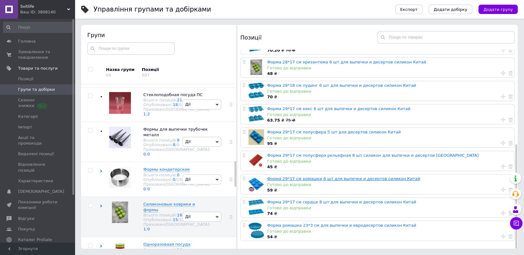
click at [315, 178] on link "Форма 29*17 см ромашки 6 шт для выпечки и десертов силикон Китай" at bounding box center [343, 179] width 153 height 5
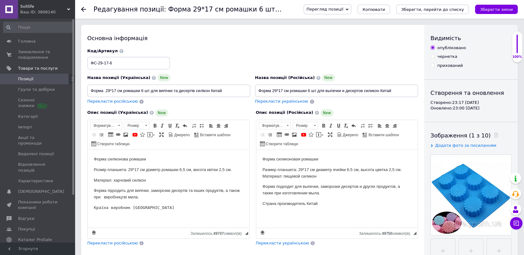
click at [84, 7] on icon at bounding box center [83, 9] width 5 height 5
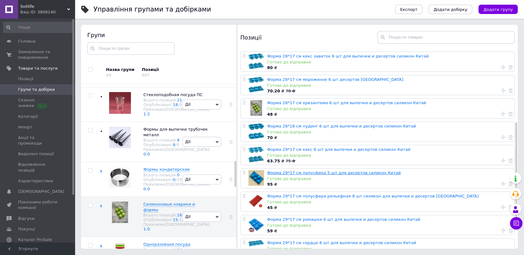
click at [356, 173] on link "Форма 29*17 см полусфера 5 шт для десертов силикон Китай" at bounding box center [334, 173] width 134 height 5
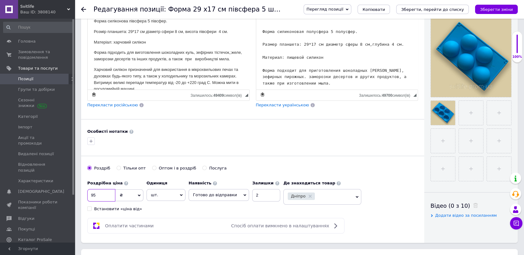
click at [95, 196] on input "95" at bounding box center [101, 195] width 28 height 12
type input "94"
click at [490, 9] on icon "Зберегти зміни" at bounding box center [496, 9] width 33 height 5
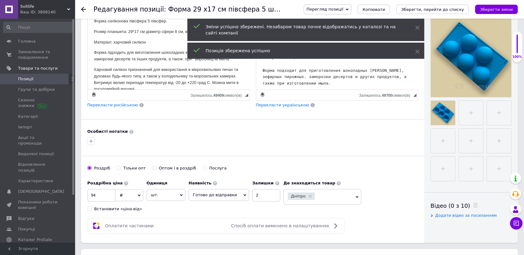
click at [83, 9] on icon at bounding box center [83, 9] width 5 height 5
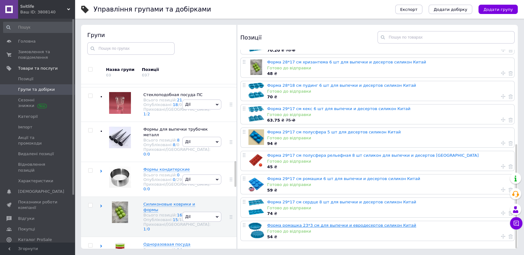
click at [318, 225] on link "Форма ромашка 23*3 см для выпечки и евродесертов силикон Китай" at bounding box center [341, 225] width 149 height 5
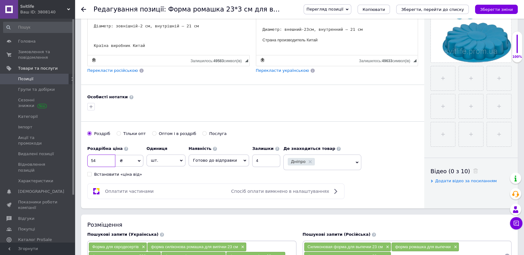
click at [95, 160] on input "54" at bounding box center [101, 161] width 28 height 12
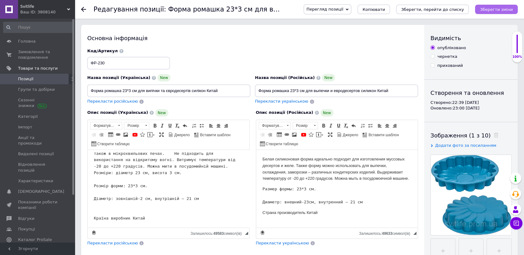
type input "55"
click at [489, 7] on icon "Зберегти зміни" at bounding box center [496, 9] width 33 height 5
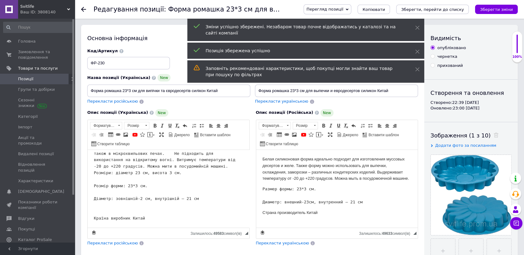
click at [83, 9] on icon at bounding box center [83, 9] width 5 height 5
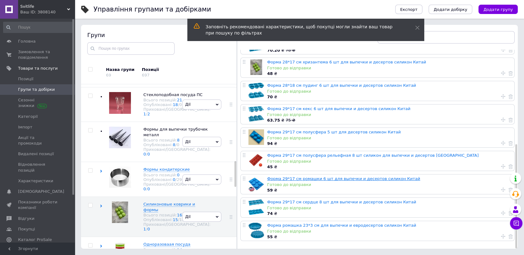
click at [356, 178] on link "Форма 29*17 см ромашки 6 шт для выпечки и десертов силикон Китай" at bounding box center [343, 179] width 153 height 5
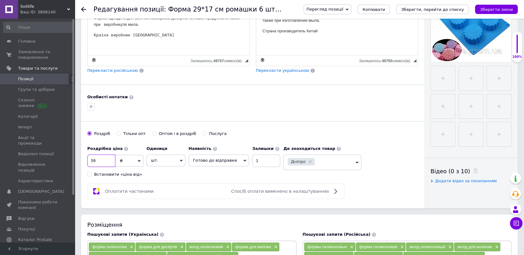
drag, startPoint x: 96, startPoint y: 161, endPoint x: 117, endPoint y: 168, distance: 21.9
click at [97, 161] on input "59" at bounding box center [101, 161] width 28 height 12
type input "55"
click at [495, 8] on icon "Зберегти зміни" at bounding box center [496, 9] width 33 height 5
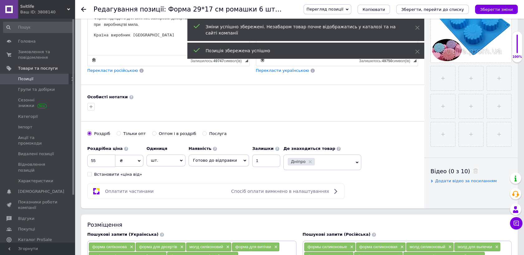
click at [82, 10] on icon at bounding box center [83, 9] width 5 height 5
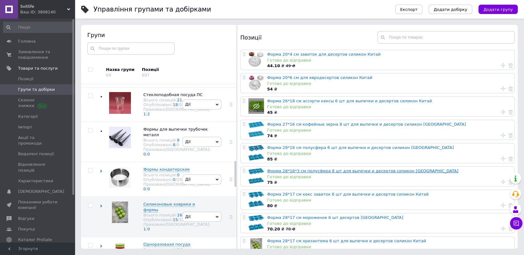
click at [335, 171] on link "Форма 28*16*3 см полусфера 8 шт для выпечки и десертов силикон [GEOGRAPHIC_DATA]" at bounding box center [362, 171] width 191 height 5
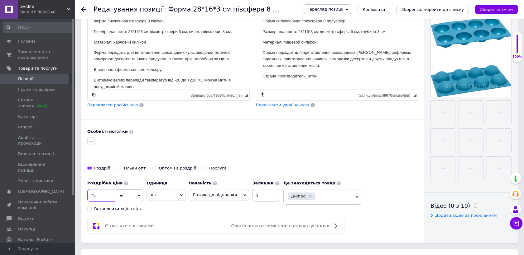
click at [96, 195] on input "75" at bounding box center [101, 195] width 28 height 12
type input "74"
drag, startPoint x: 501, startPoint y: 6, endPoint x: 469, endPoint y: 10, distance: 31.5
click at [499, 7] on button "Зберегти зміни" at bounding box center [496, 9] width 43 height 9
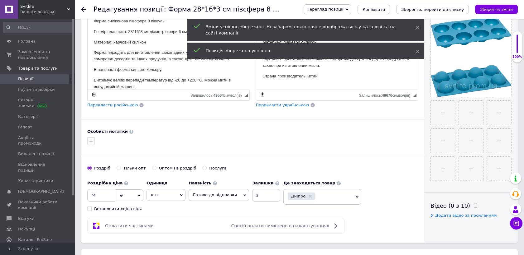
click at [83, 9] on use at bounding box center [83, 9] width 5 height 5
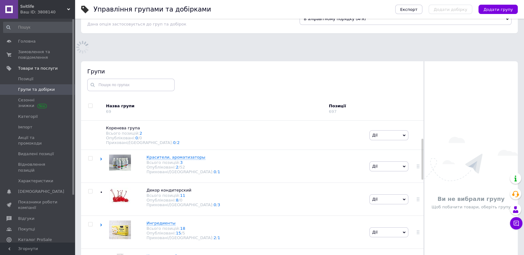
scroll to position [57, 0]
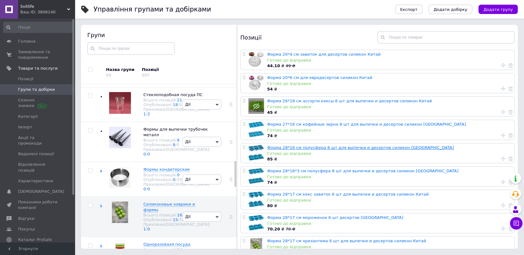
click at [346, 147] on link "Форма 28*16 см полусфера 6 шт для выпечки и десертов силикон [GEOGRAPHIC_DATA]" at bounding box center [360, 147] width 187 height 5
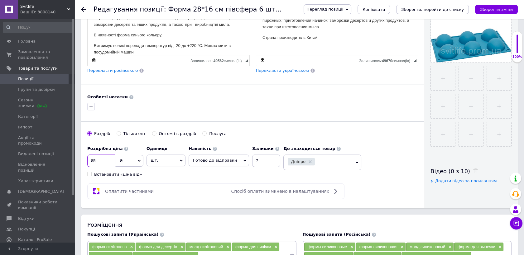
click at [96, 160] on input "85" at bounding box center [101, 161] width 28 height 12
type input "84"
click at [498, 9] on icon "Зберегти зміни" at bounding box center [496, 9] width 33 height 5
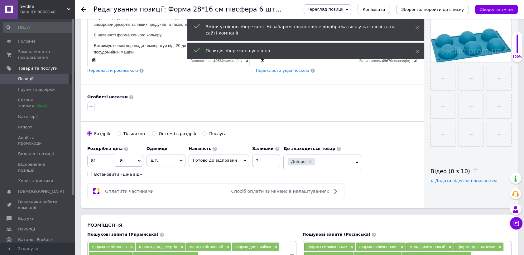
click at [82, 8] on use at bounding box center [83, 9] width 5 height 5
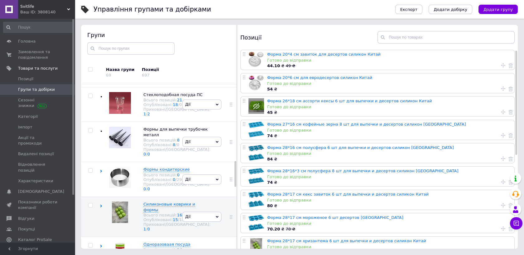
scroll to position [35, 0]
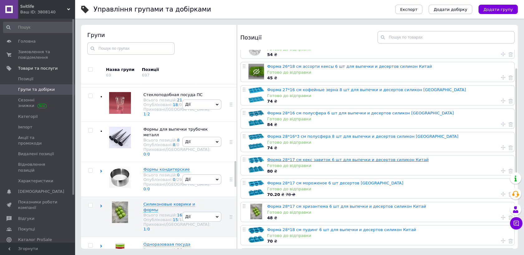
click at [327, 159] on link "Форма 28*17 см кекс завиток 6 шт для выпечки и десертов силикон Китай" at bounding box center [347, 160] width 161 height 5
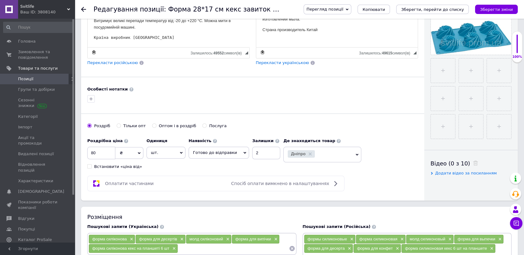
scroll to position [207, 0]
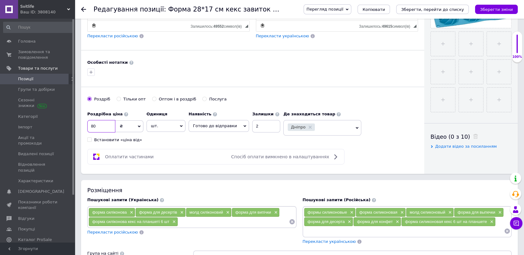
click at [95, 126] on input "80" at bounding box center [101, 126] width 28 height 12
type input "8"
type input "79"
click at [496, 9] on icon "Зберегти зміни" at bounding box center [496, 9] width 33 height 5
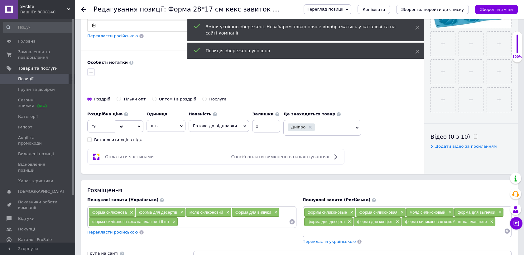
click at [83, 11] on icon at bounding box center [83, 9] width 5 height 5
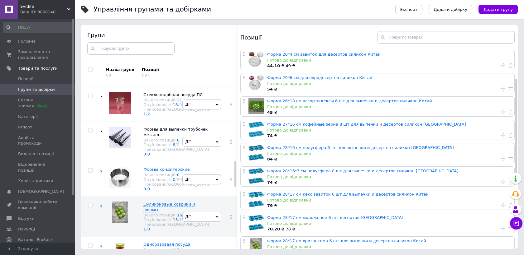
scroll to position [138, 0]
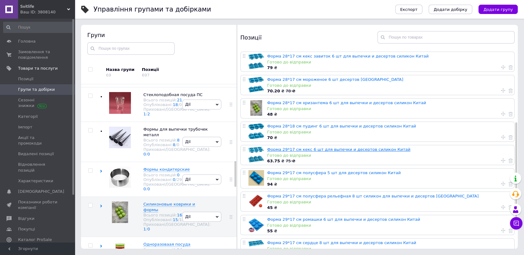
click at [314, 149] on link "Форма 29*17 см кекс 6 шт для выпечки и десертов силикон Китай" at bounding box center [338, 149] width 143 height 5
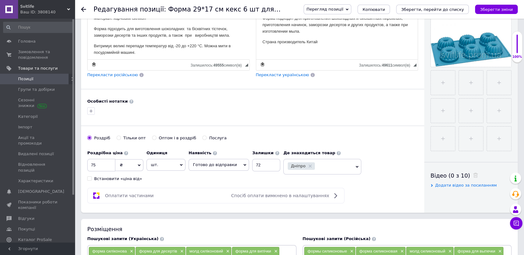
scroll to position [207, 0]
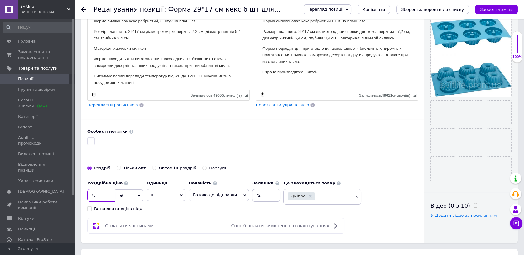
drag, startPoint x: 95, startPoint y: 195, endPoint x: 106, endPoint y: 199, distance: 11.9
click at [96, 195] on input "75" at bounding box center [101, 195] width 28 height 12
type input "74"
click at [496, 9] on icon "Зберегти зміни" at bounding box center [496, 9] width 33 height 5
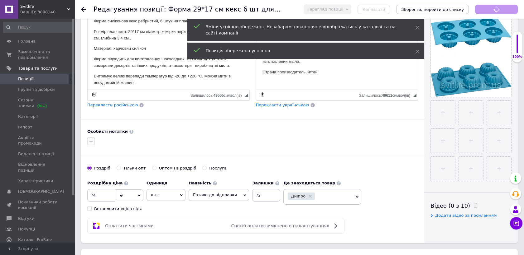
click at [82, 10] on use at bounding box center [83, 9] width 5 height 5
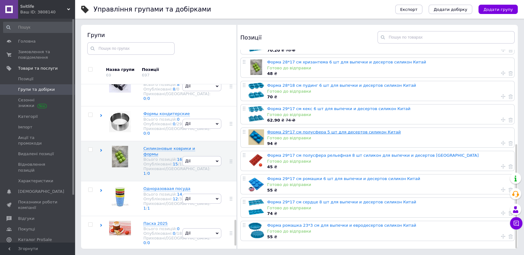
scroll to position [180, 0]
click at [153, 157] on div "Всього позицій: 16" at bounding box center [176, 159] width 67 height 5
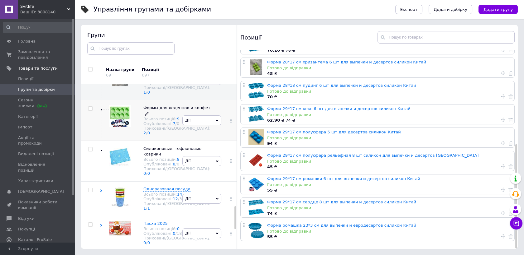
click at [158, 121] on div "Всього позицій: 9" at bounding box center [176, 119] width 67 height 5
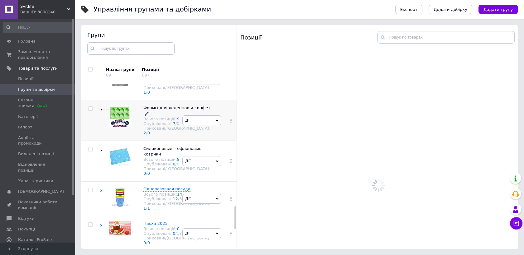
scroll to position [0, 0]
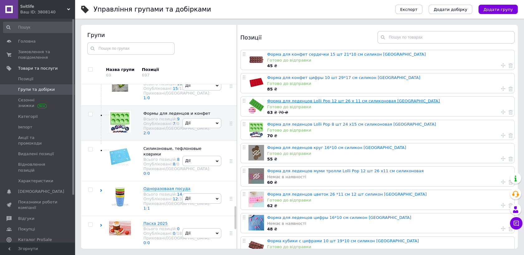
click at [306, 102] on link "Форма для леденцов Lolli Pop 12 шт 26 х 11 см силиконовая [GEOGRAPHIC_DATA]" at bounding box center [353, 101] width 173 height 5
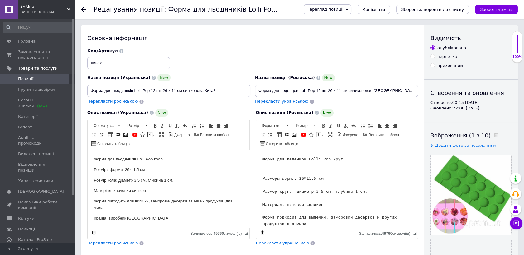
click at [85, 8] on icon at bounding box center [83, 9] width 5 height 5
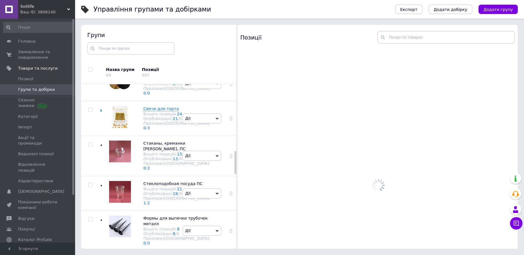
scroll to position [526, 0]
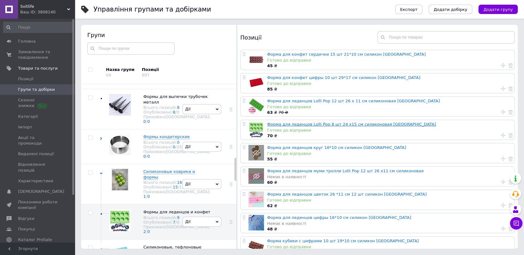
click at [314, 124] on link "Форма для леденцов Lolli Pop 8 шт 24 х15 см силиконовая [GEOGRAPHIC_DATA]" at bounding box center [351, 124] width 169 height 5
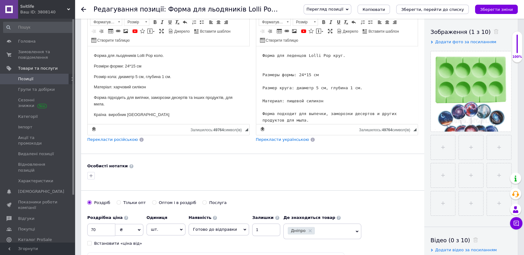
click at [261, 73] on html "Форма для леденцов Lolli Pop круг. Размеры формы: 24*15 см Размер круга: диамет…" at bounding box center [337, 93] width 162 height 94
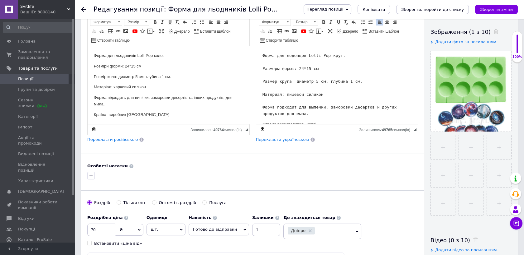
click at [354, 81] on pre "Форма для леденцов Lolli Pop круг. Размеры формы: 24*15 см Размер круга: диамет…" at bounding box center [336, 84] width 149 height 65
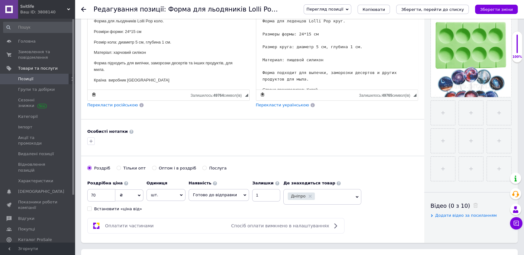
click at [385, 73] on pre "Форма для леденцов Lolli Pop круг. Размеры формы: 24*15 см Размер круга: диамет…" at bounding box center [336, 50] width 149 height 65
click at [285, 81] on pre "Форма для леденцов Lolli Pop круг. Размеры формы: 24*15 см Размер круга: диамет…" at bounding box center [336, 50] width 149 height 65
click at [283, 81] on pre "Форма для леденцов Lolli Pop круг. Размеры формы: 24*15 см Размер круга: диамет…" at bounding box center [336, 50] width 149 height 65
drag, startPoint x: 288, startPoint y: 78, endPoint x: 316, endPoint y: 78, distance: 27.4
click at [316, 78] on pre "Форма для леденцов Lolli Pop круг. Размеры формы: 24*15 см Размер круга: диамет…" at bounding box center [336, 50] width 149 height 65
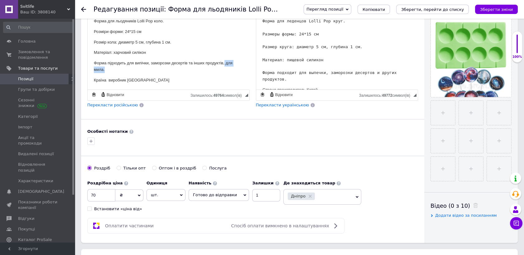
drag, startPoint x: 224, startPoint y: 63, endPoint x: 232, endPoint y: 69, distance: 9.9
click at [233, 69] on p "Форма підходить для випічки, заморозки десертів та інших продуктів, для мила." at bounding box center [168, 66] width 149 height 13
click at [184, 74] on p "Країна виробник [GEOGRAPHIC_DATA]" at bounding box center [168, 73] width 149 height 7
click at [122, 42] on p "Розмір кола: диаметр 5 см, глубина 1 см." at bounding box center [168, 42] width 149 height 7
click at [150, 41] on p "Розмір кола: діаметр 5 см, глубина 1 см." at bounding box center [168, 42] width 149 height 7
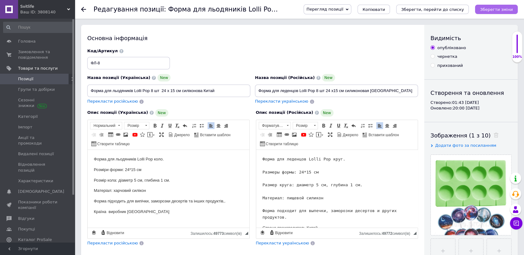
click at [493, 8] on icon "Зберегти зміни" at bounding box center [496, 9] width 33 height 5
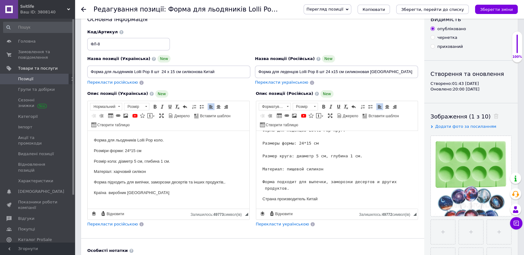
scroll to position [35, 0]
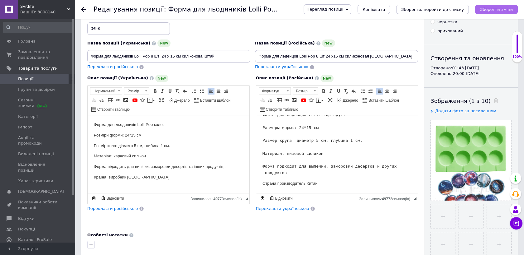
click at [491, 7] on icon "Зберегти зміни" at bounding box center [496, 9] width 33 height 5
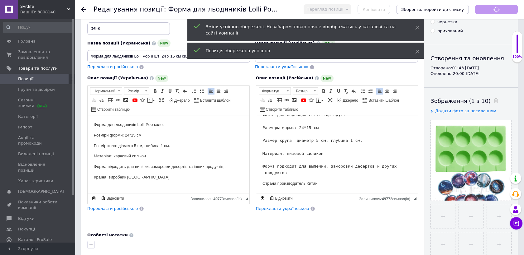
scroll to position [0, 0]
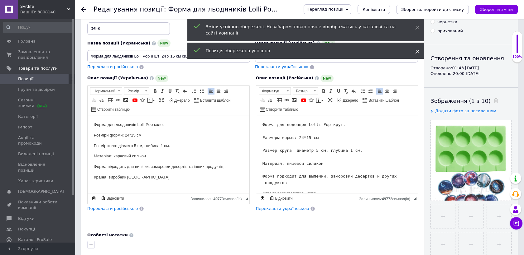
drag, startPoint x: 416, startPoint y: 26, endPoint x: 419, endPoint y: 47, distance: 21.7
click at [416, 26] on icon at bounding box center [417, 28] width 4 height 4
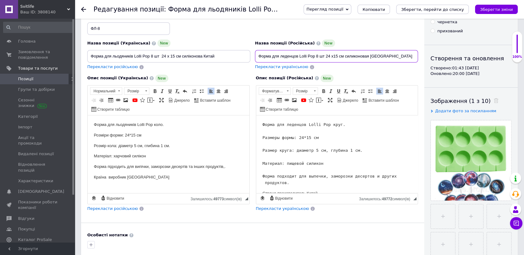
click at [369, 58] on input "Форма для леденцов Lolli Pop 8 шт 24 х15 см силиконовая [GEOGRAPHIC_DATA]" at bounding box center [336, 56] width 163 height 12
type input "Форма для леденцов Lolli Pop 8 шт 24 х15 см силикон [GEOGRAPHIC_DATA]"
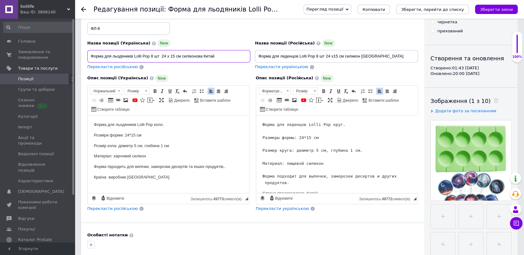
click at [202, 56] on input "Форма для льодяників Lolli Pop 8 шт 24 х 15 см силіконова Китай" at bounding box center [168, 56] width 163 height 12
type input "Форма для льодяників Lolli Pop 8 шт 24 х 15 см силікон Китай"
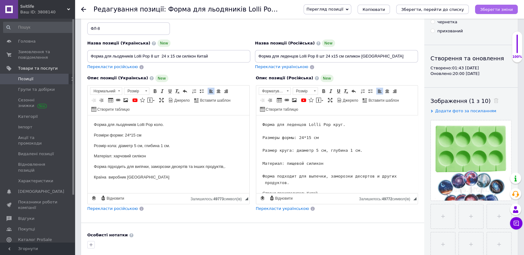
click at [496, 7] on icon "Зберегти зміни" at bounding box center [496, 9] width 33 height 5
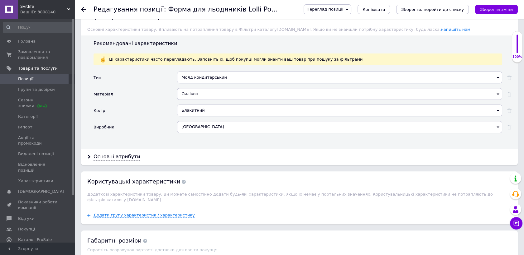
scroll to position [519, 0]
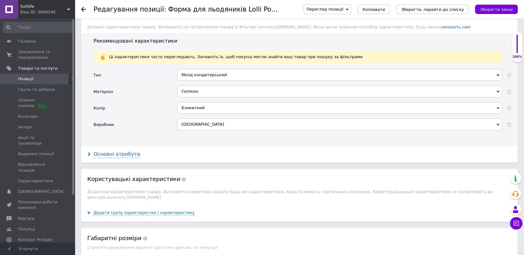
click at [102, 151] on div "Основні атрибути" at bounding box center [116, 154] width 47 height 7
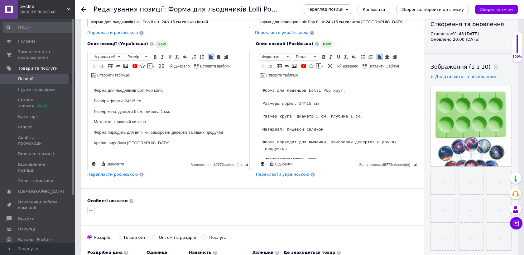
scroll to position [0, 0]
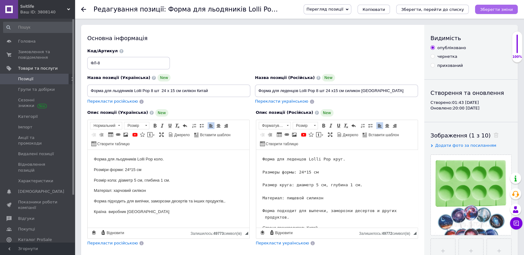
click at [492, 9] on icon "Зберегти зміни" at bounding box center [496, 9] width 33 height 5
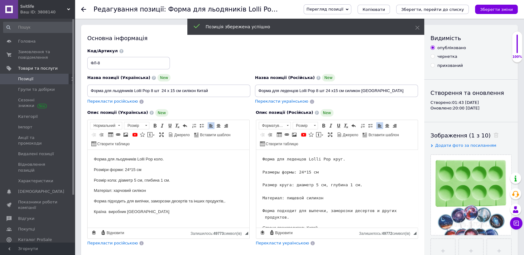
click at [83, 9] on icon at bounding box center [83, 9] width 5 height 5
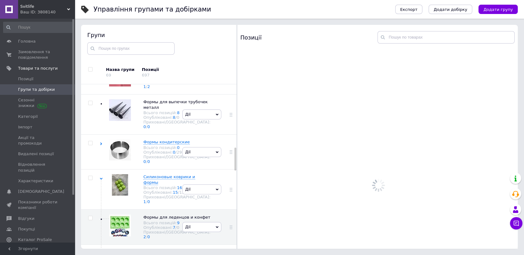
scroll to position [526, 0]
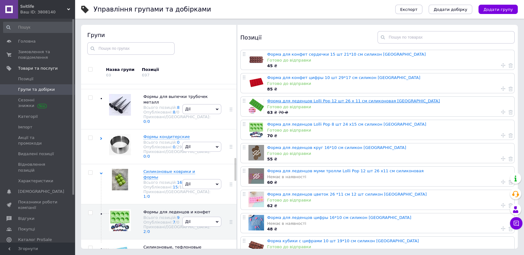
click at [314, 102] on link "Форма для леденцов Lolli Pop 12 шт 26 х 11 см силиконовая [GEOGRAPHIC_DATA]" at bounding box center [353, 101] width 173 height 5
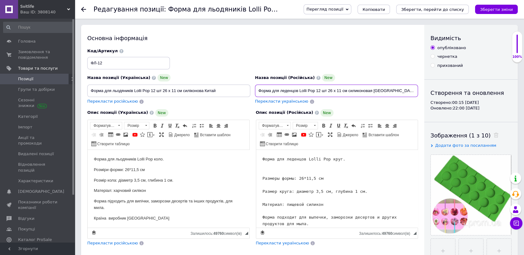
click at [372, 92] on input "Форма для леденцов Lolli Pop 12 шт 26 х 11 см силиконовая [GEOGRAPHIC_DATA]" at bounding box center [336, 91] width 163 height 12
type input "Форма для леденцов Lolli Pop 12 шт 26 х 11 см силикон [GEOGRAPHIC_DATA]"
click at [203, 92] on input "Форма для льодяників Lolli Pop 12 шт 26 х 11 см силіконова Китай" at bounding box center [168, 91] width 163 height 12
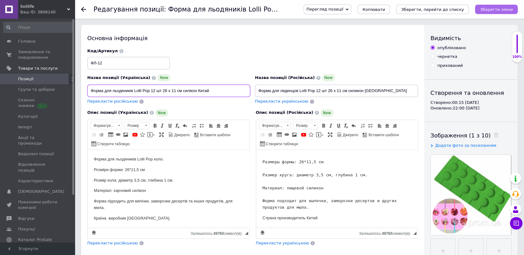
type input "Форма для льодяників Lolli Pop 12 шт 26 х 11 см силікон Китай"
click at [493, 8] on icon "Зберегти зміни" at bounding box center [496, 9] width 33 height 5
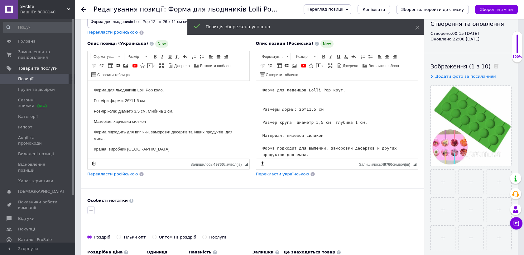
scroll to position [0, 0]
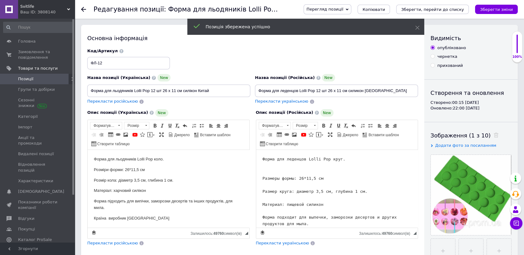
click at [84, 8] on icon at bounding box center [83, 9] width 5 height 5
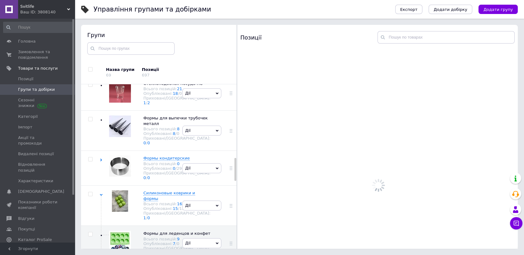
scroll to position [526, 0]
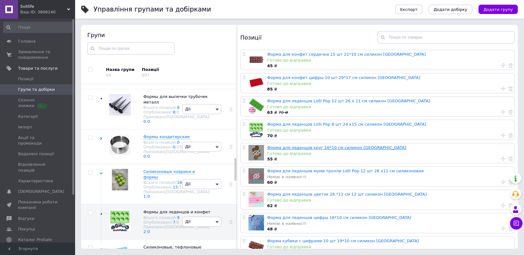
click at [341, 146] on link "Форма для леденцов круг 16*10 см силикон [GEOGRAPHIC_DATA]" at bounding box center [336, 147] width 139 height 5
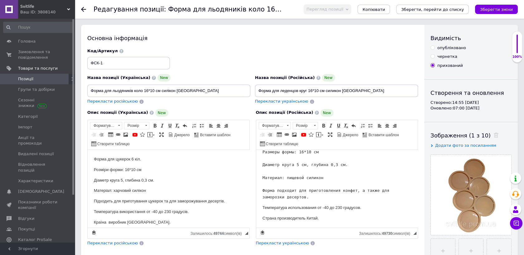
click at [433, 48] on input "опубліковано" at bounding box center [432, 47] width 4 height 4
radio input "true"
click at [498, 8] on icon "Зберегти зміни" at bounding box center [496, 9] width 33 height 5
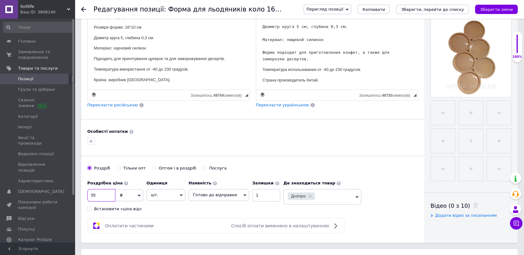
drag, startPoint x: 95, startPoint y: 196, endPoint x: 111, endPoint y: 198, distance: 16.0
click at [96, 196] on input "55" at bounding box center [101, 195] width 28 height 12
type input "54"
drag, startPoint x: 493, startPoint y: 8, endPoint x: 90, endPoint y: 14, distance: 403.2
click at [493, 8] on icon "Зберегти зміни" at bounding box center [496, 9] width 33 height 5
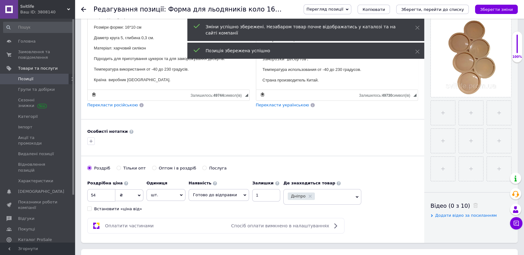
click at [82, 8] on use at bounding box center [83, 9] width 5 height 5
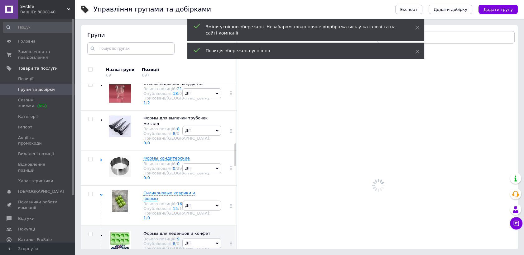
scroll to position [526, 0]
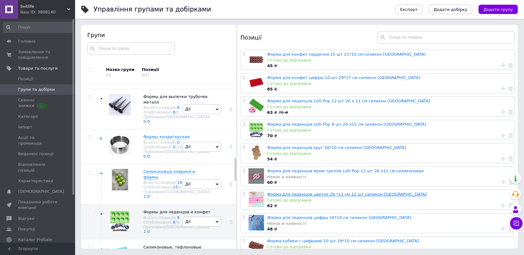
click at [312, 193] on link "Форма для леденцов цветок 26 *11 см 12 шт силикон [GEOGRAPHIC_DATA]" at bounding box center [347, 194] width 160 height 5
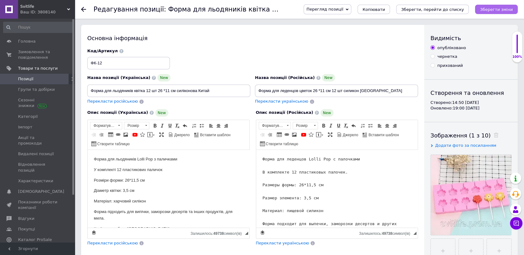
click at [497, 8] on icon "Зберегти зміни" at bounding box center [496, 9] width 33 height 5
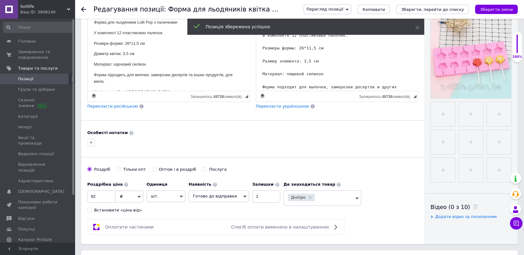
scroll to position [138, 0]
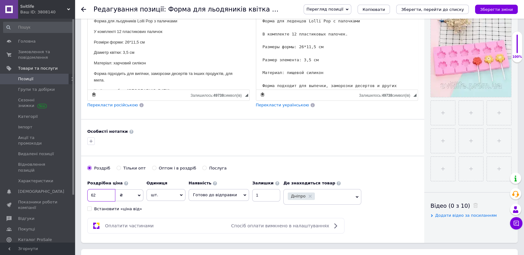
drag, startPoint x: 97, startPoint y: 196, endPoint x: 99, endPoint y: 198, distance: 3.5
click at [97, 197] on input "62" at bounding box center [101, 195] width 28 height 12
type input "6"
type input "0"
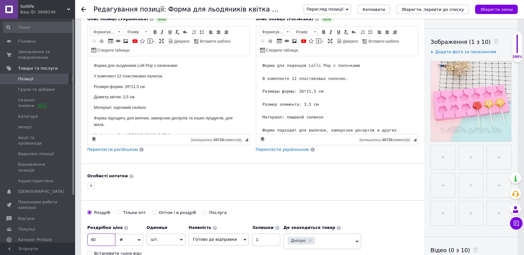
scroll to position [0, 0]
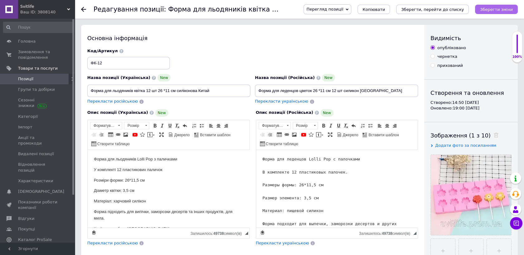
type input "60"
click at [494, 7] on icon "Зберегти зміни" at bounding box center [496, 9] width 33 height 5
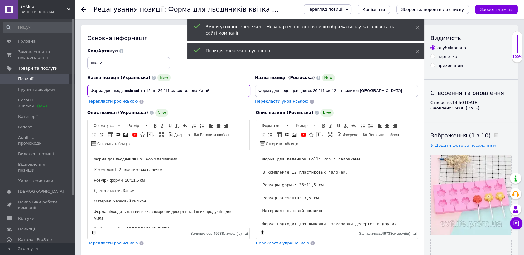
drag, startPoint x: 197, startPoint y: 90, endPoint x: 197, endPoint y: 95, distance: 5.6
click at [197, 93] on input "Форма для льодяників квітка 12 шт 26 *11 см силіконова Китай" at bounding box center [168, 91] width 163 height 12
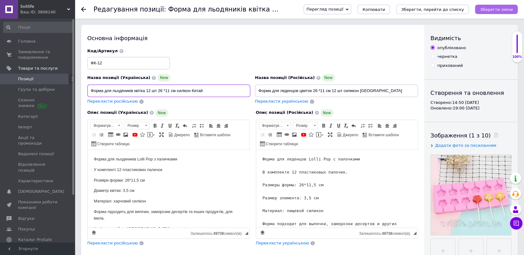
type input "Форма для льодяників квітка 12 шт 26 *11 см силікон Китай"
click at [496, 10] on icon "Зберегти зміни" at bounding box center [496, 9] width 33 height 5
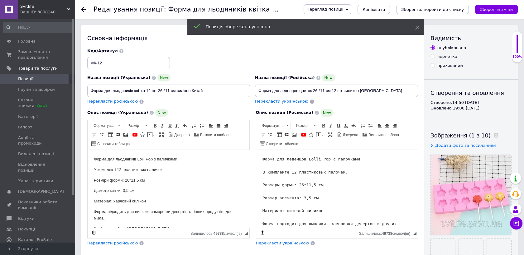
click at [83, 9] on icon at bounding box center [83, 9] width 5 height 5
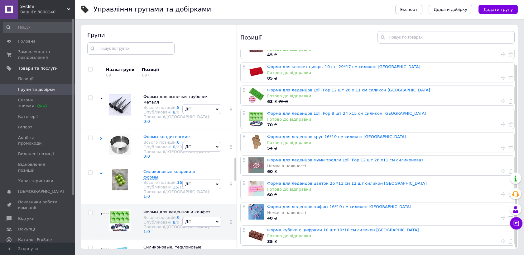
scroll to position [17, 0]
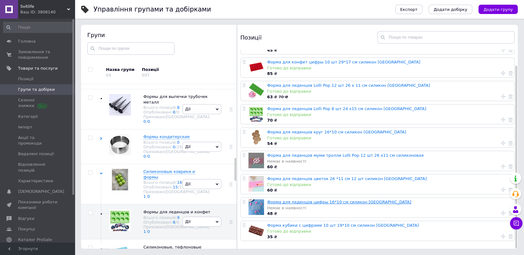
click at [328, 200] on link "Форма для леденцов цифры 16*10 см силикон [GEOGRAPHIC_DATA]" at bounding box center [339, 202] width 144 height 5
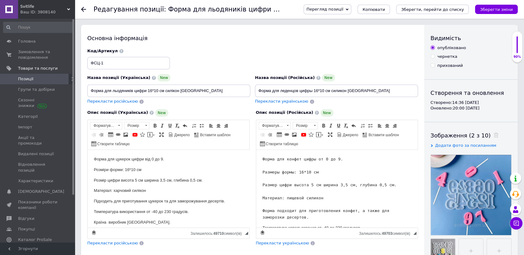
click at [431, 65] on input "прихований" at bounding box center [432, 65] width 4 height 4
radio input "true"
click at [494, 9] on icon "Зберегти зміни" at bounding box center [496, 9] width 33 height 5
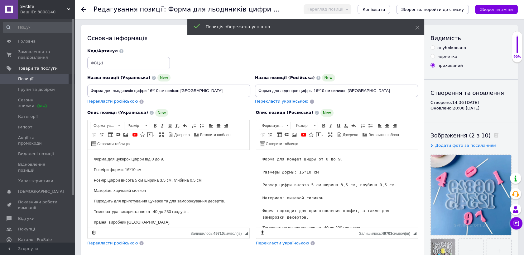
click at [84, 9] on icon at bounding box center [83, 9] width 5 height 5
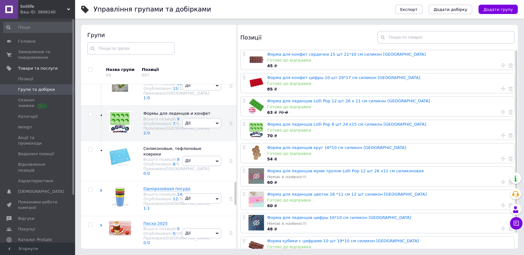
click at [151, 11] on div "Всього позицій: 8" at bounding box center [176, 9] width 67 height 5
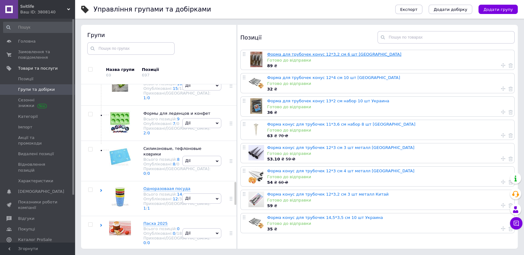
click at [324, 54] on link "Форма для трубочек конус 12*3,2 см 6 шт [GEOGRAPHIC_DATA]" at bounding box center [334, 54] width 134 height 5
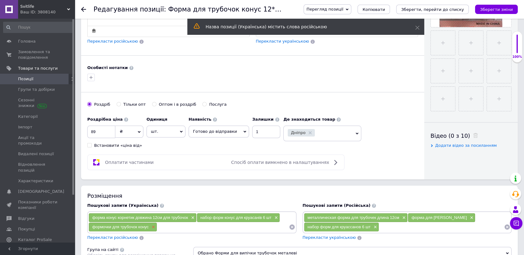
scroll to position [249, 0]
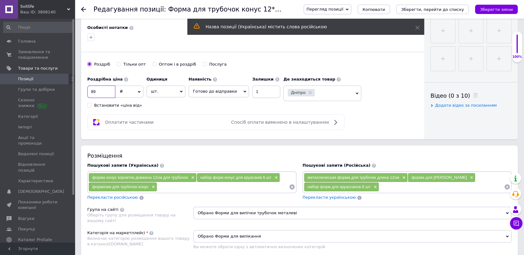
click at [95, 92] on input "89" at bounding box center [101, 92] width 28 height 12
type input "85"
click at [493, 8] on icon "Зберегти зміни" at bounding box center [496, 9] width 33 height 5
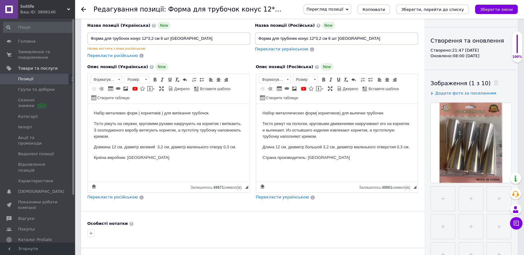
scroll to position [41, 0]
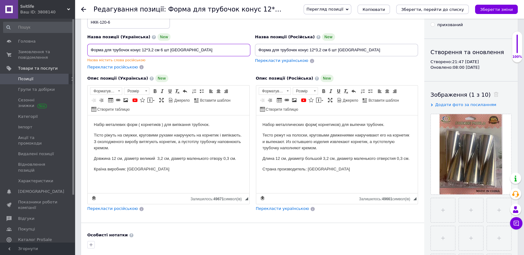
click at [129, 51] on input "Форма для трубочок конус 12*3,2 см 6 шт [GEOGRAPHIC_DATA]" at bounding box center [168, 50] width 163 height 12
type input "Форма конус 12*3,2 см 6 шт [GEOGRAPHIC_DATA]"
click at [210, 179] on html "Набір металевих форм ( корнетиків ) для випікання трубочок. Тісто ріжуть на сму…" at bounding box center [169, 148] width 162 height 64
click at [207, 66] on div "Перекласти російською" at bounding box center [168, 67] width 163 height 6
click at [162, 125] on p "Набір металевих форм ( корнетиків ) для випікання трубочок." at bounding box center [168, 125] width 149 height 7
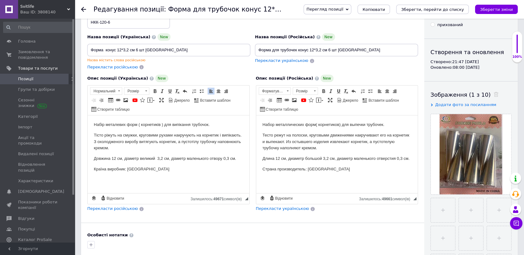
click at [220, 136] on p "Тісто ріжуть на смужки, круговими рухами накручують на корнетик і випікають. З …" at bounding box center [168, 141] width 149 height 19
click at [175, 144] on p "Тісто ріжуть на смужки, круговими рухами накручують на форму і випікають. З охо…" at bounding box center [168, 141] width 149 height 19
click at [194, 143] on p "Тісто ріжуть на смужки, круговими рухами накручують на форму і випікають. З охо…" at bounding box center [168, 141] width 149 height 19
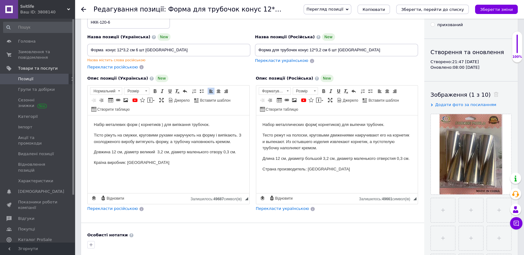
click at [163, 126] on p "Набір металевих форм ( корнетиків ) для випікання трубочок." at bounding box center [168, 125] width 149 height 7
click at [163, 125] on p "Набір металевих форм ( корнетиків) для випікання трубочок." at bounding box center [168, 125] width 149 height 7
click at [140, 126] on p "Набір металевих форм) для випікання трубочок." at bounding box center [168, 125] width 149 height 7
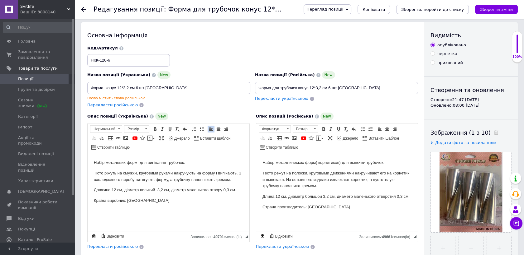
scroll to position [0, 0]
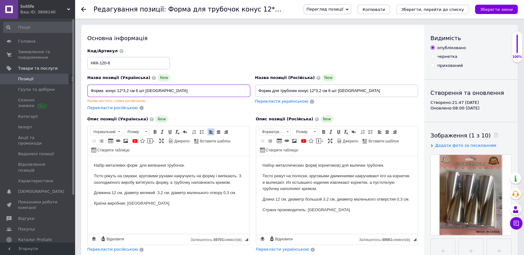
drag, startPoint x: 116, startPoint y: 93, endPoint x: 118, endPoint y: 97, distance: 4.6
click at [116, 93] on input "Форма конус 12*3,2 см 6 шт [GEOGRAPHIC_DATA]" at bounding box center [168, 91] width 163 height 12
type input "Форма конус для трубочок 12*3,2 см 6 шт [GEOGRAPHIC_DATA]"
click at [177, 212] on html "Набір металевих форм для випікання трубочок. Тісто ріжуть на смужки, круговими …" at bounding box center [169, 184] width 162 height 57
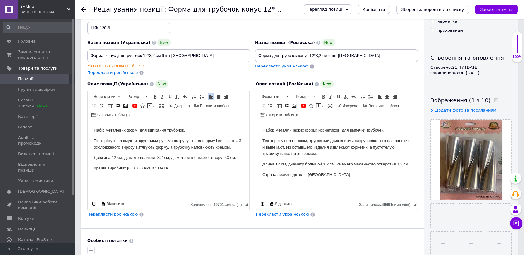
scroll to position [35, 0]
click at [495, 7] on icon "Зберегти зміни" at bounding box center [496, 9] width 33 height 5
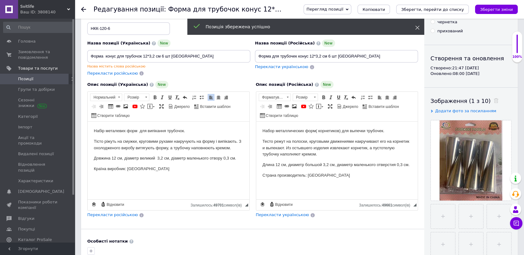
click at [416, 27] on icon at bounding box center [417, 28] width 4 height 4
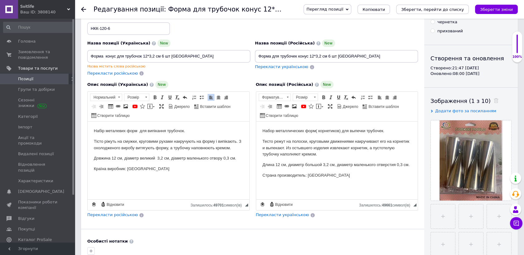
click at [83, 9] on icon at bounding box center [83, 9] width 5 height 5
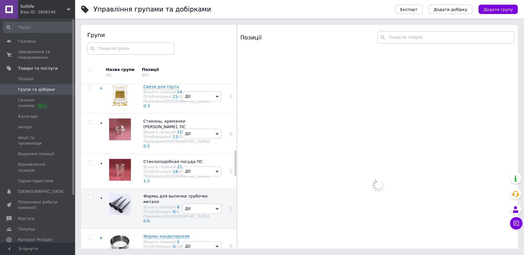
scroll to position [427, 0]
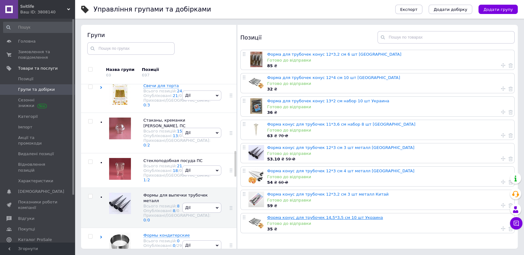
click at [315, 217] on link "Форма конус для трубочек 14,5*3,5 см 10 шт Украина" at bounding box center [325, 218] width 116 height 5
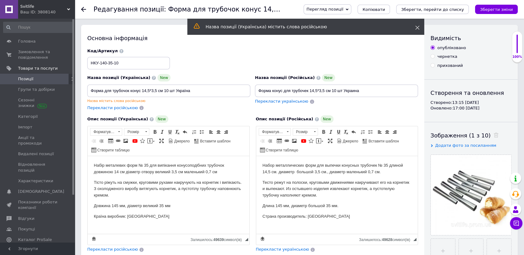
click at [416, 29] on use at bounding box center [417, 28] width 4 height 4
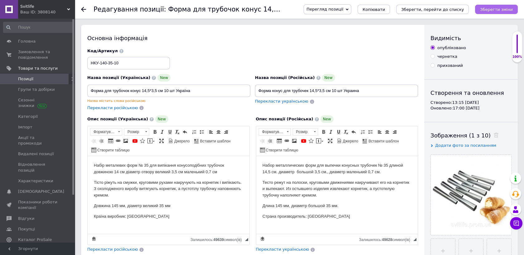
click at [493, 10] on icon "Зберегти зміни" at bounding box center [496, 9] width 33 height 5
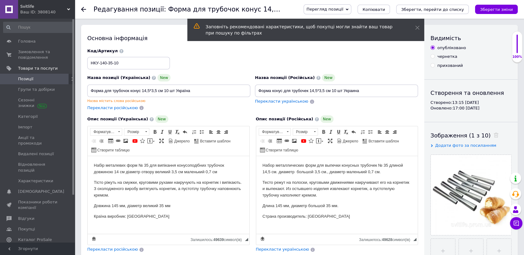
click at [108, 108] on span "Перекласти російською" at bounding box center [112, 108] width 50 height 5
type input "Форма для трубочек конус 14,5*3,5 см 10 шт Украина"
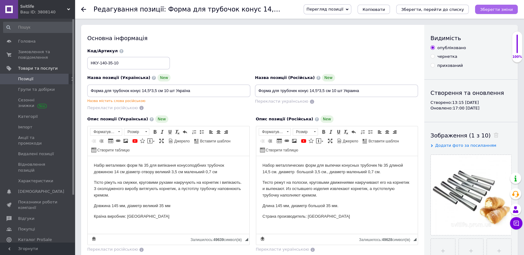
click at [497, 10] on icon "Зберегти зміни" at bounding box center [496, 9] width 33 height 5
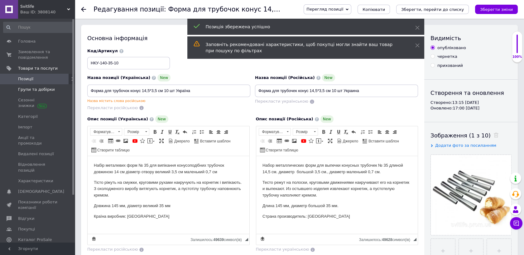
click at [34, 90] on span "Групи та добірки" at bounding box center [36, 90] width 37 height 6
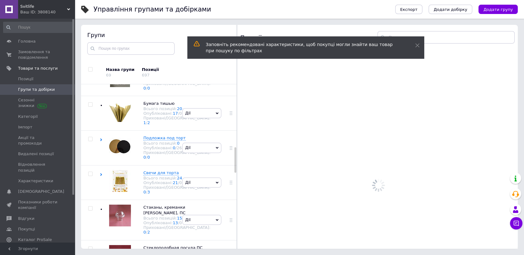
scroll to position [427, 0]
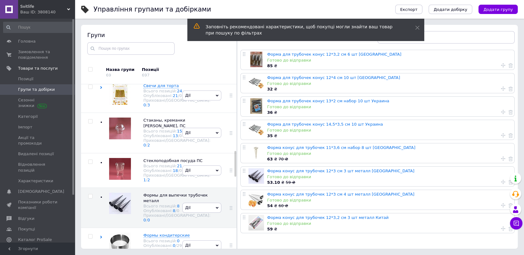
click at [149, 24] on div "Всього позицій: 20" at bounding box center [176, 21] width 67 height 5
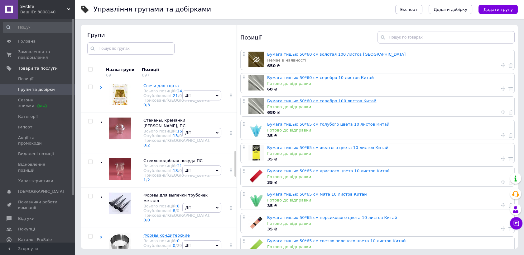
click at [325, 101] on link "Бумага тишью 50*60 см серебро 100 листов Китай" at bounding box center [321, 101] width 109 height 5
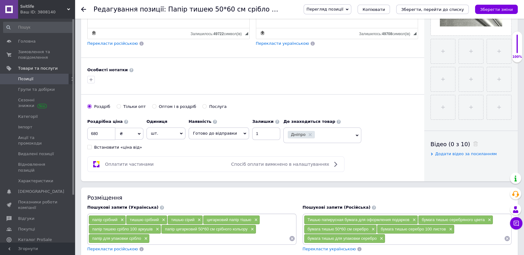
scroll to position [207, 0]
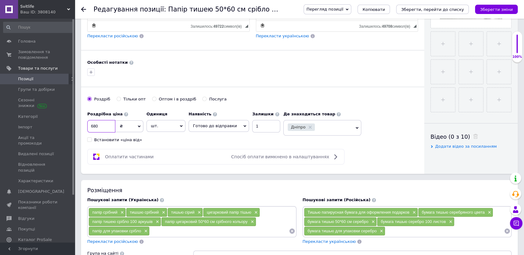
click at [97, 126] on input "680" at bounding box center [101, 126] width 28 height 12
type input "660"
click at [496, 8] on icon "Зберегти зміни" at bounding box center [496, 9] width 33 height 5
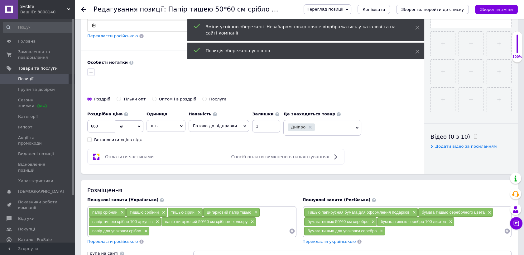
click at [82, 9] on use at bounding box center [83, 9] width 5 height 5
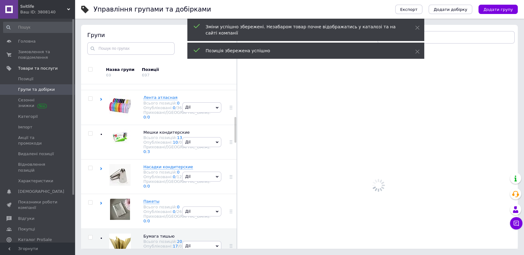
scroll to position [262, 0]
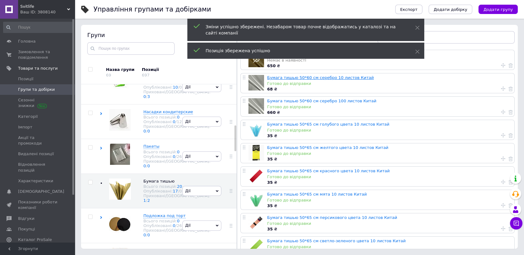
click at [287, 77] on link "Бумага тишью 50*60 см серебро 10 листов Китай" at bounding box center [320, 77] width 107 height 5
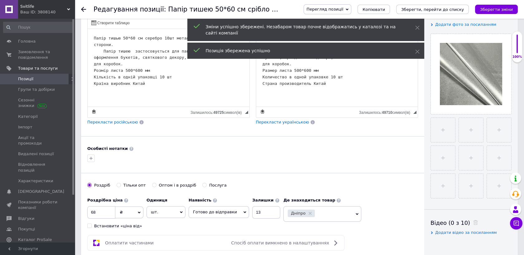
scroll to position [138, 0]
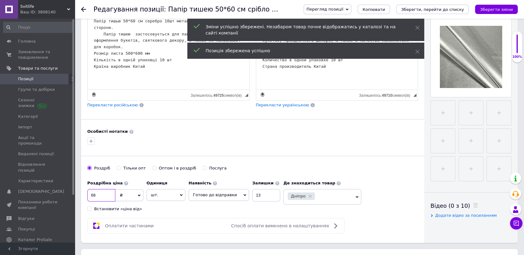
click at [95, 195] on input "68" at bounding box center [101, 195] width 28 height 12
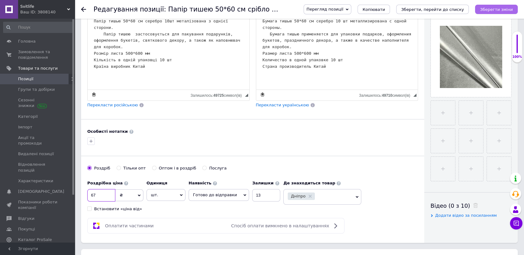
type input "67"
drag, startPoint x: 500, startPoint y: 9, endPoint x: 490, endPoint y: 12, distance: 10.7
click at [500, 10] on icon "Зберегти зміни" at bounding box center [496, 9] width 33 height 5
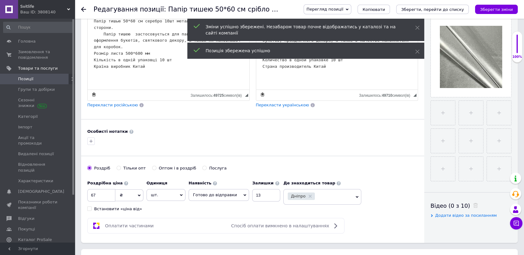
click at [82, 9] on icon at bounding box center [83, 9] width 5 height 5
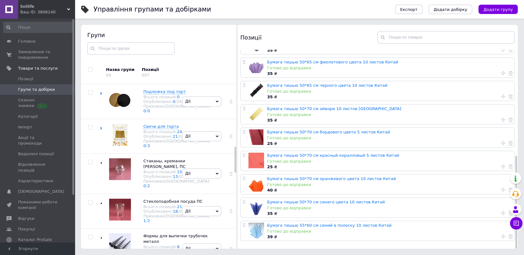
scroll to position [401, 0]
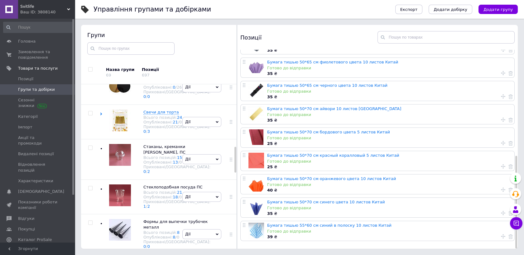
click at [160, 16] on div "Всього позицій: 0" at bounding box center [176, 13] width 67 height 5
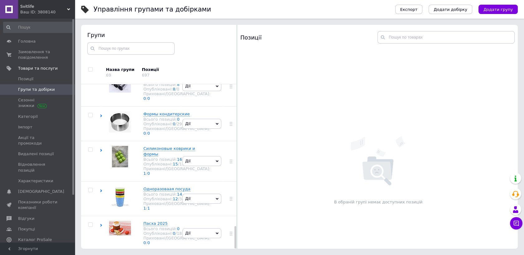
scroll to position [1045, 0]
click at [158, 192] on div "Всього позицій: 14" at bounding box center [176, 194] width 67 height 5
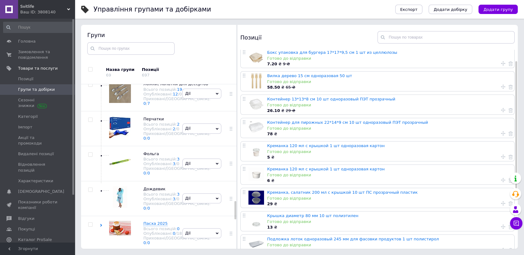
scroll to position [0, 0]
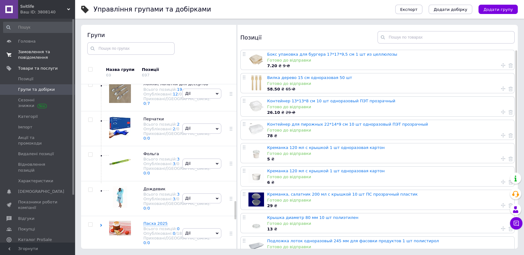
click at [30, 52] on span "Замовлення та повідомлення" at bounding box center [38, 54] width 40 height 11
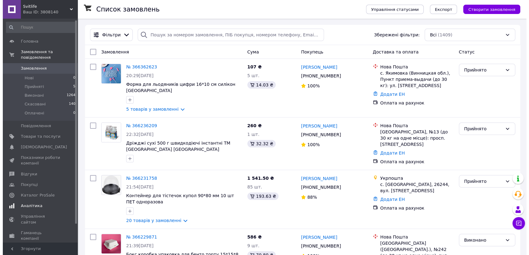
scroll to position [22, 0]
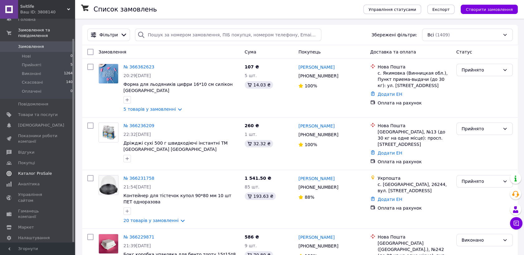
click at [39, 171] on span "Каталог ProSale" at bounding box center [35, 174] width 34 height 6
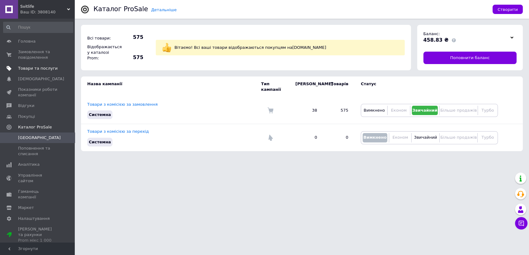
click at [45, 68] on span "Товари та послуги" at bounding box center [38, 69] width 40 height 6
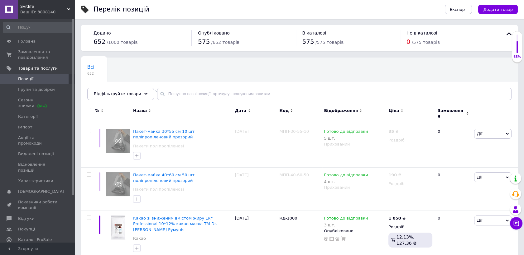
click at [26, 76] on span "Позиції" at bounding box center [25, 79] width 15 height 6
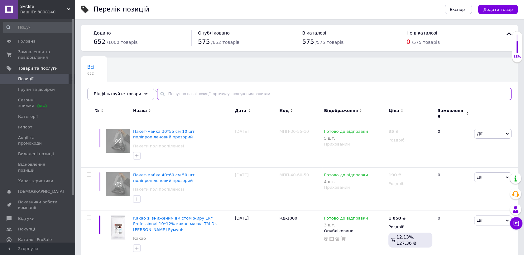
click at [165, 93] on input "text" at bounding box center [334, 94] width 354 height 12
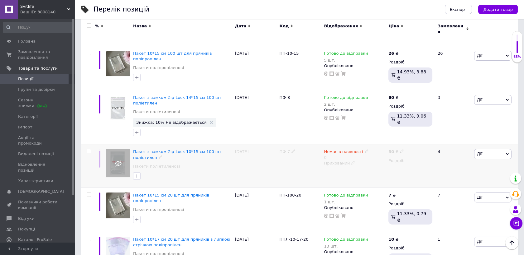
scroll to position [138, 0]
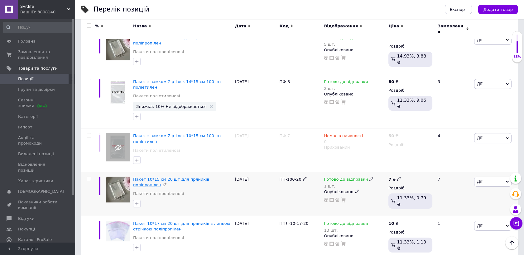
type input "пакет15"
click at [184, 177] on span "Пакет 10*15 cм 20 шт для пряників поліпропілен" at bounding box center [171, 182] width 76 height 10
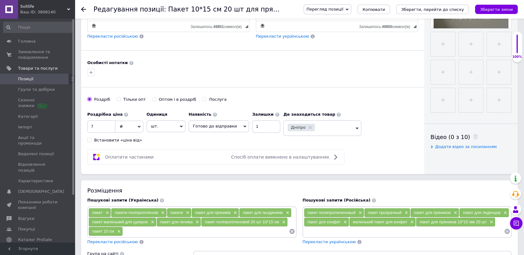
scroll to position [207, 0]
click at [93, 126] on input "7" at bounding box center [101, 126] width 28 height 12
type input "8"
click at [496, 11] on icon "Зберегти зміни" at bounding box center [496, 9] width 33 height 5
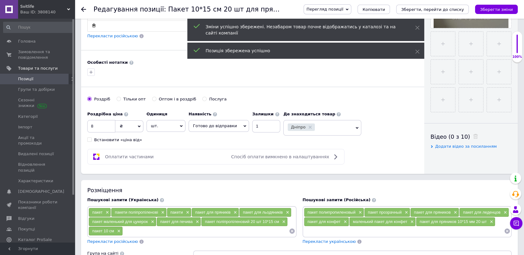
click at [82, 9] on use at bounding box center [83, 9] width 5 height 5
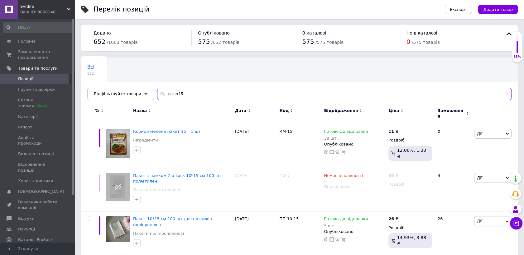
click at [176, 94] on input "пакет15" at bounding box center [334, 94] width 354 height 12
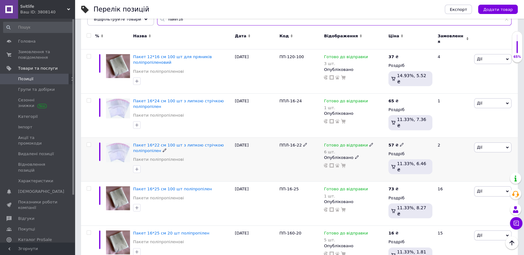
scroll to position [77, 0]
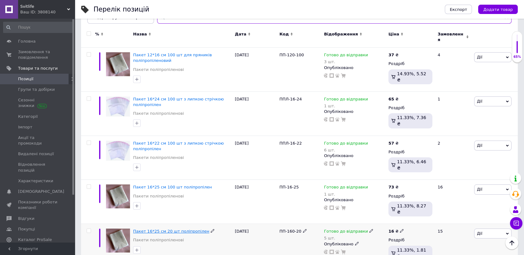
type input "пакет16"
click at [187, 229] on span "Пакет 16*25 cм 20 шт поліпропілен" at bounding box center [171, 231] width 76 height 5
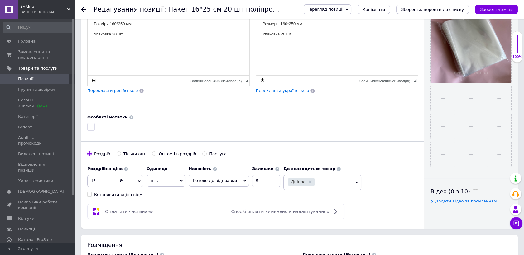
scroll to position [173, 0]
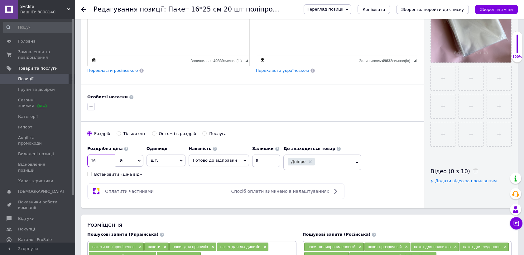
drag, startPoint x: 96, startPoint y: 161, endPoint x: 124, endPoint y: 163, distance: 28.1
click at [97, 161] on input "16" at bounding box center [101, 161] width 28 height 12
type input "17"
click at [492, 9] on icon "Зберегти зміни" at bounding box center [496, 9] width 33 height 5
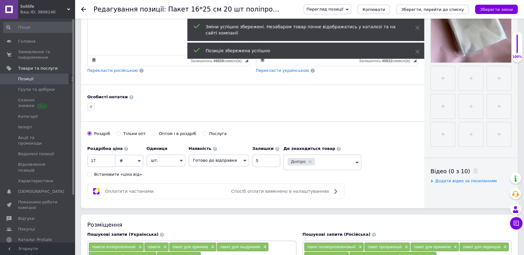
click at [82, 9] on use at bounding box center [83, 9] width 5 height 5
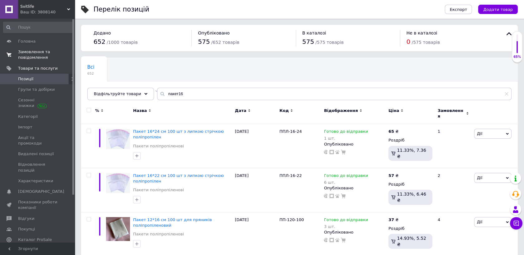
click at [32, 51] on span "Замовлення та повідомлення" at bounding box center [38, 54] width 40 height 11
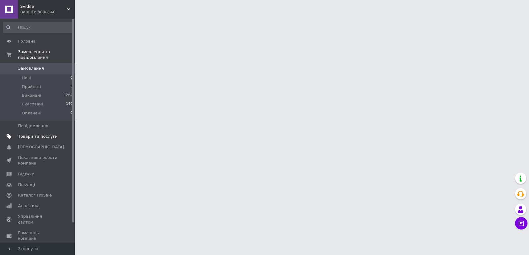
click at [28, 134] on span "Товари та послуги" at bounding box center [38, 137] width 40 height 6
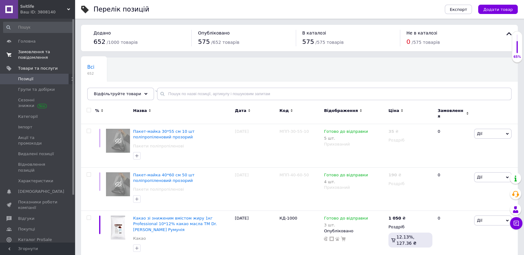
click at [27, 54] on span "Замовлення та повідомлення" at bounding box center [38, 54] width 40 height 11
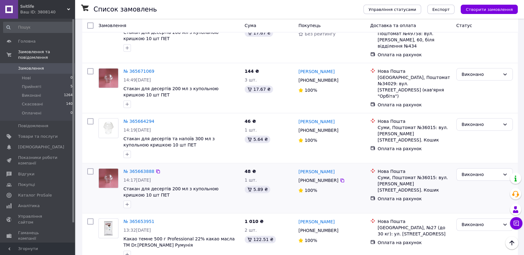
scroll to position [921, 0]
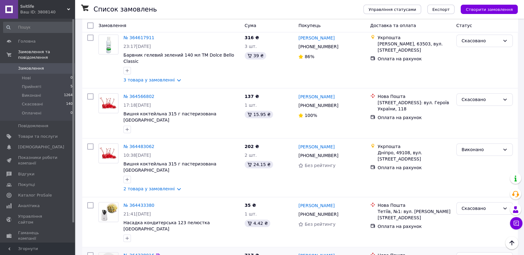
scroll to position [906, 0]
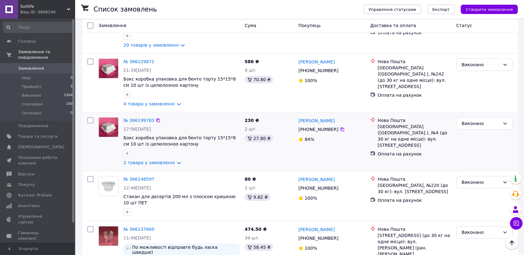
scroll to position [160, 0]
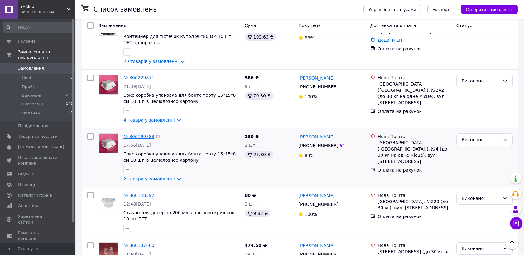
click at [142, 134] on link "№ 366199783" at bounding box center [138, 136] width 31 height 5
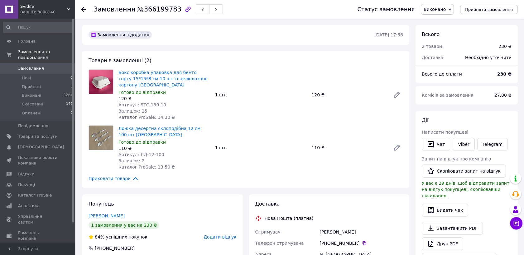
click at [85, 8] on icon at bounding box center [83, 9] width 5 height 5
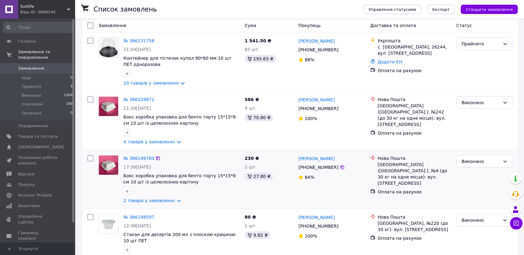
scroll to position [138, 0]
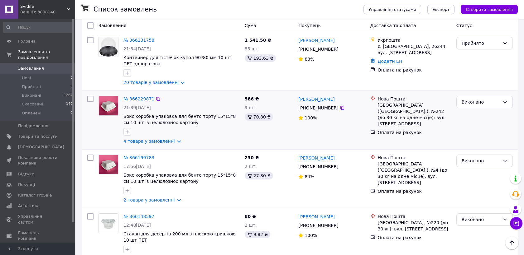
click at [144, 97] on link "№ 366229871" at bounding box center [138, 99] width 31 height 5
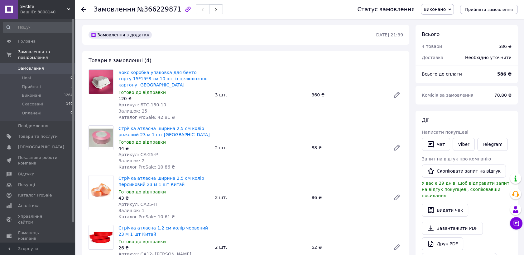
click at [82, 9] on use at bounding box center [83, 9] width 5 height 5
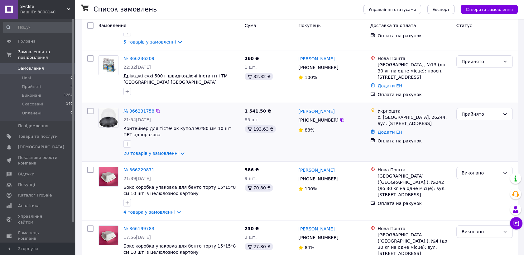
scroll to position [69, 0]
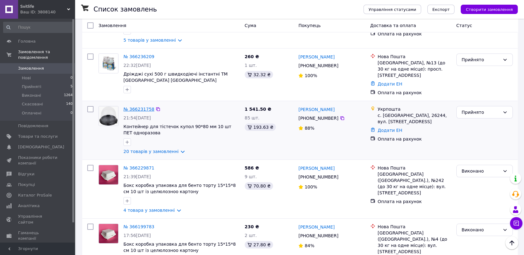
click at [139, 107] on link "№ 366231758" at bounding box center [138, 109] width 31 height 5
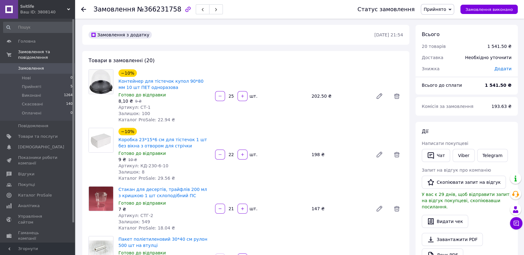
click at [82, 8] on icon at bounding box center [83, 9] width 5 height 5
